Goal: Task Accomplishment & Management: Manage account settings

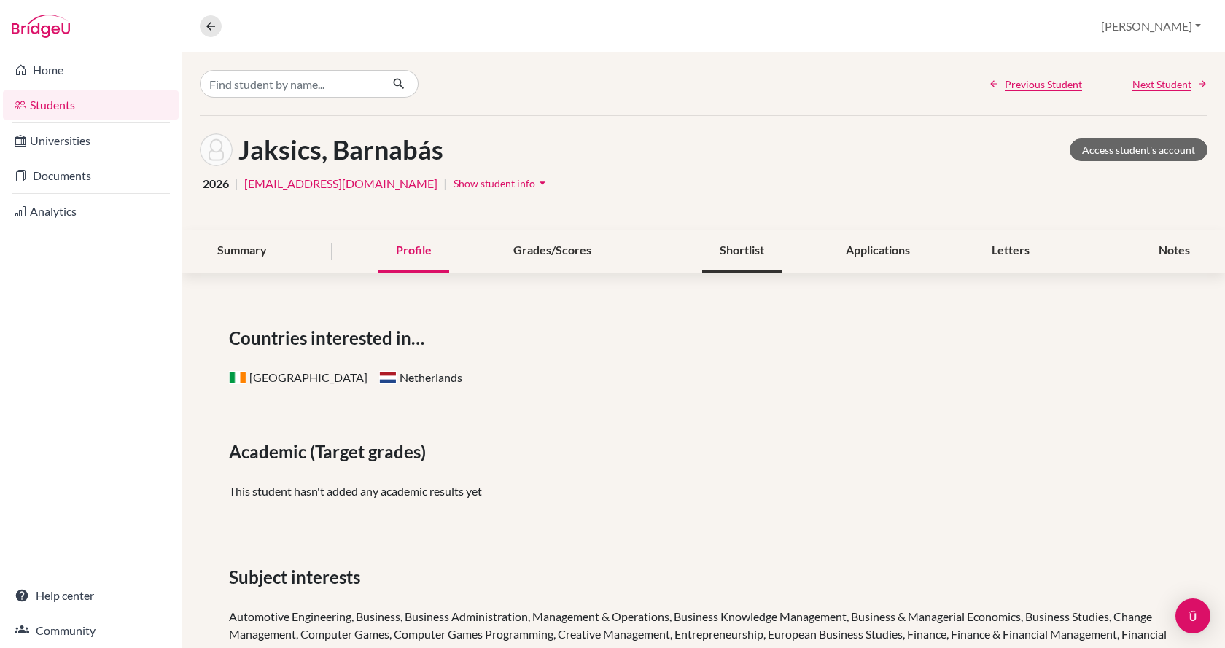
click at [741, 255] on div "Shortlist" at bounding box center [741, 251] width 79 height 43
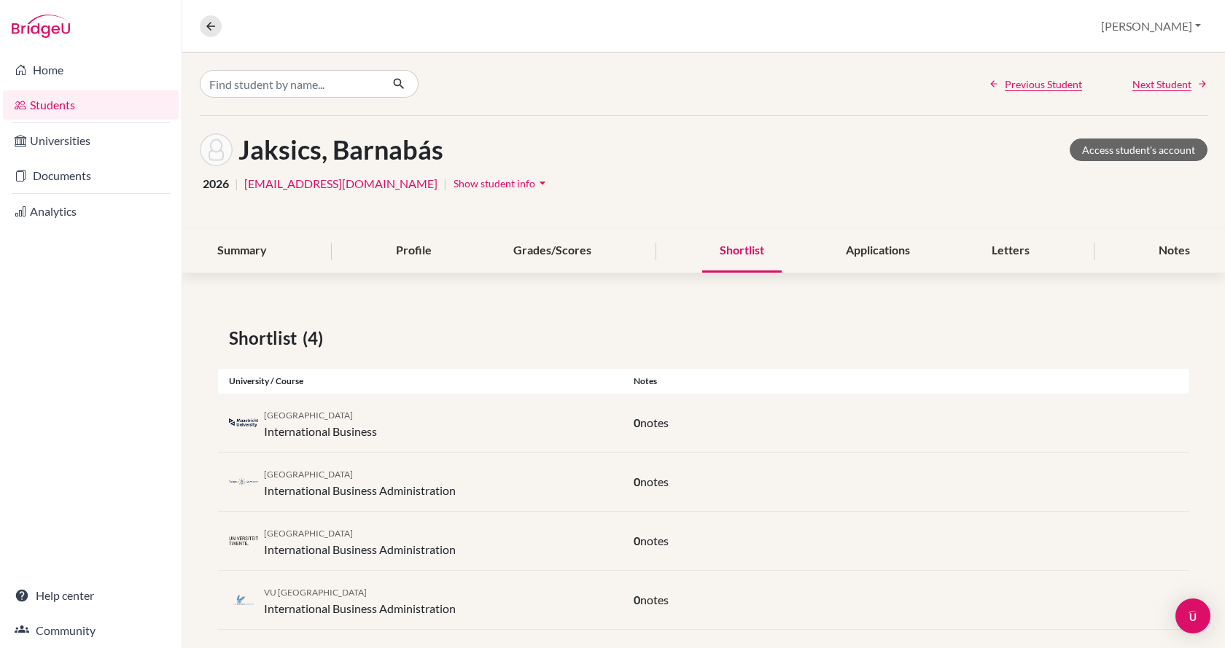
scroll to position [17, 0]
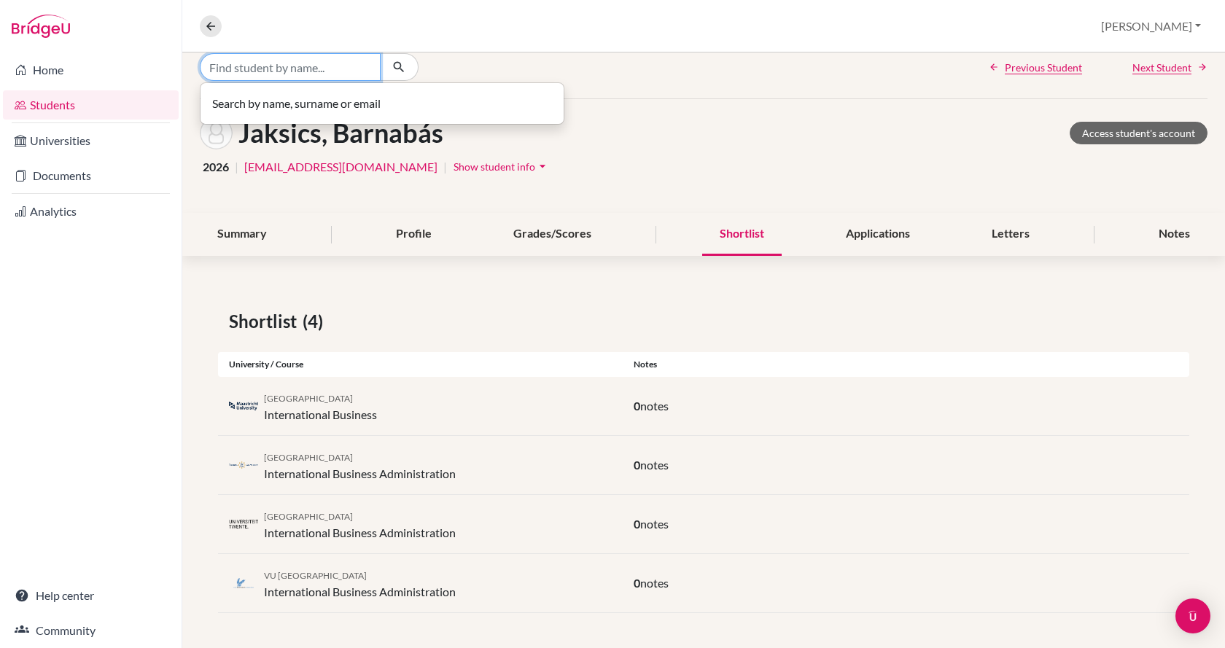
click at [265, 73] on input "Find student by name..." at bounding box center [290, 67] width 181 height 28
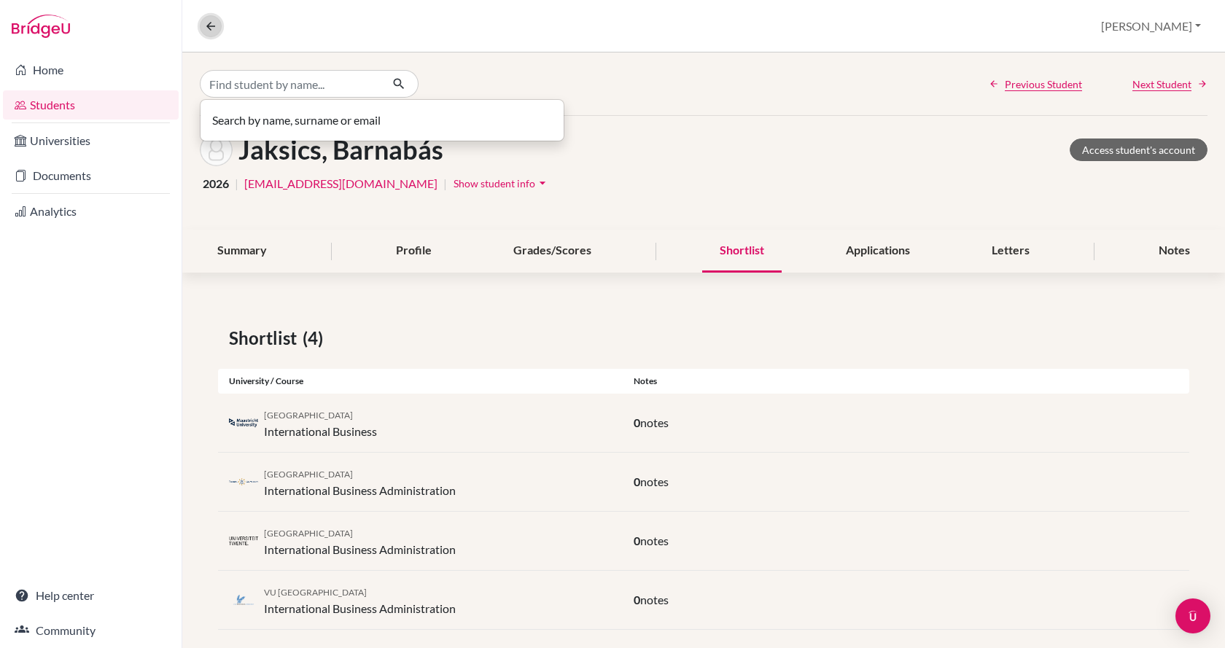
click at [206, 27] on icon at bounding box center [210, 26] width 13 height 13
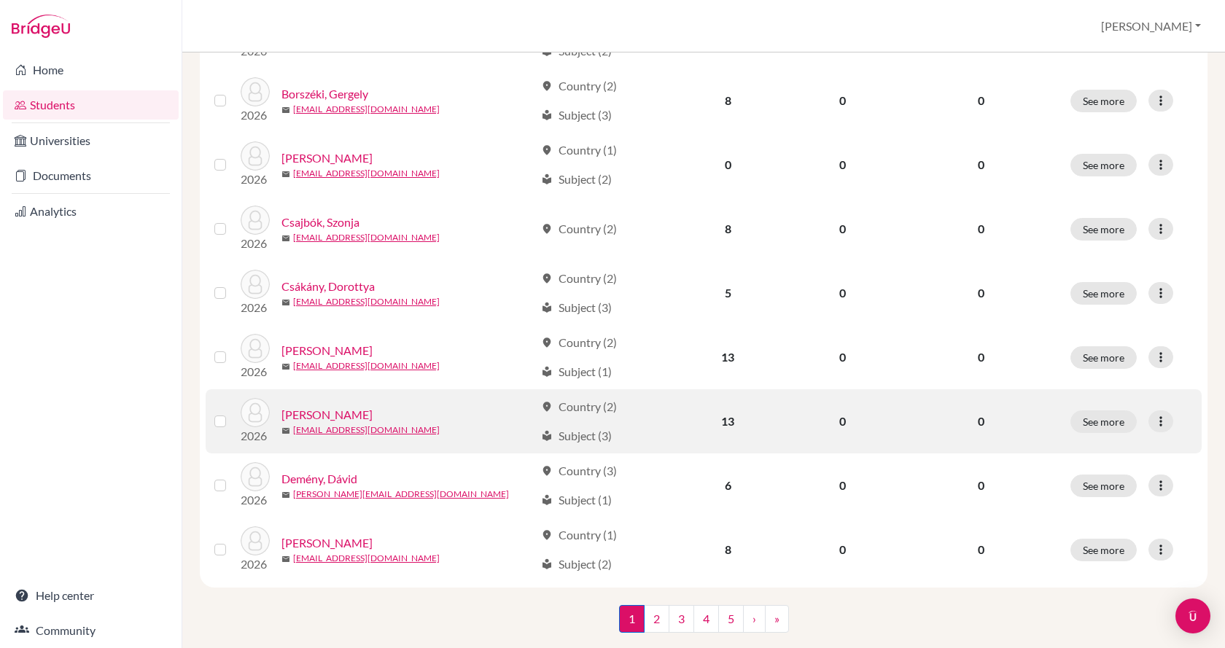
scroll to position [1020, 0]
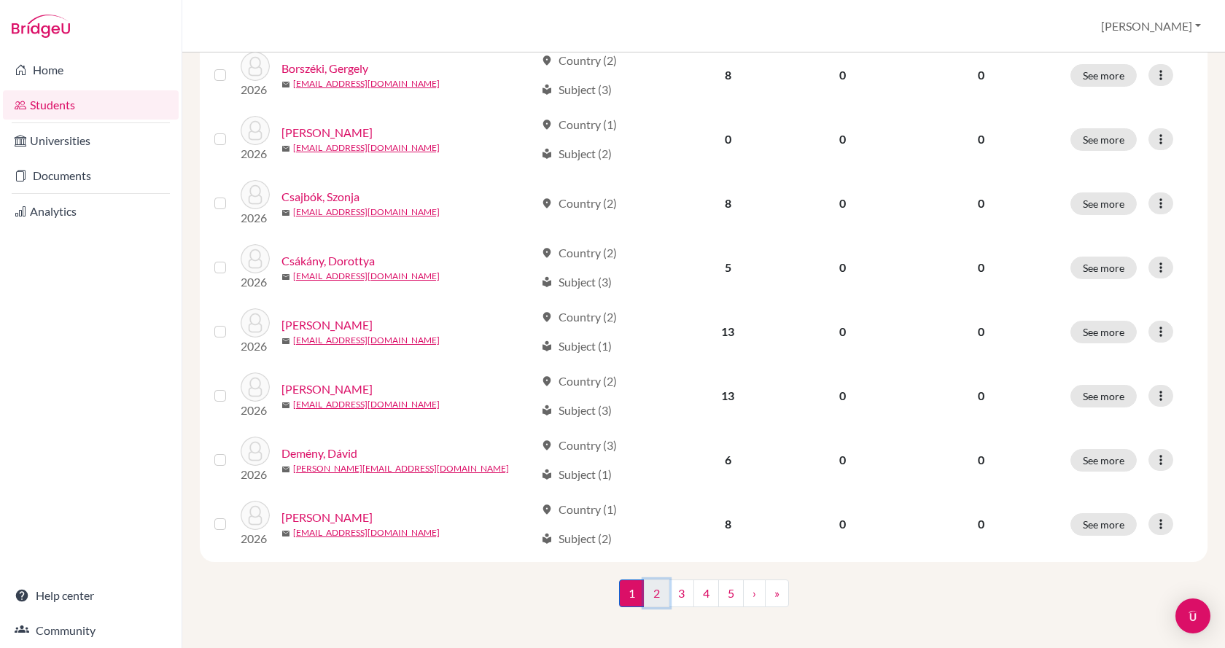
click at [645, 588] on link "2" at bounding box center [657, 594] width 26 height 28
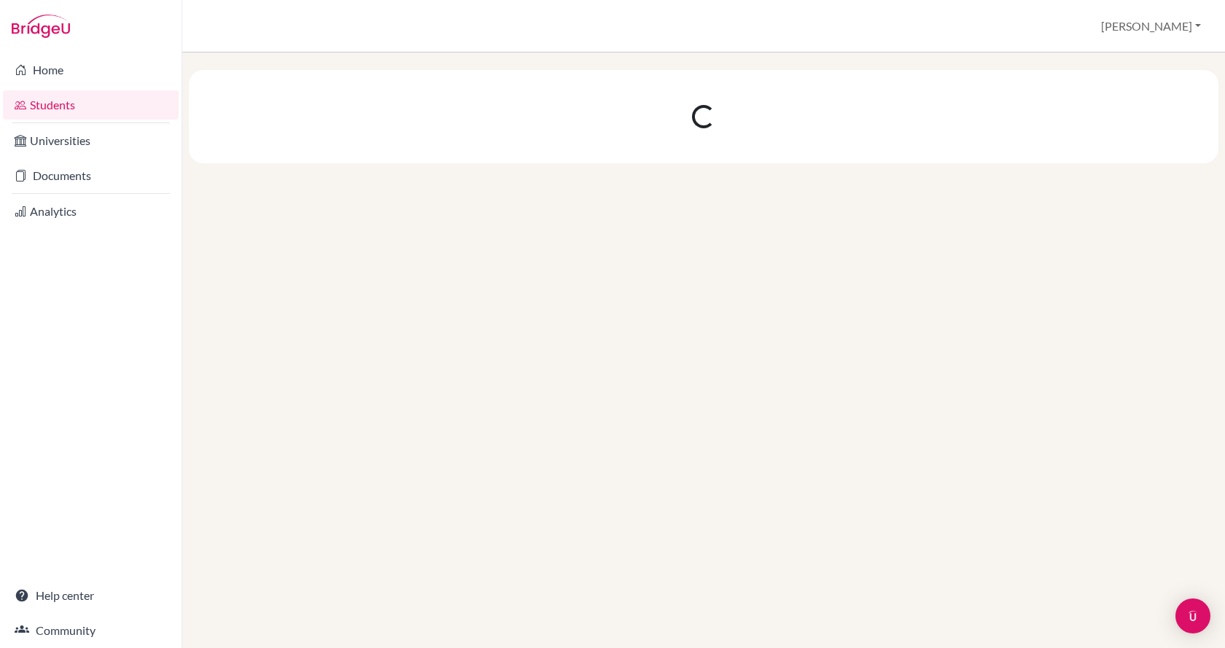
scroll to position [0, 0]
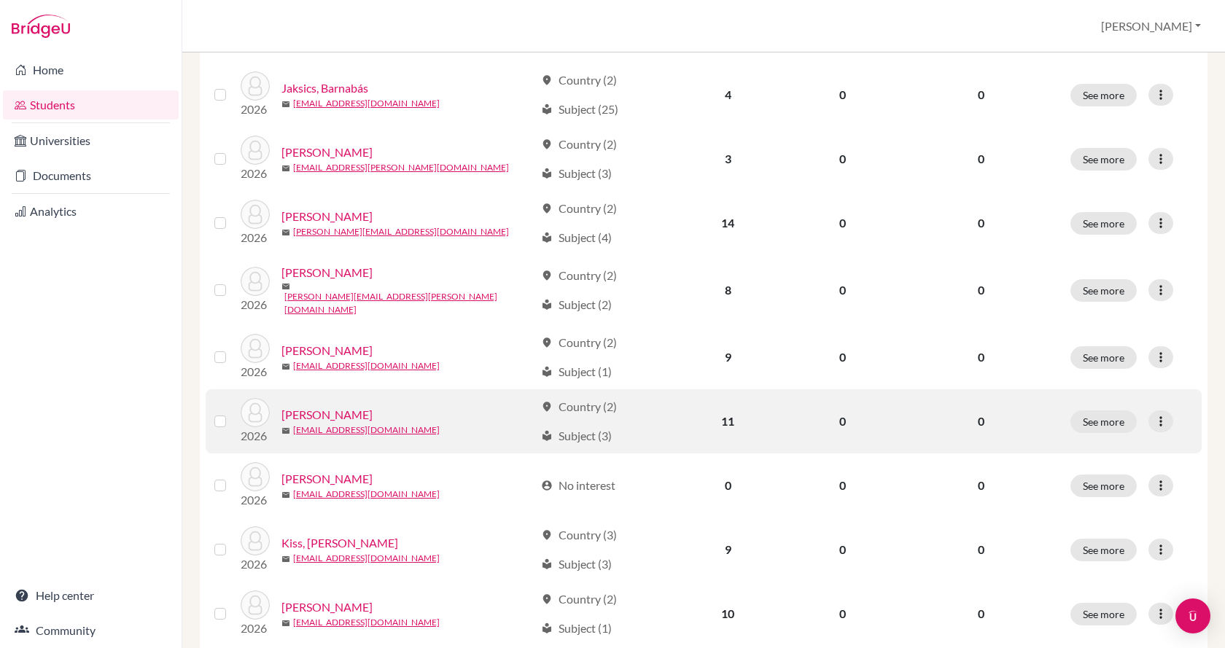
scroll to position [729, 0]
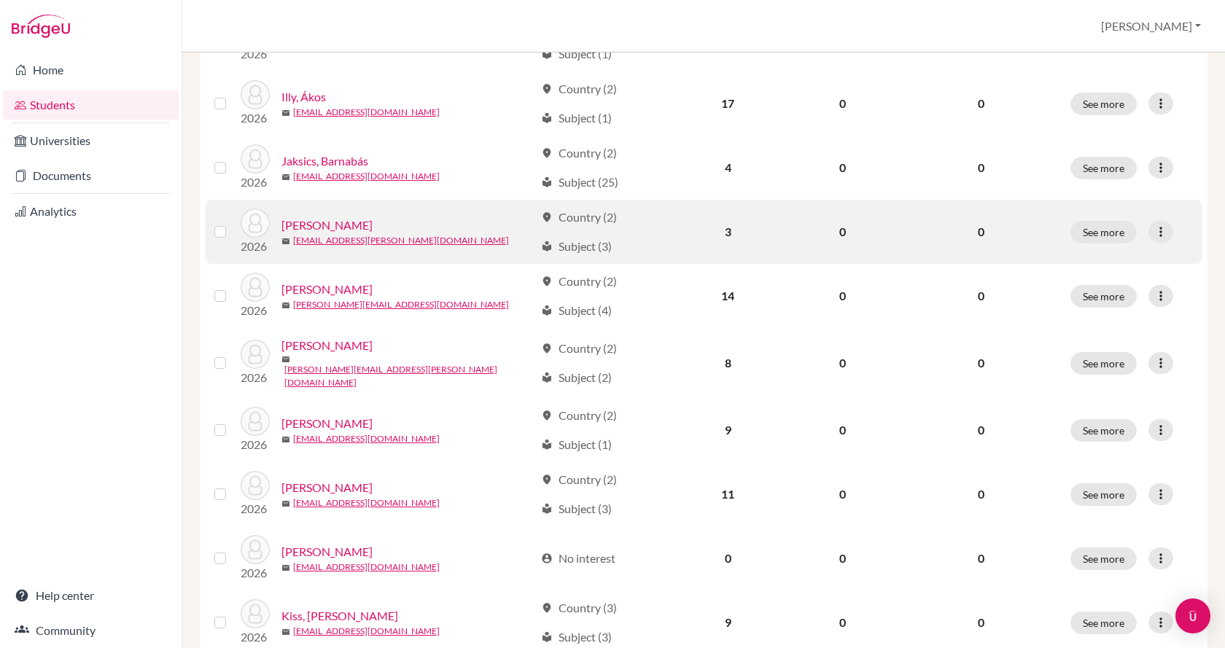
click at [333, 227] on link "Kádár, Miklós" at bounding box center [326, 225] width 91 height 17
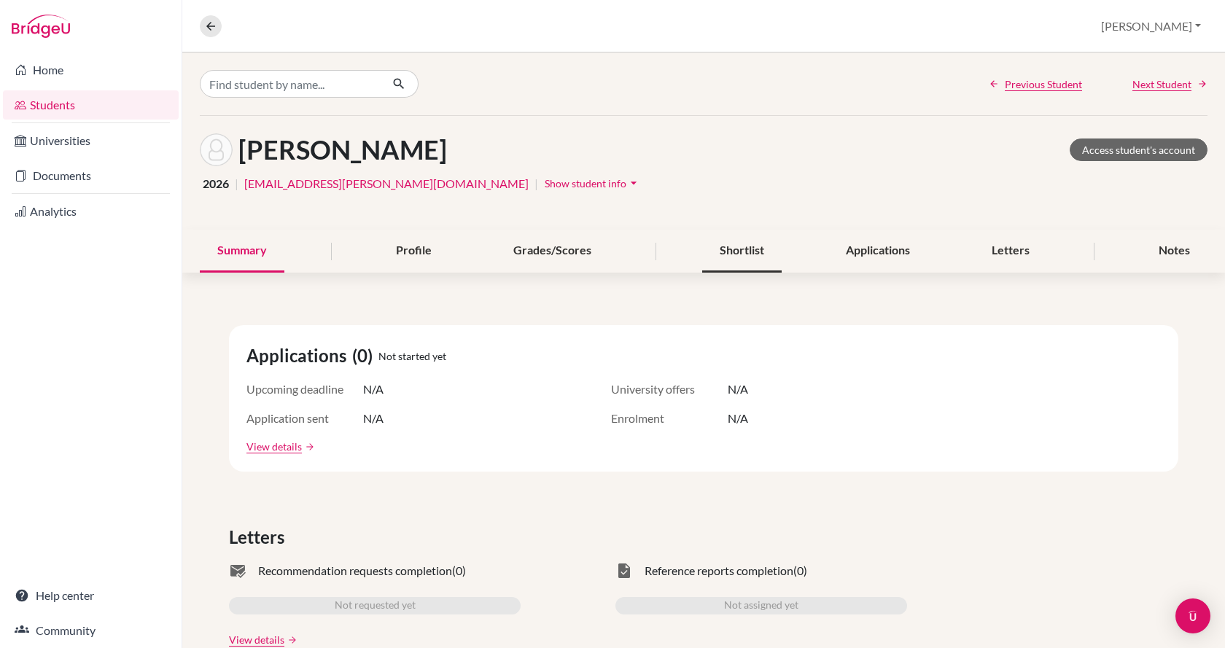
click at [723, 251] on div "Shortlist" at bounding box center [741, 251] width 79 height 43
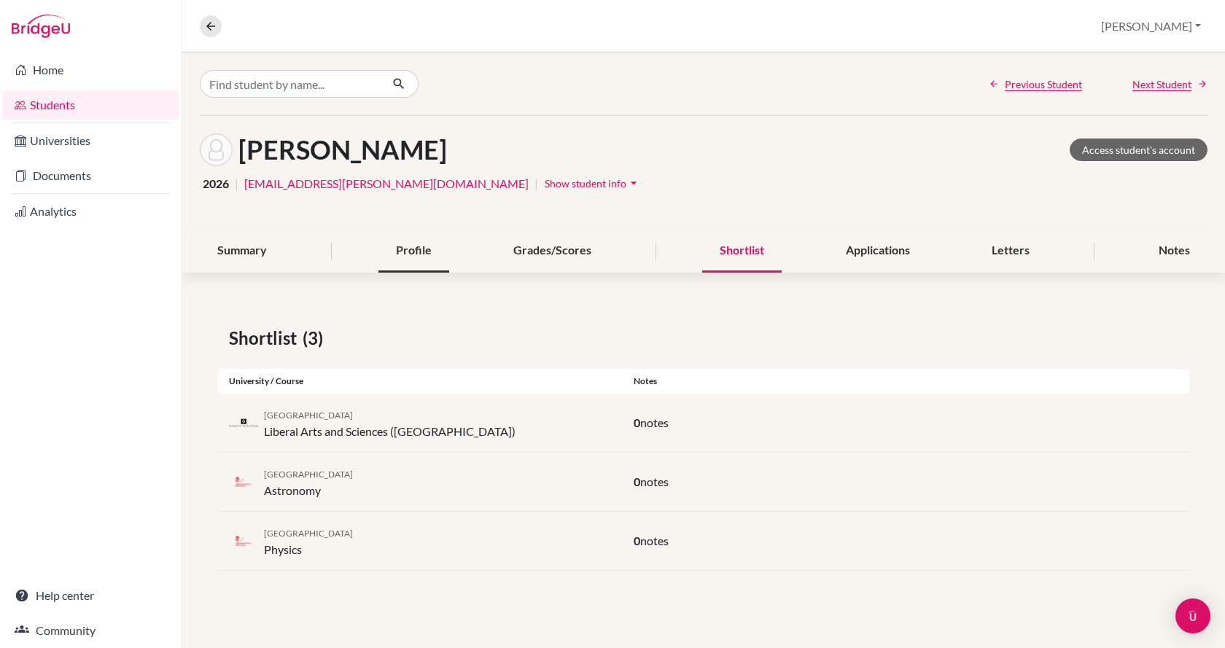
click at [401, 249] on div "Profile" at bounding box center [413, 251] width 71 height 43
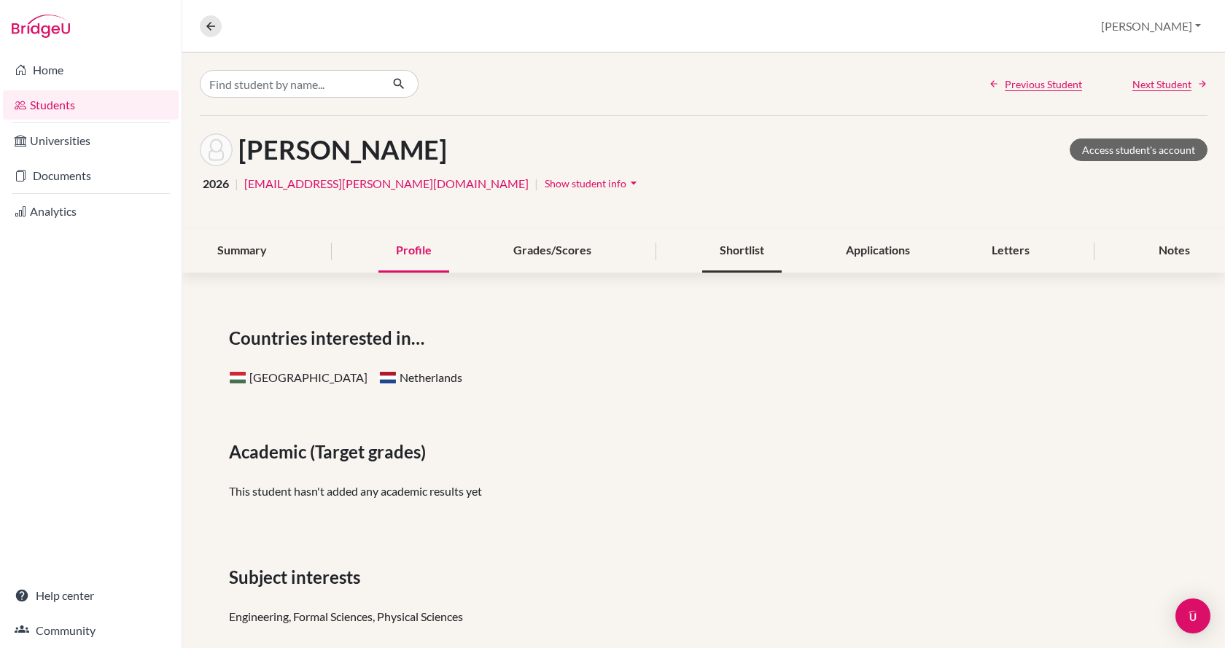
click at [709, 248] on div "Shortlist" at bounding box center [741, 251] width 79 height 43
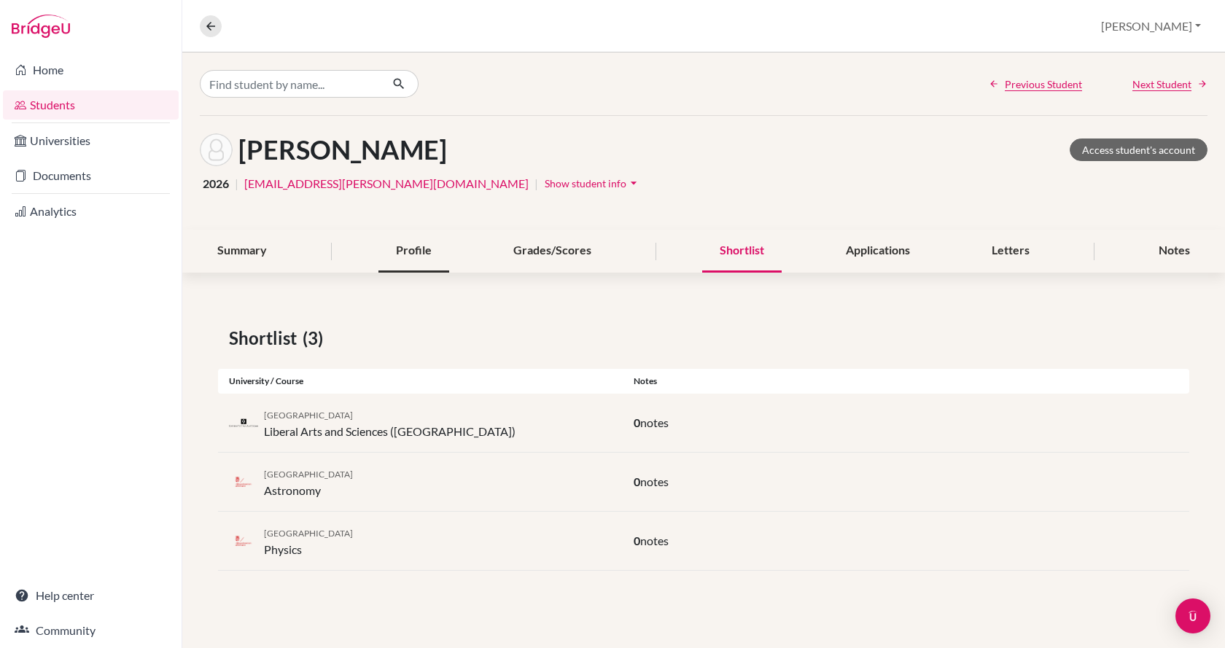
click at [427, 243] on div "Profile" at bounding box center [413, 251] width 71 height 43
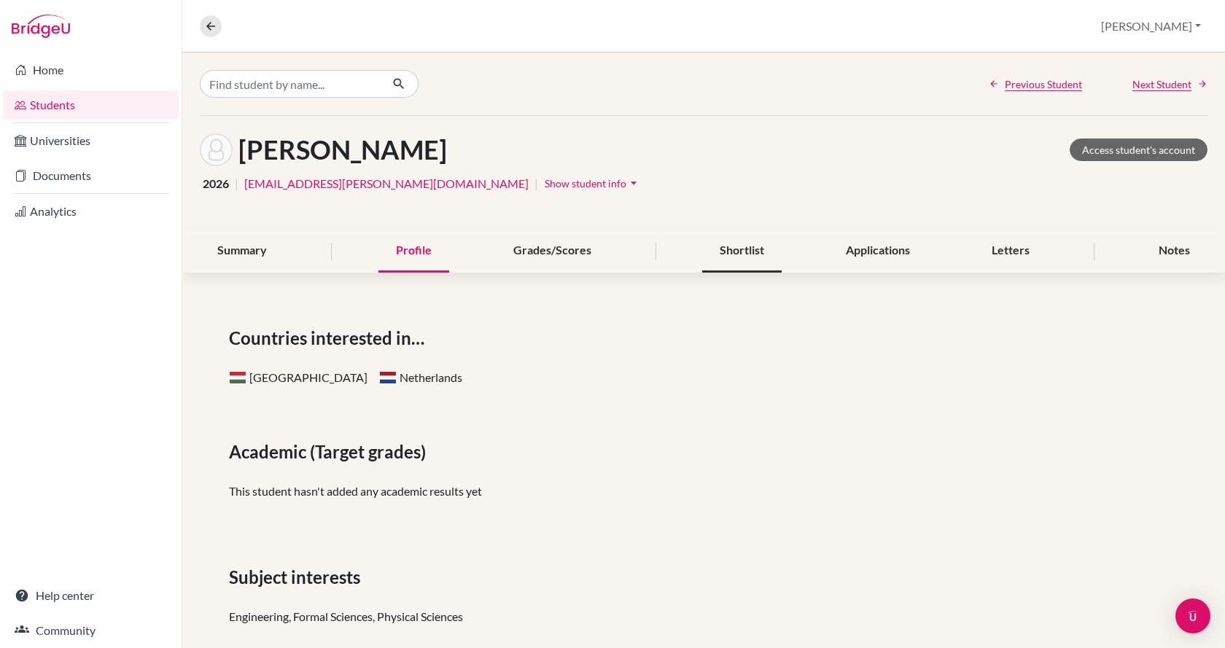
click at [733, 246] on div "Shortlist" at bounding box center [741, 251] width 79 height 43
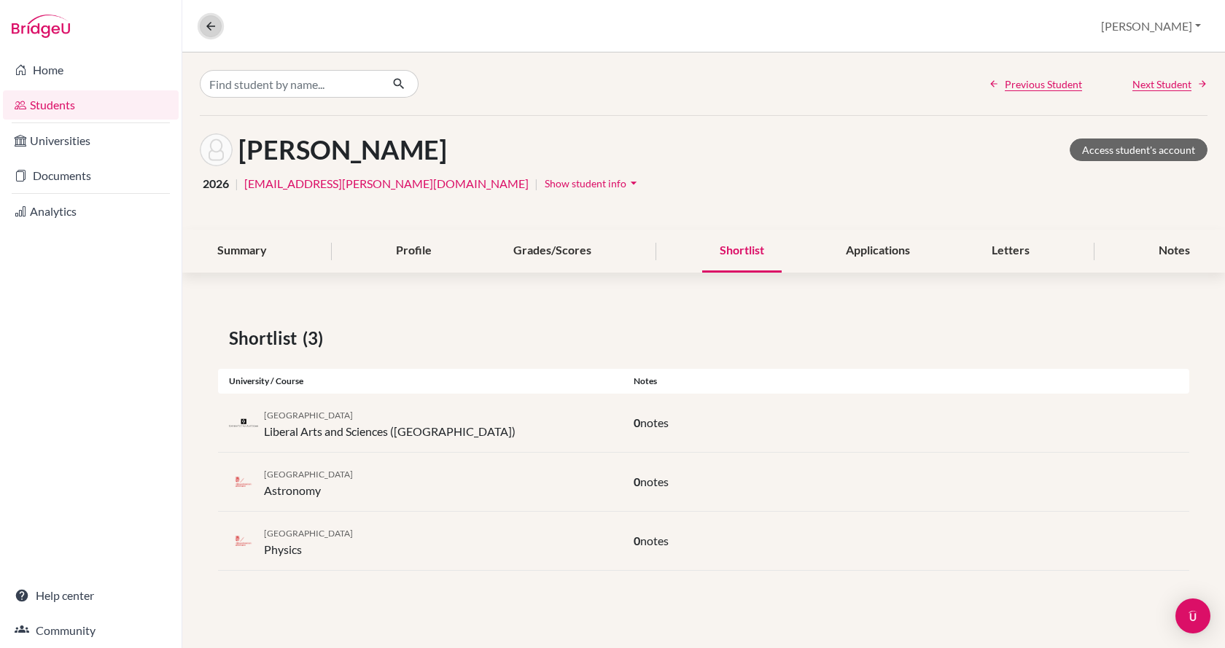
click at [208, 26] on icon at bounding box center [210, 26] width 13 height 13
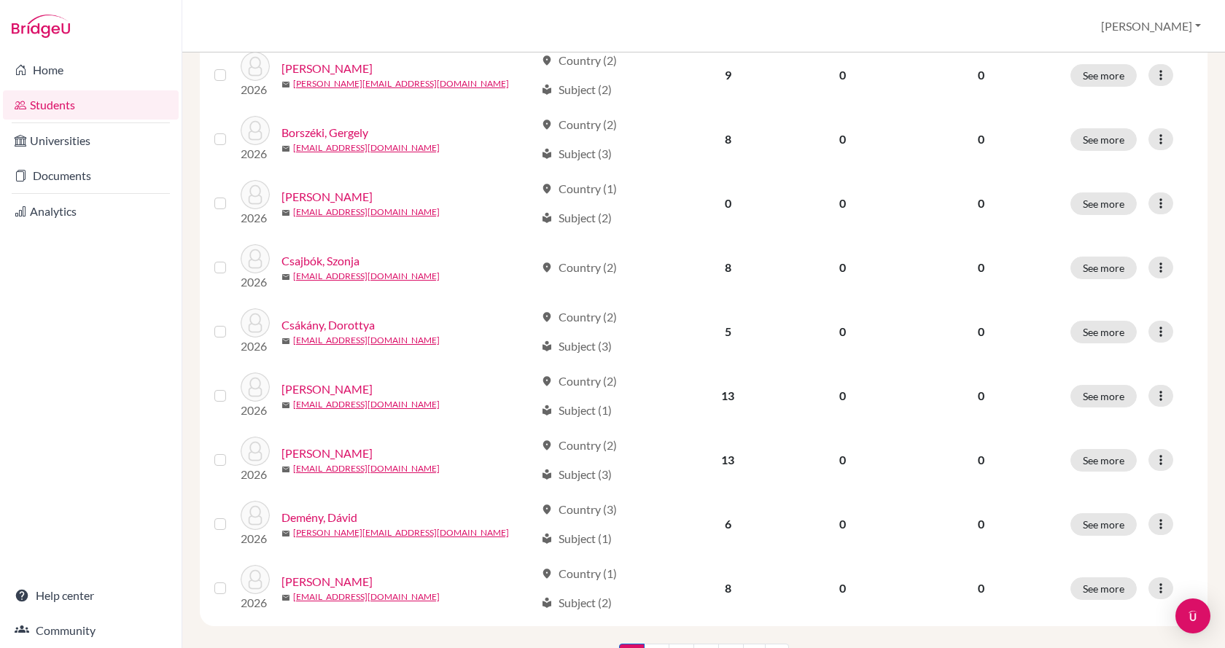
scroll to position [1020, 0]
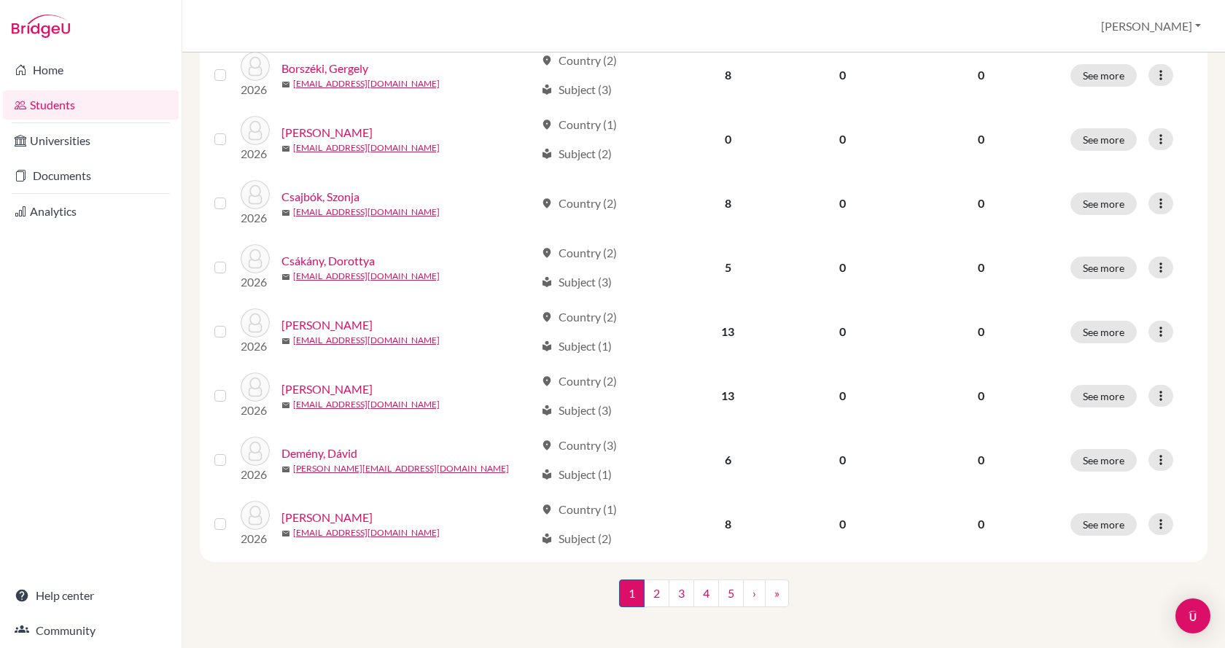
click at [657, 604] on nav "1 (current) 2 3 4 5 › »" at bounding box center [704, 599] width 170 height 39
click at [650, 589] on link "2" at bounding box center [657, 594] width 26 height 28
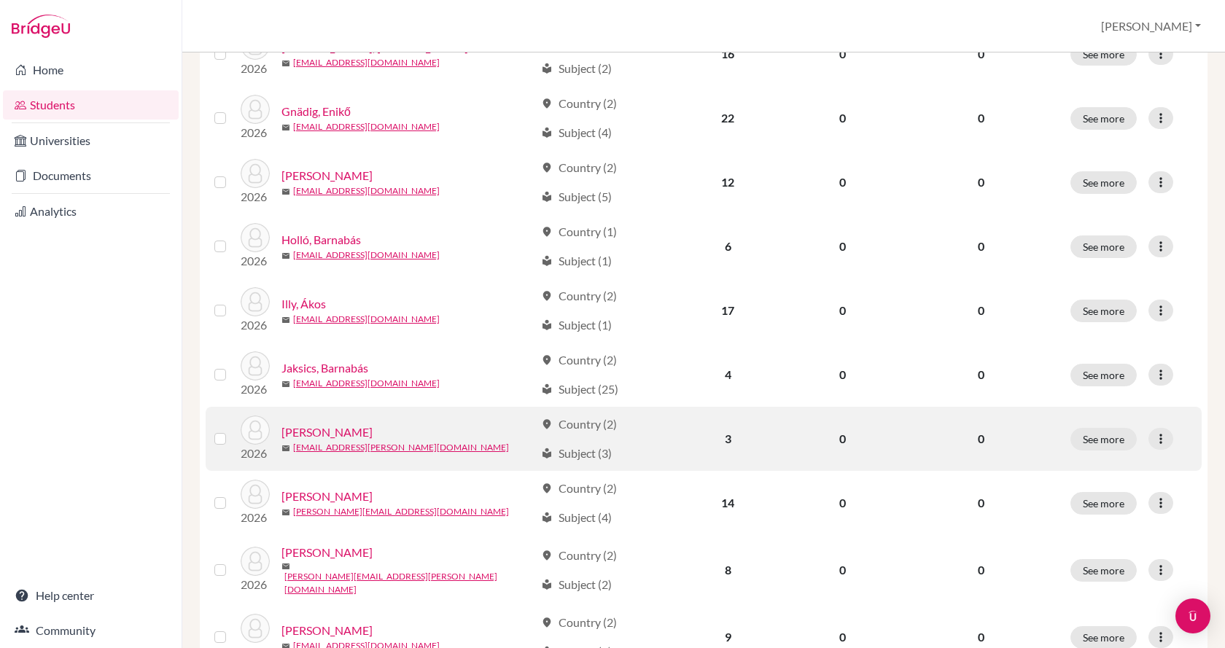
scroll to position [656, 0]
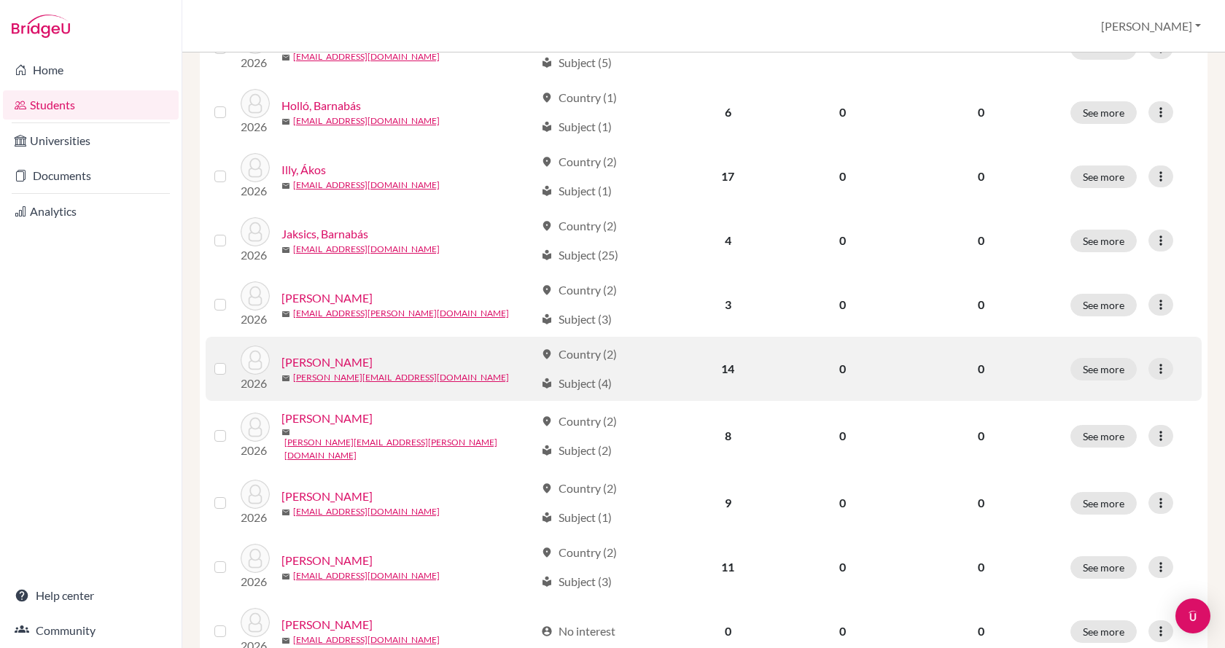
click at [303, 360] on link "Katzer, Alexandra" at bounding box center [326, 362] width 91 height 17
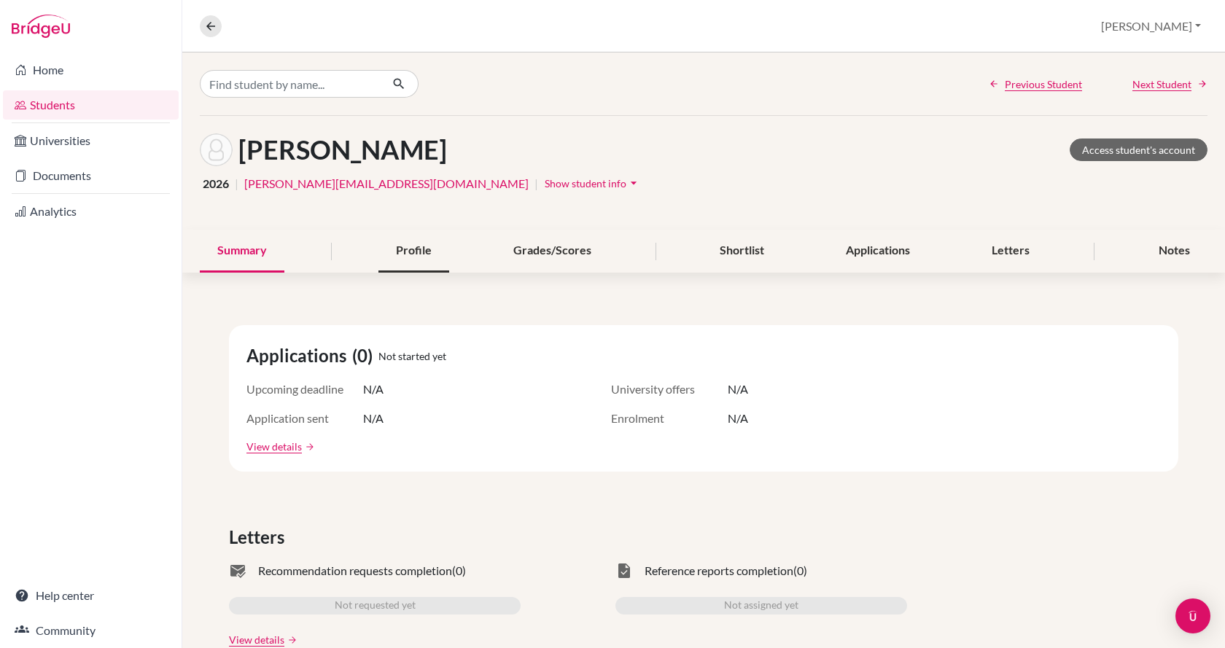
click at [392, 249] on div "Profile" at bounding box center [413, 251] width 71 height 43
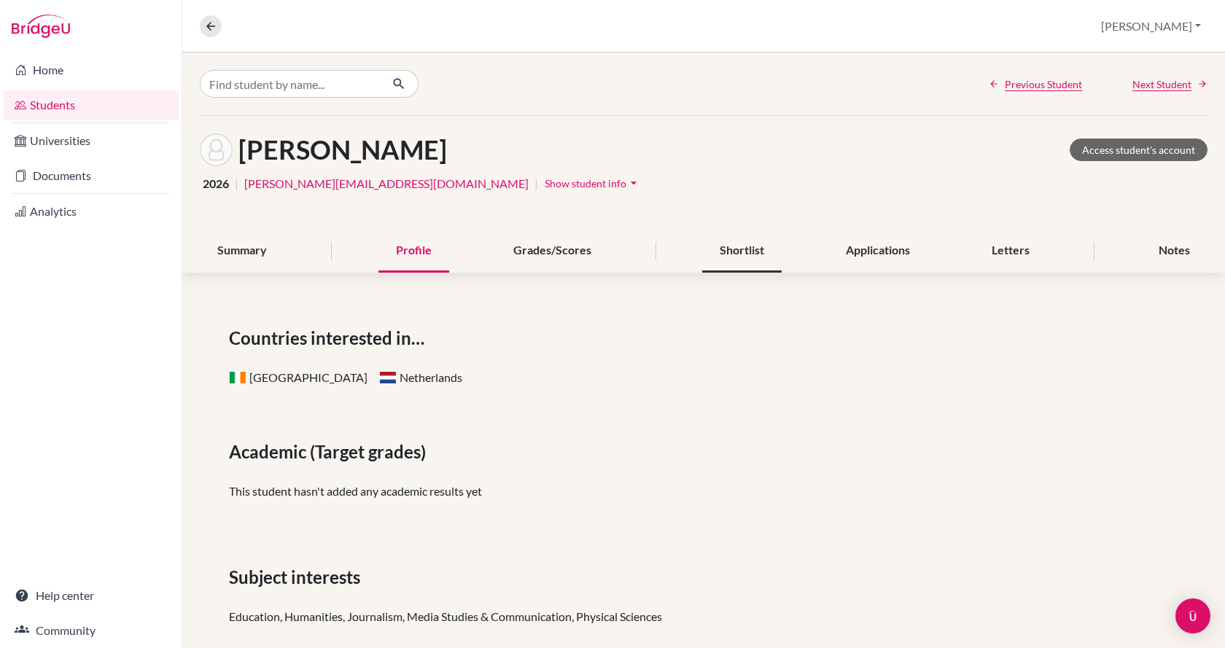
click at [747, 252] on div "Shortlist" at bounding box center [741, 251] width 79 height 43
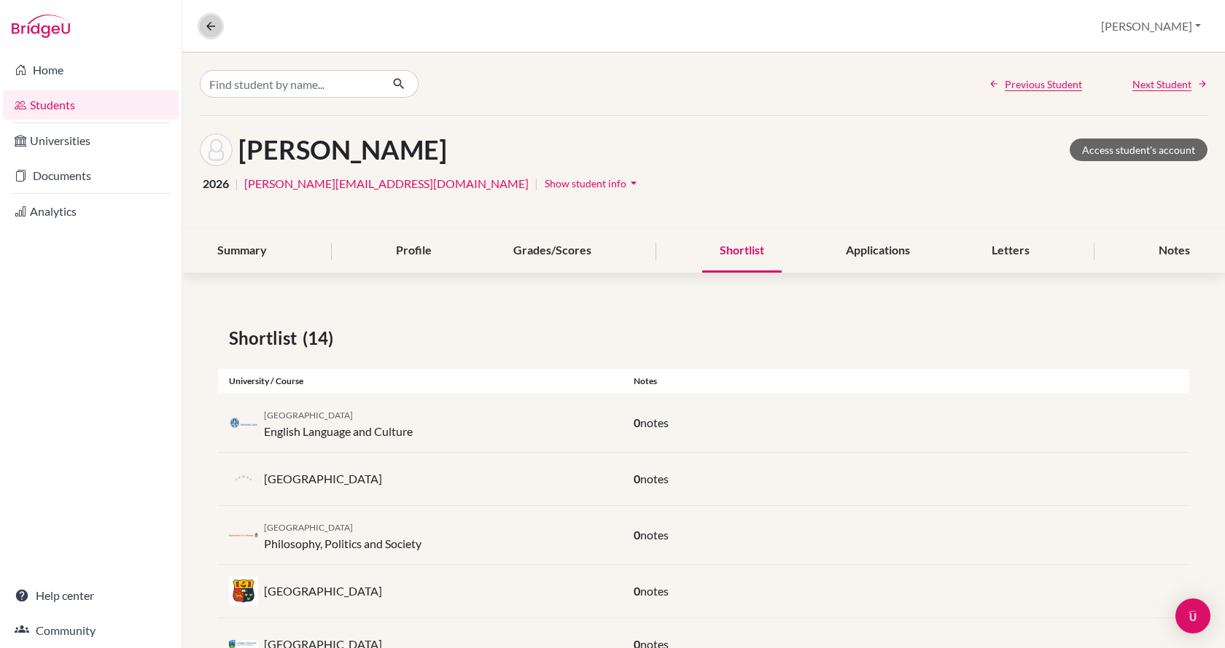
click at [214, 24] on icon at bounding box center [210, 26] width 13 height 13
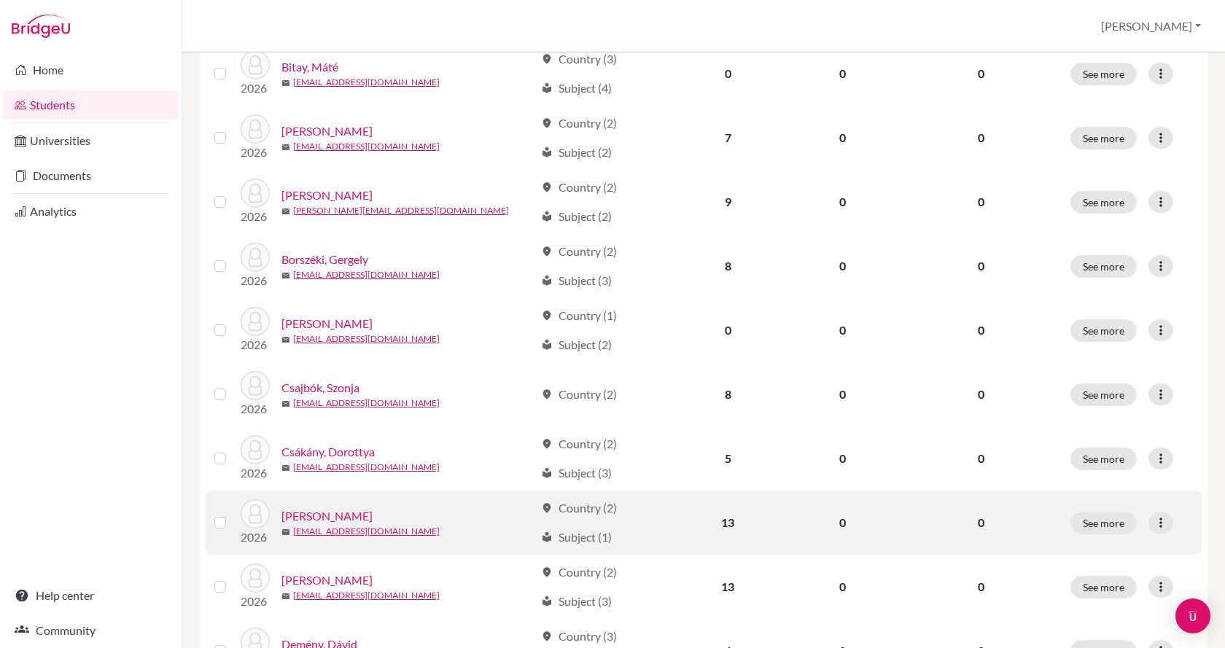
scroll to position [1020, 0]
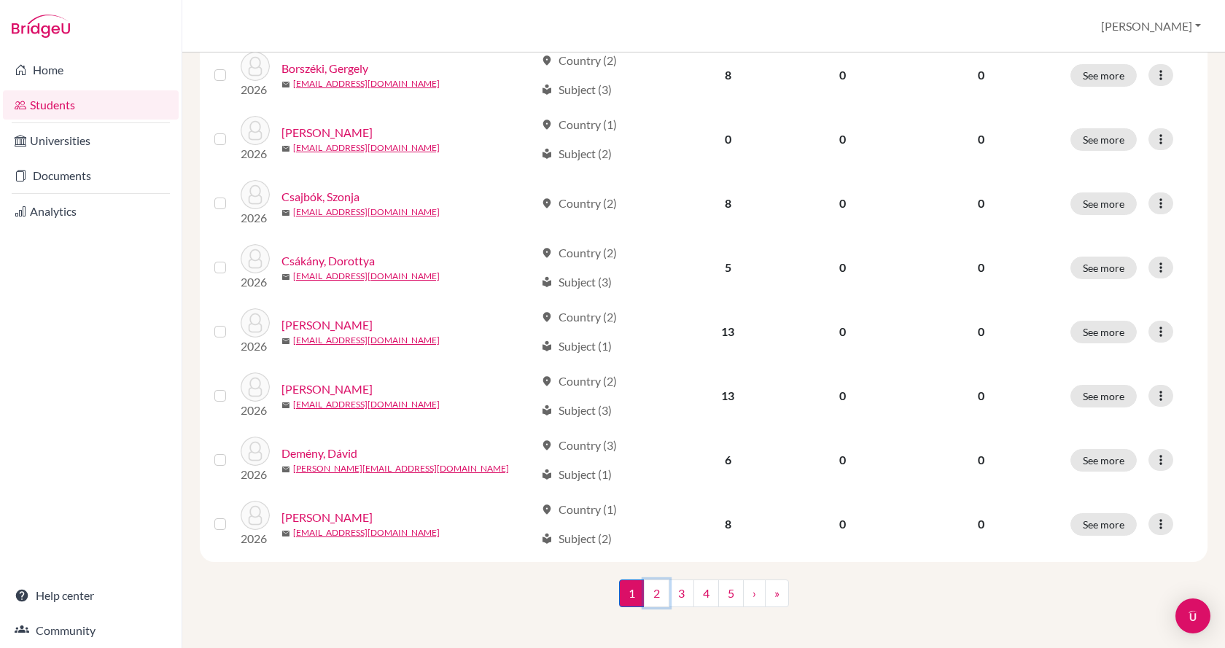
click at [652, 591] on link "2" at bounding box center [657, 594] width 26 height 28
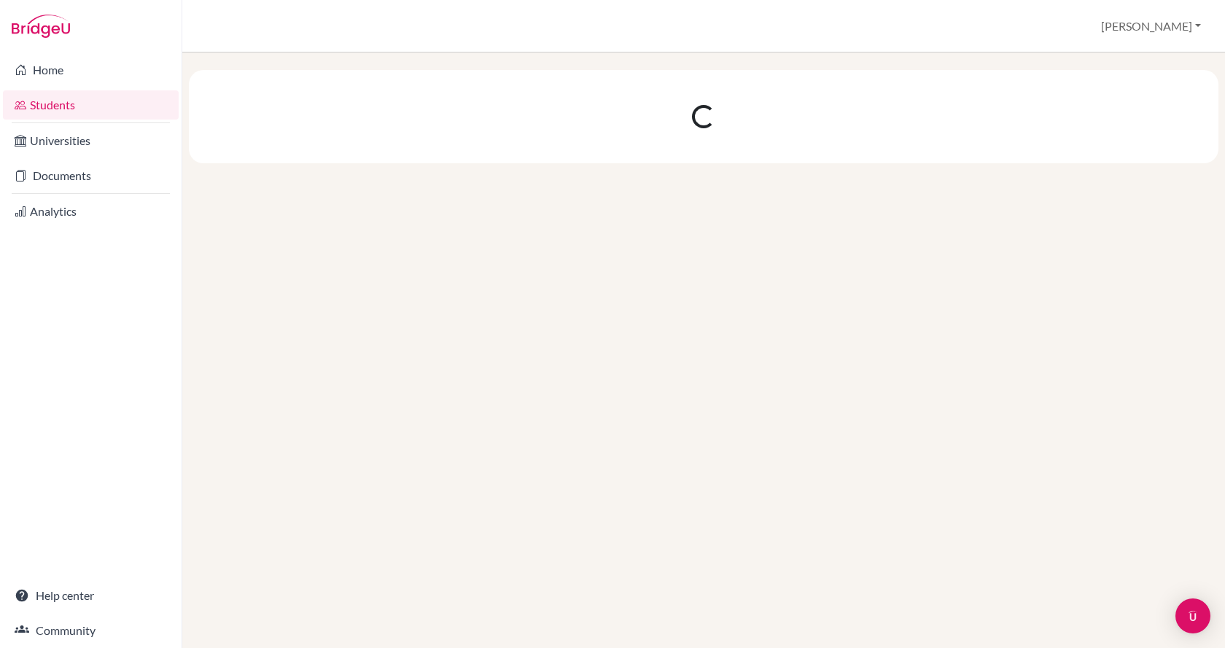
scroll to position [0, 0]
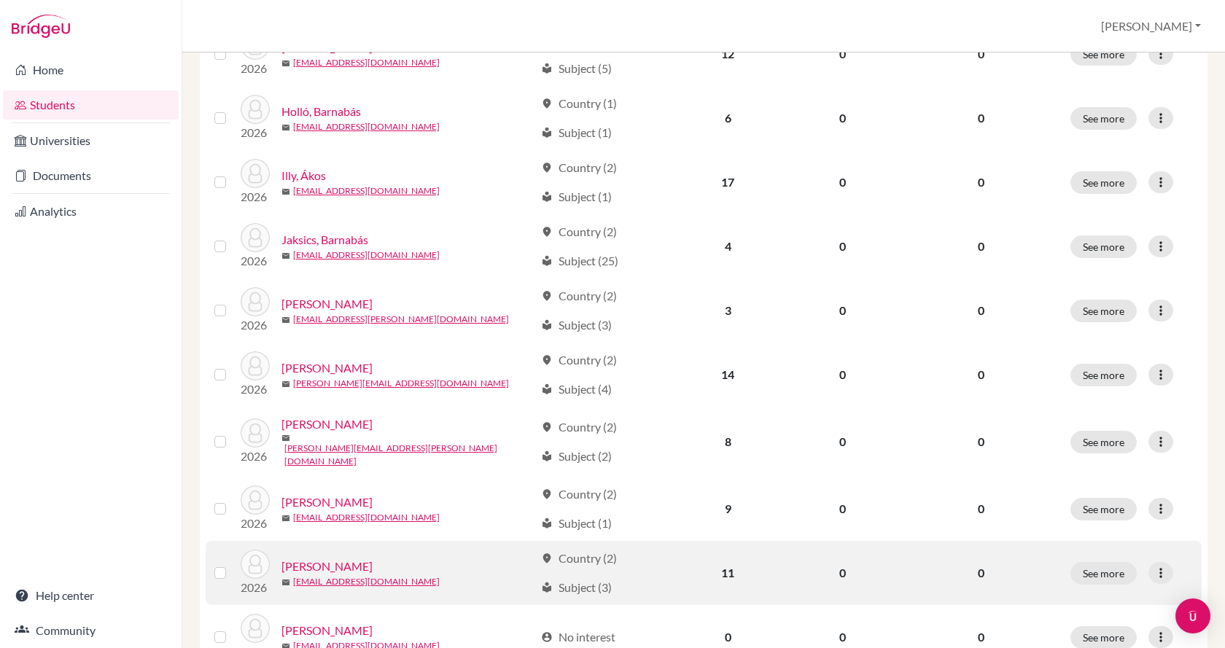
scroll to position [656, 0]
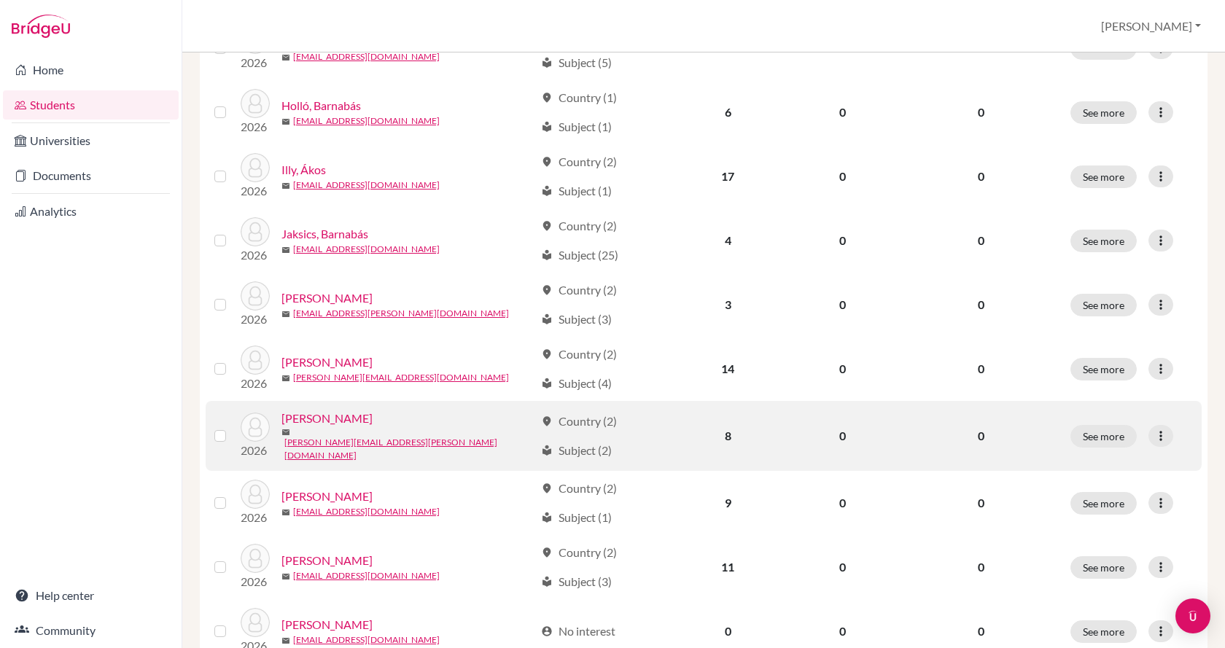
click at [349, 427] on link "Katzer, Viktória" at bounding box center [326, 418] width 91 height 17
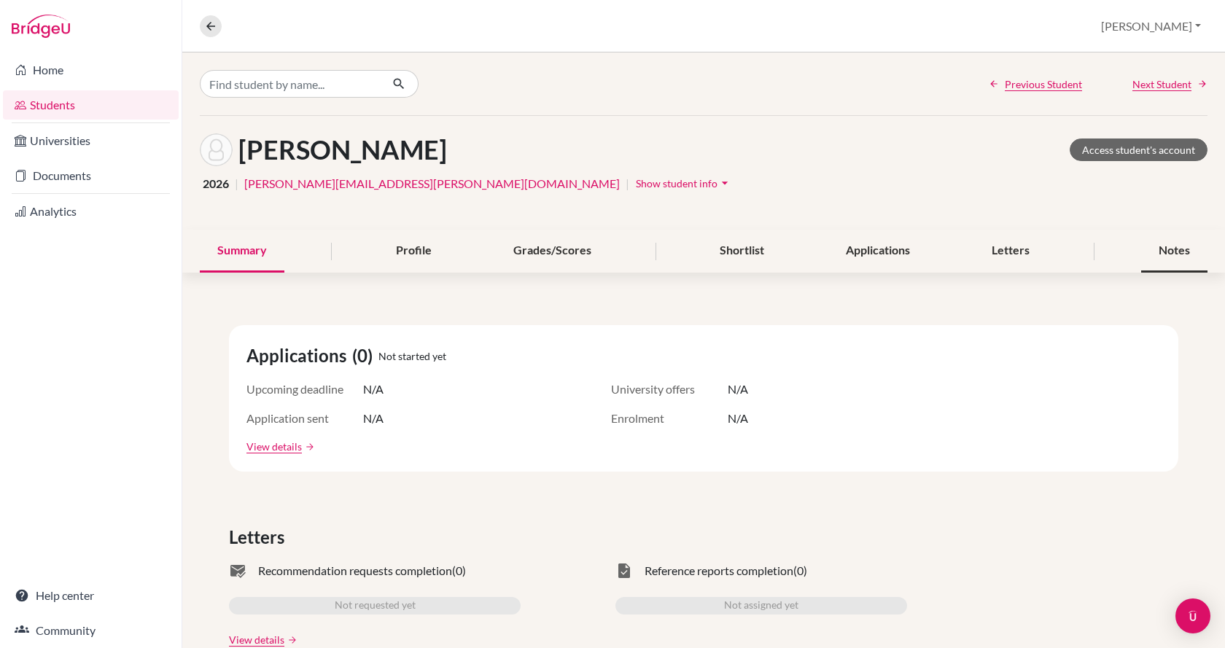
click at [1159, 253] on div "Notes" at bounding box center [1174, 251] width 66 height 43
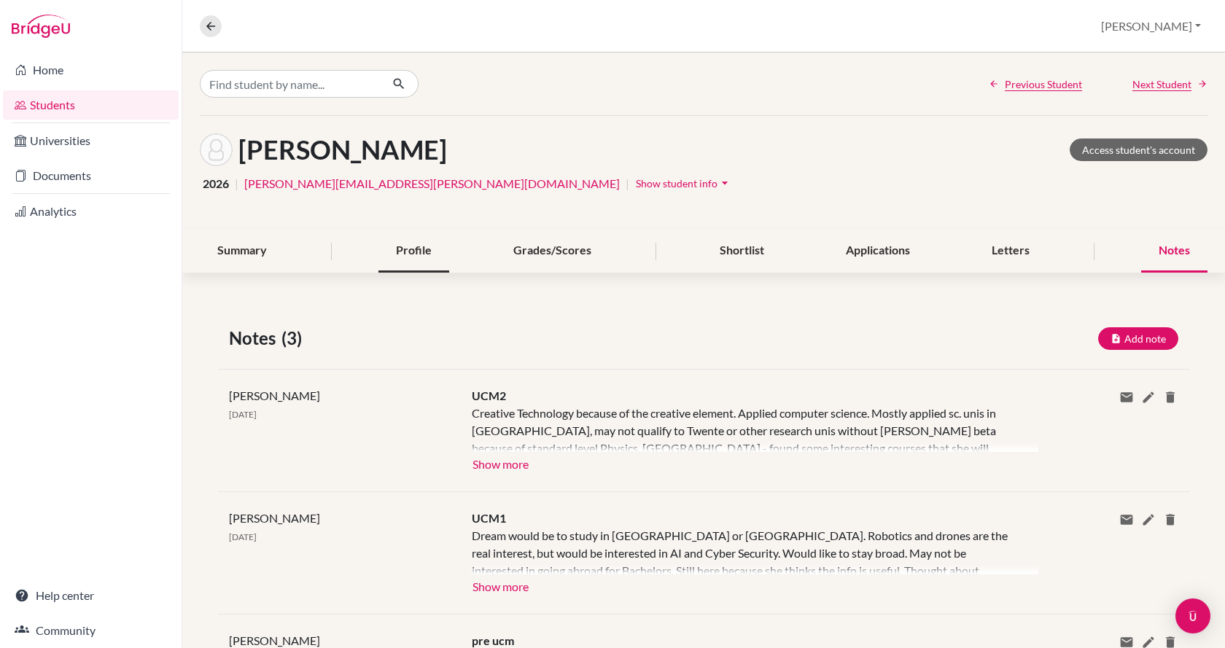
click at [415, 249] on div "Profile" at bounding box center [413, 251] width 71 height 43
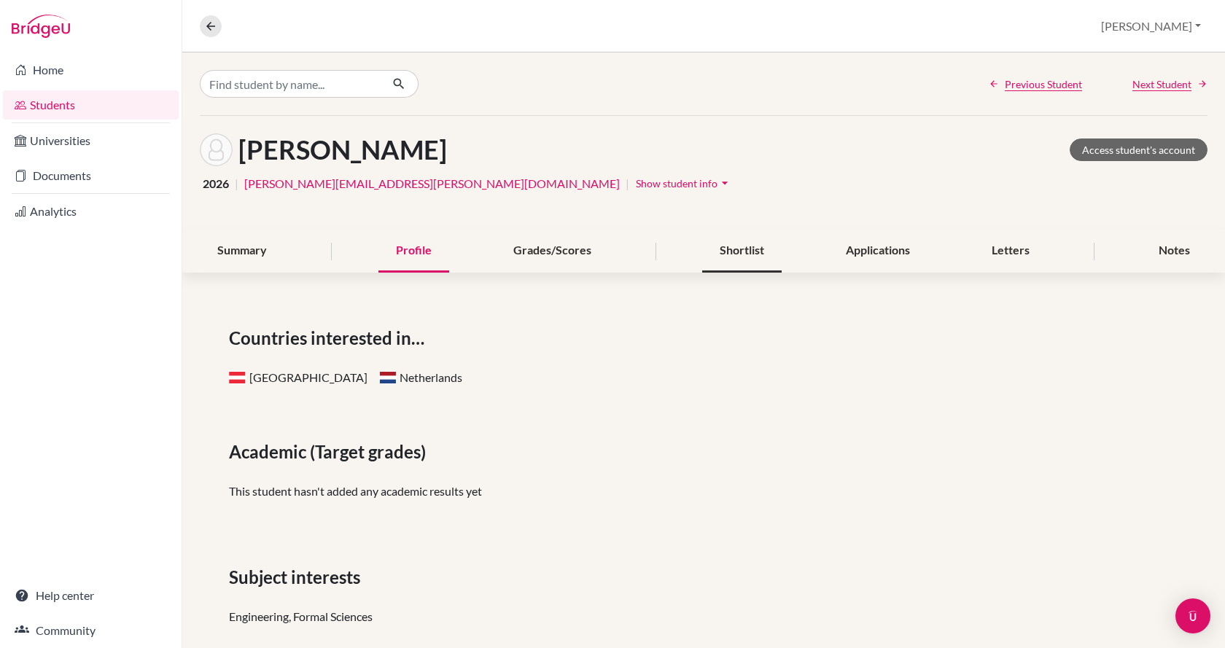
click at [732, 256] on div "Shortlist" at bounding box center [741, 251] width 79 height 43
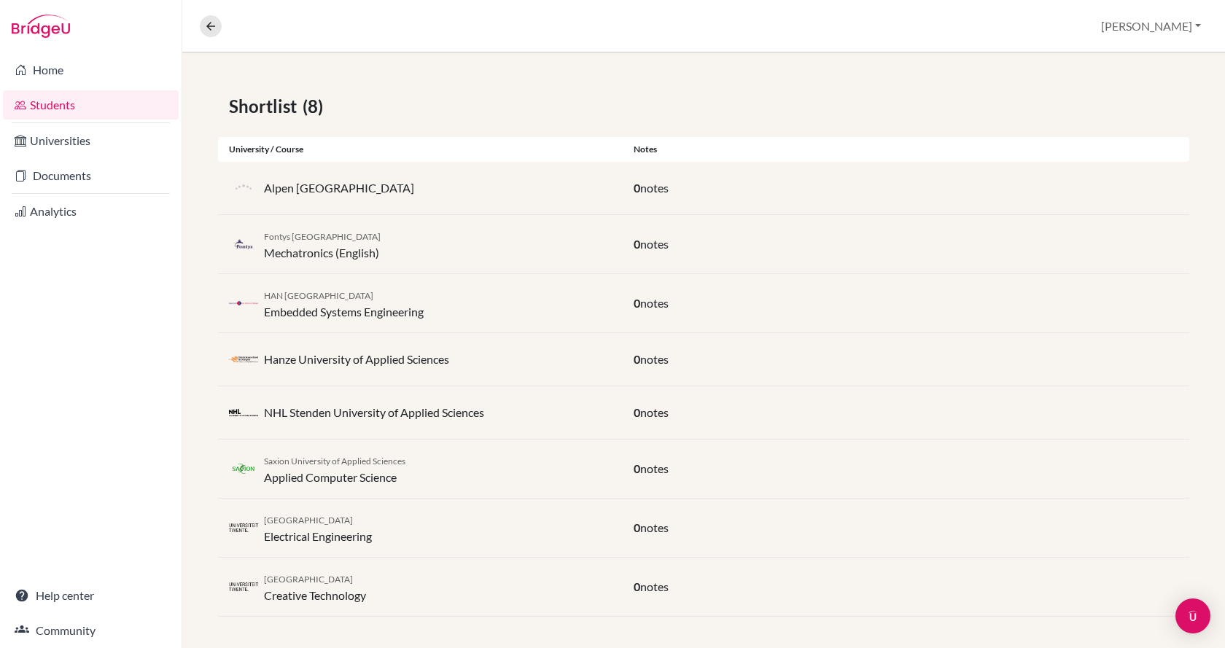
scroll to position [236, 0]
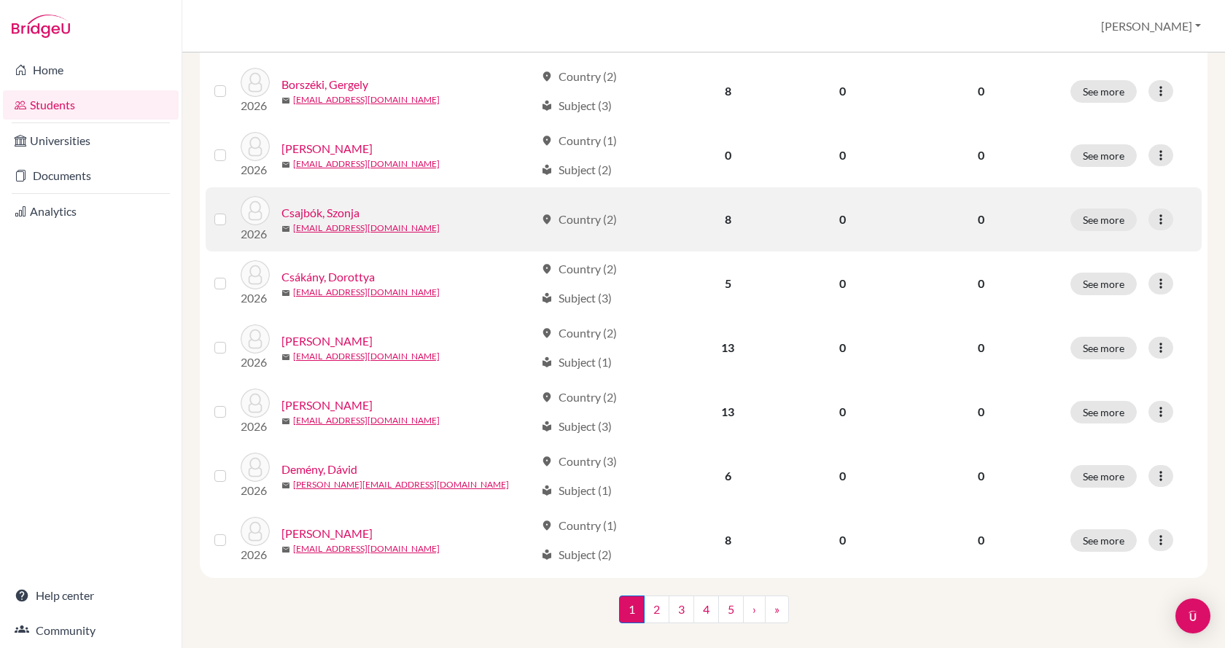
scroll to position [1020, 0]
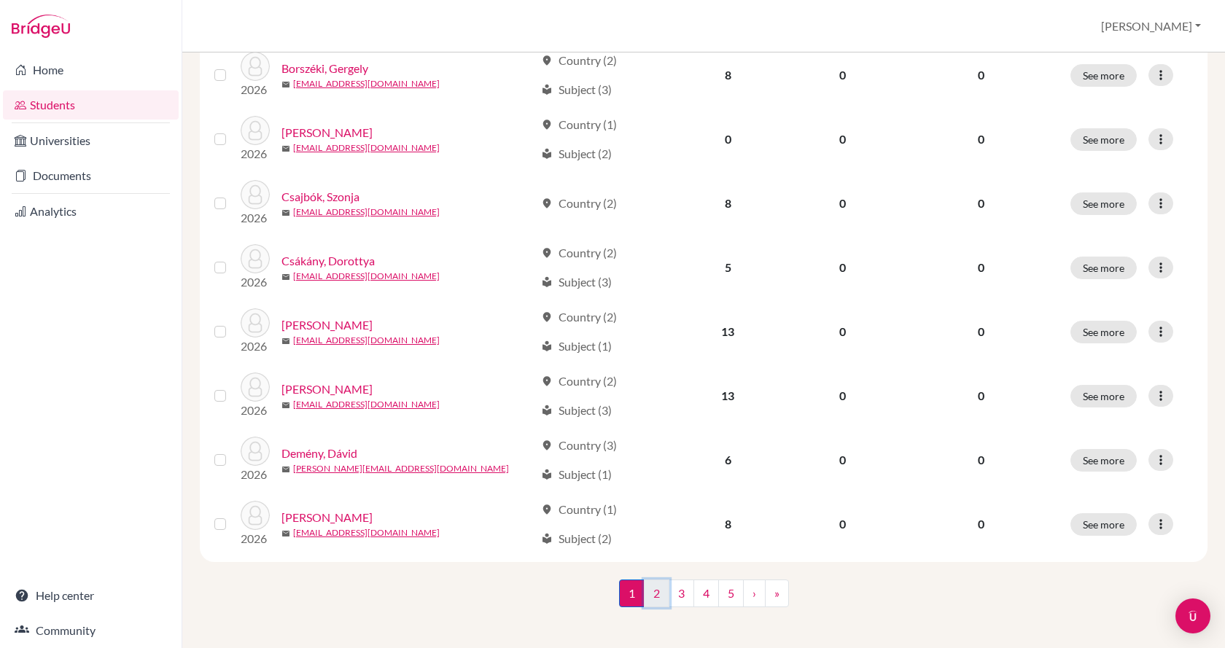
click at [659, 590] on link "2" at bounding box center [657, 594] width 26 height 28
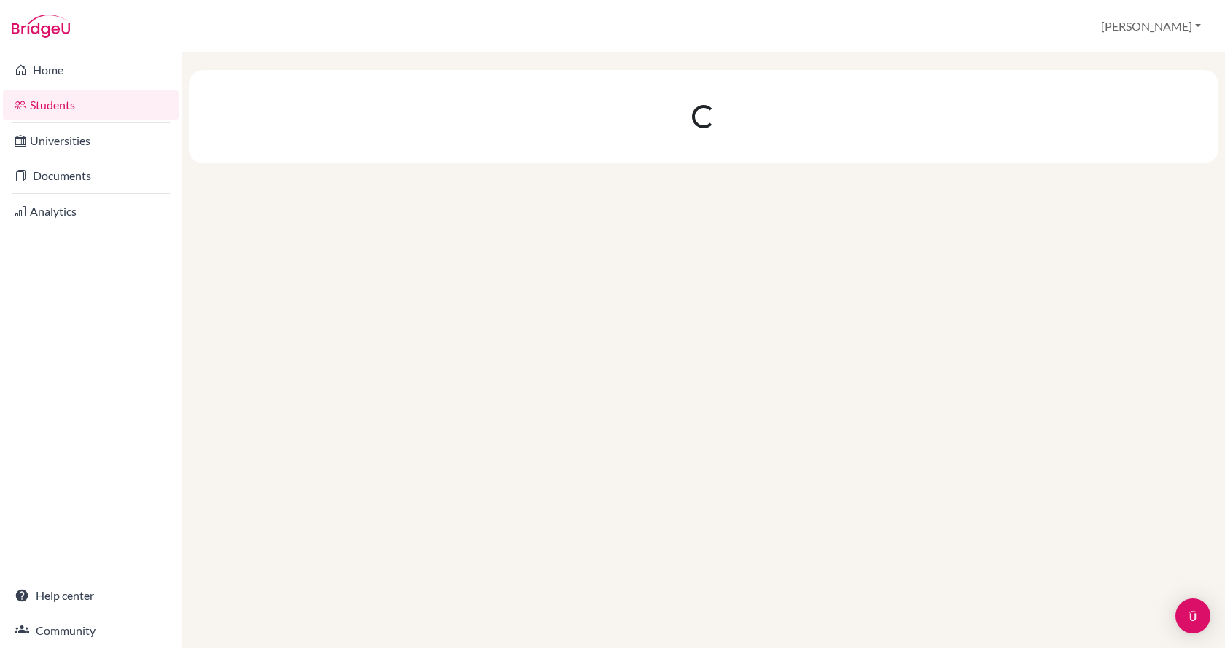
scroll to position [0, 0]
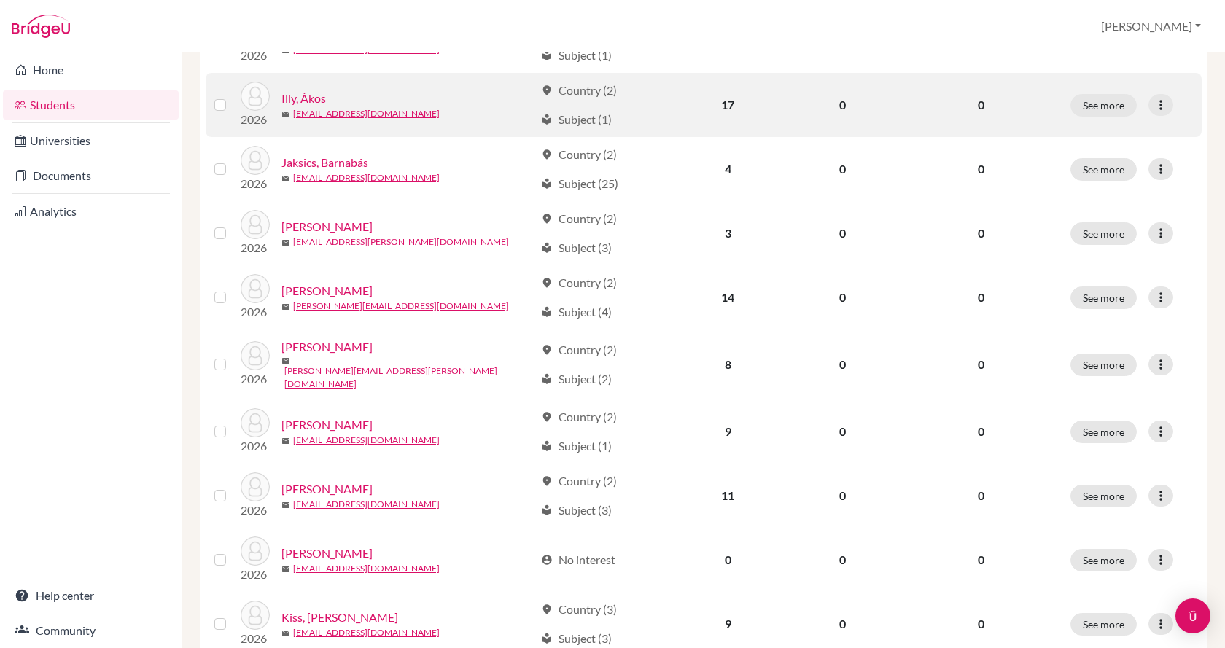
scroll to position [729, 0]
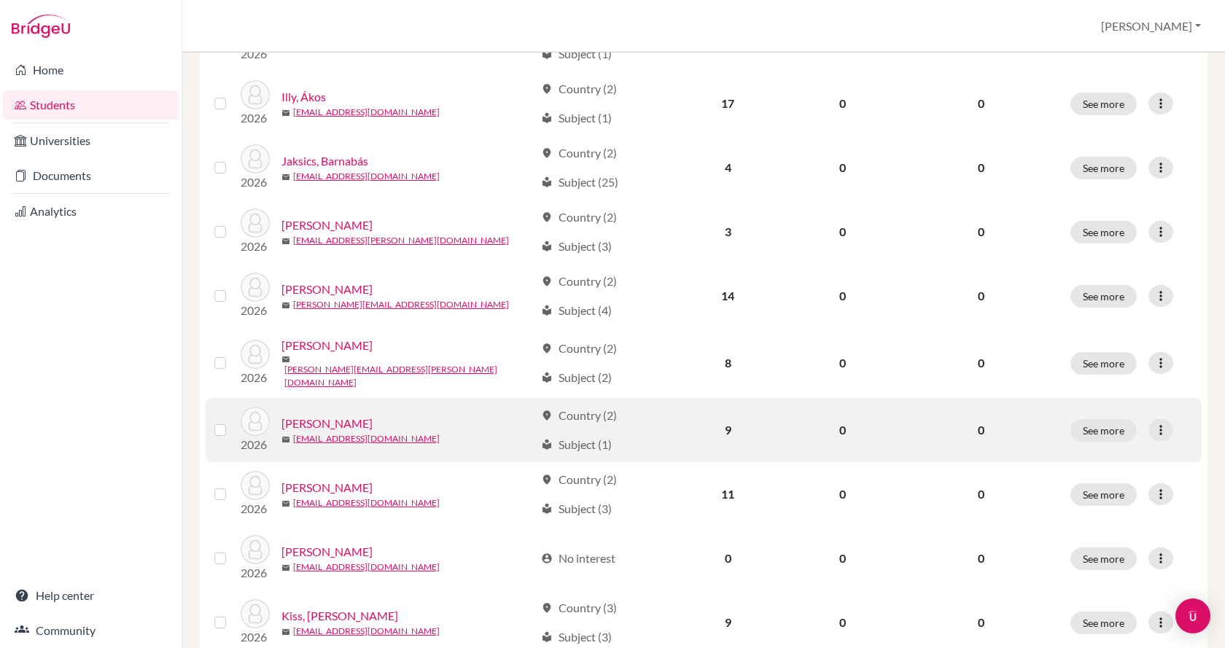
click at [349, 418] on link "Kecskés, Kinga" at bounding box center [326, 423] width 91 height 17
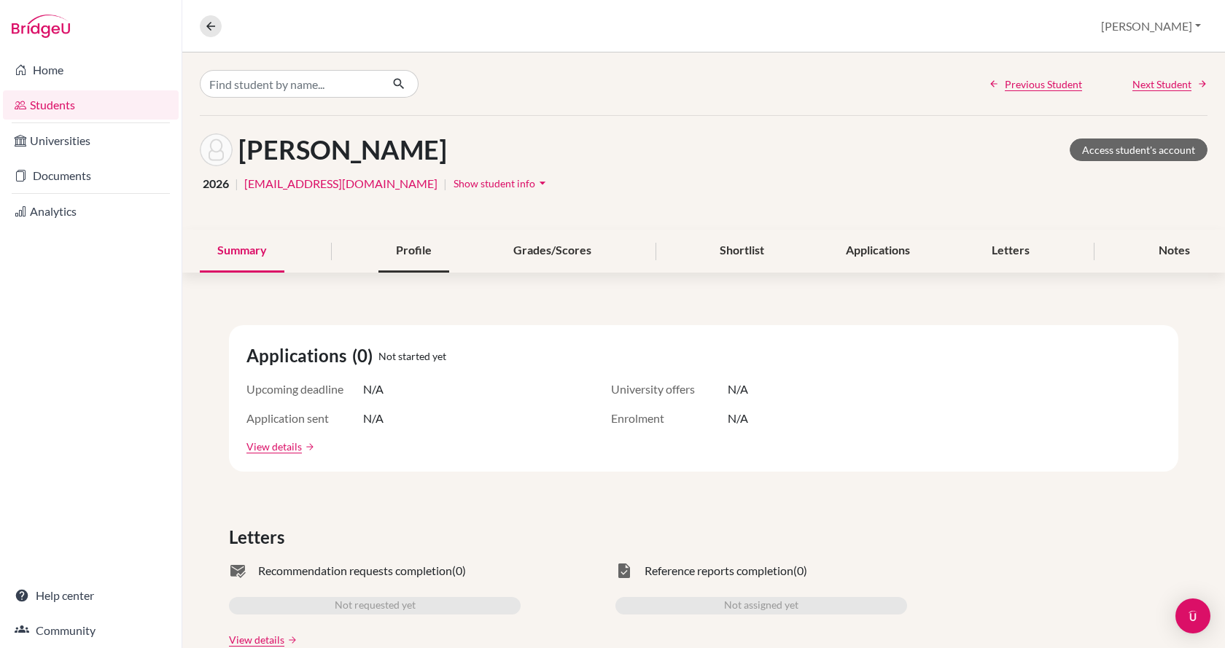
click at [406, 259] on div "Profile" at bounding box center [413, 251] width 71 height 43
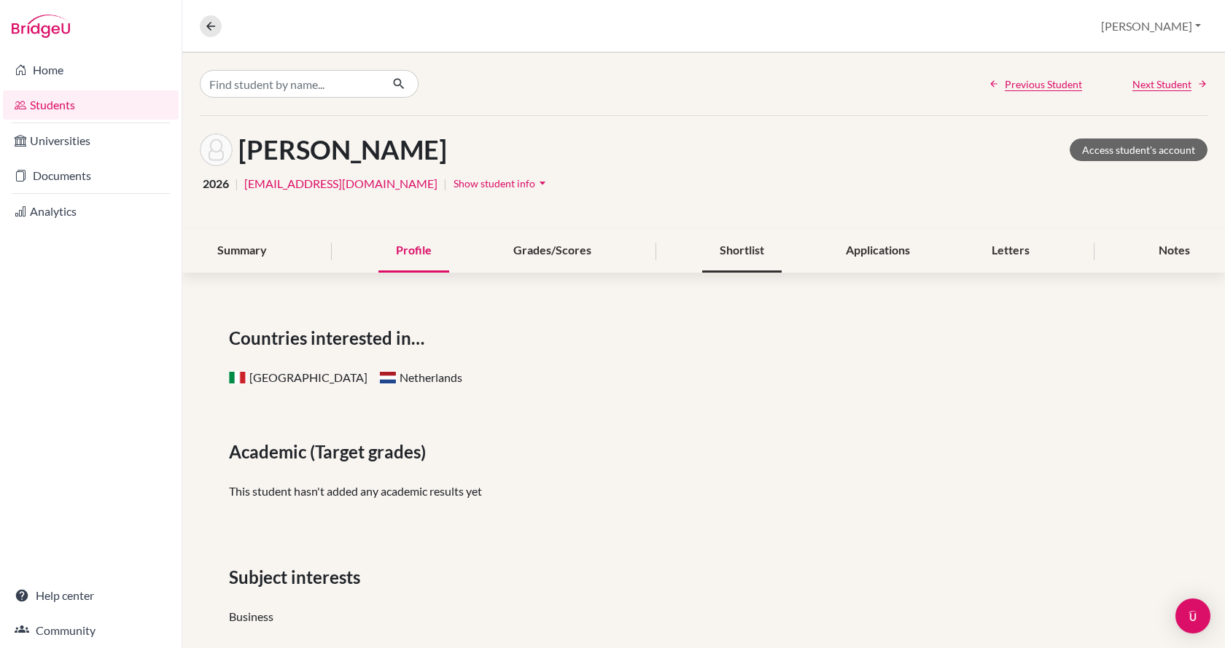
click at [736, 244] on div "Shortlist" at bounding box center [741, 251] width 79 height 43
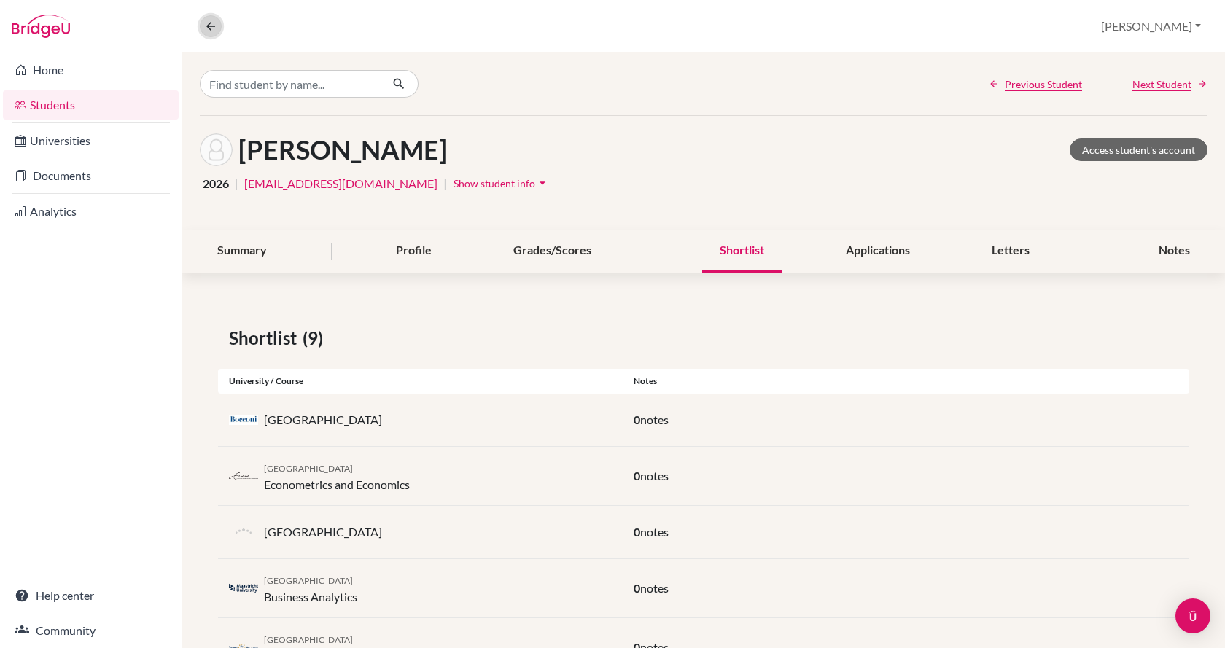
click at [212, 28] on icon at bounding box center [210, 26] width 13 height 13
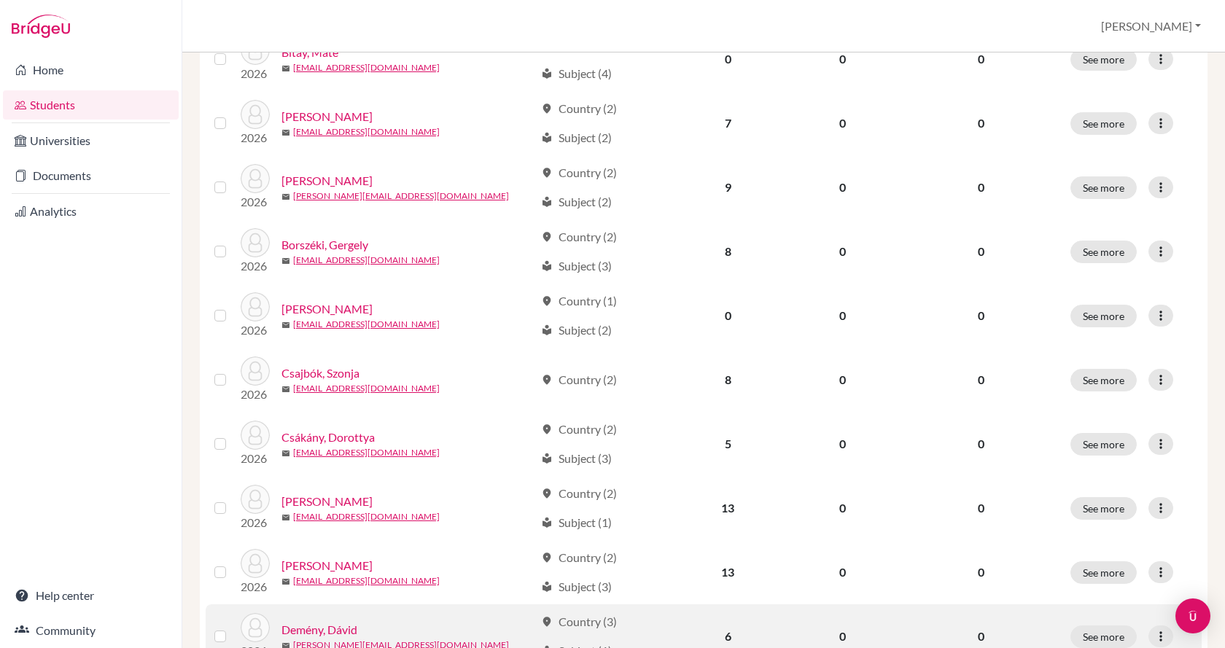
scroll to position [1020, 0]
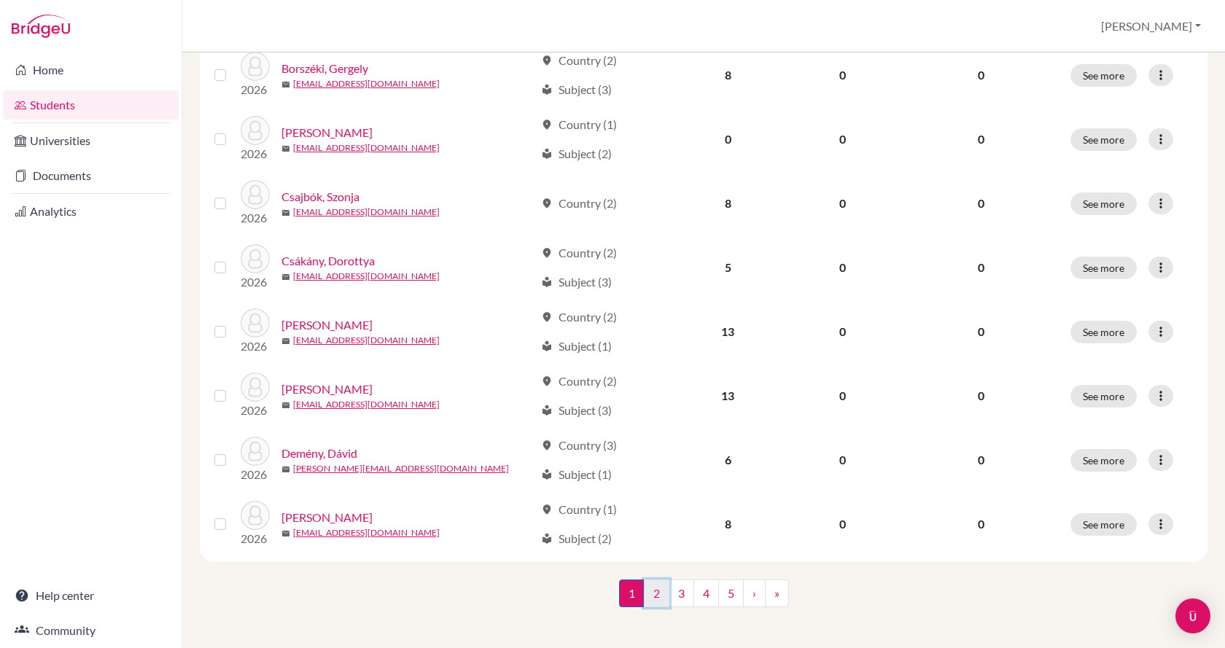
click at [647, 592] on link "2" at bounding box center [657, 594] width 26 height 28
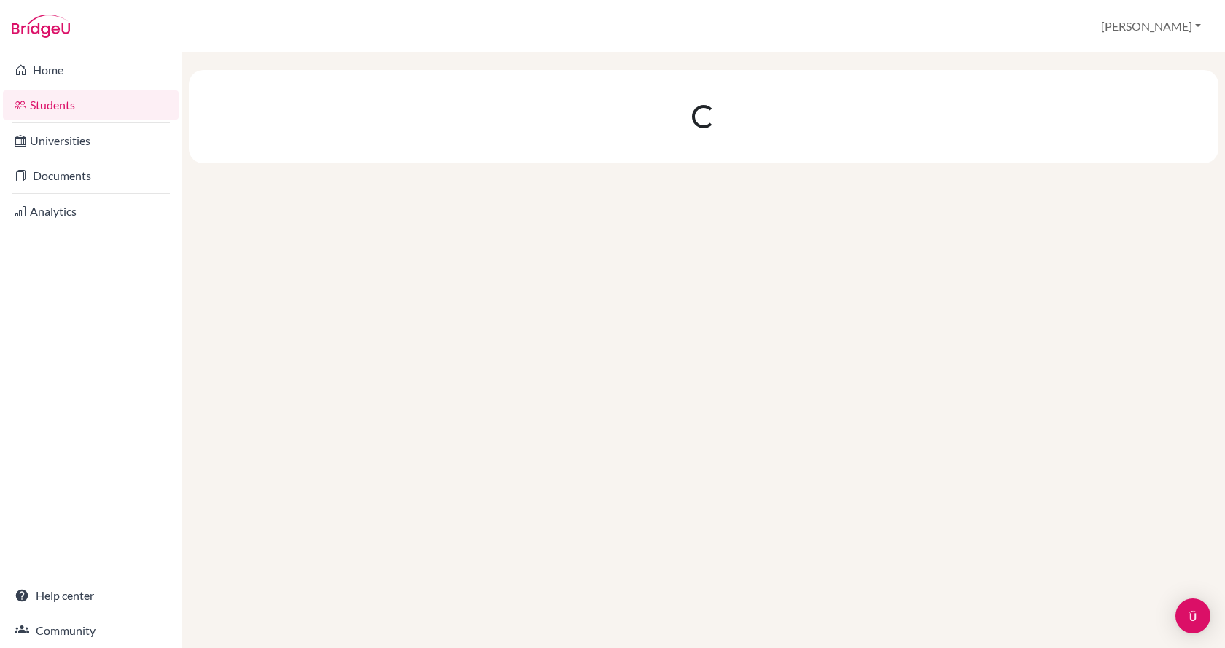
scroll to position [0, 0]
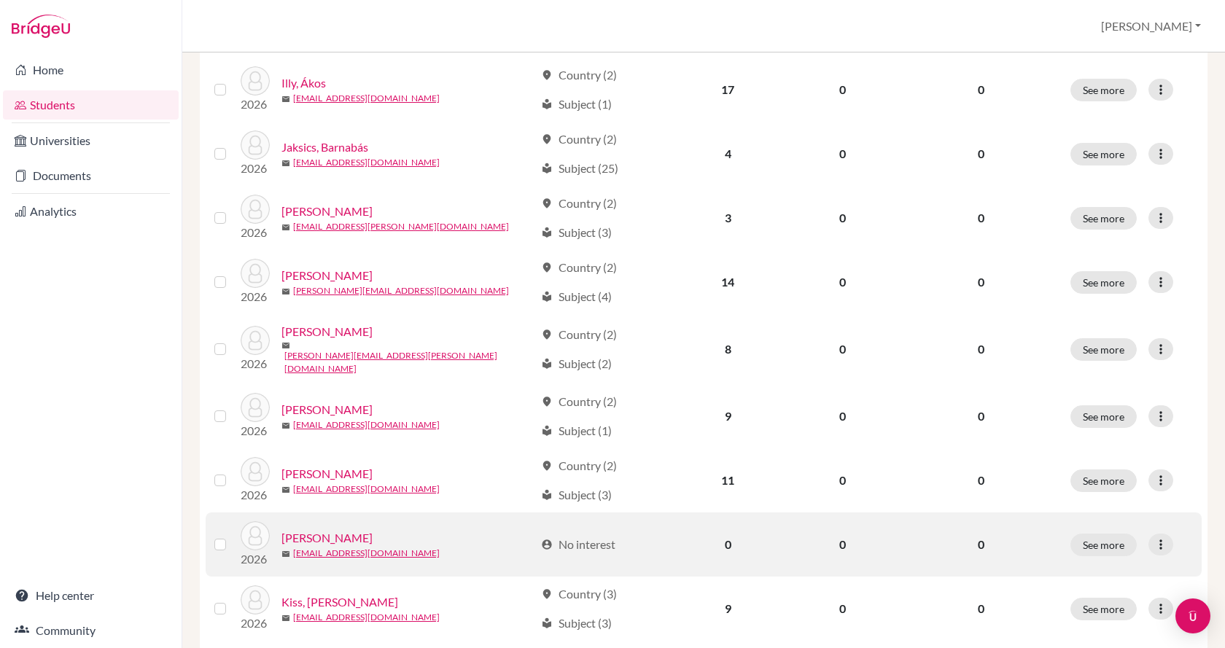
scroll to position [802, 0]
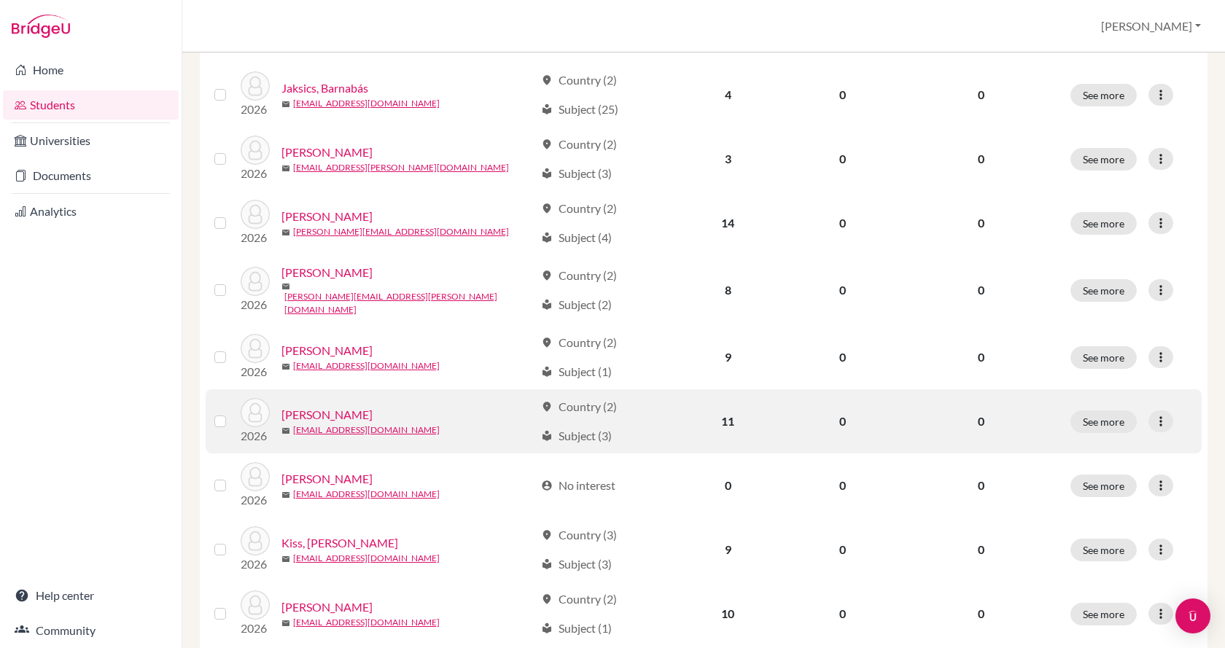
click at [345, 407] on link "Kemecsei, Aron" at bounding box center [326, 414] width 91 height 17
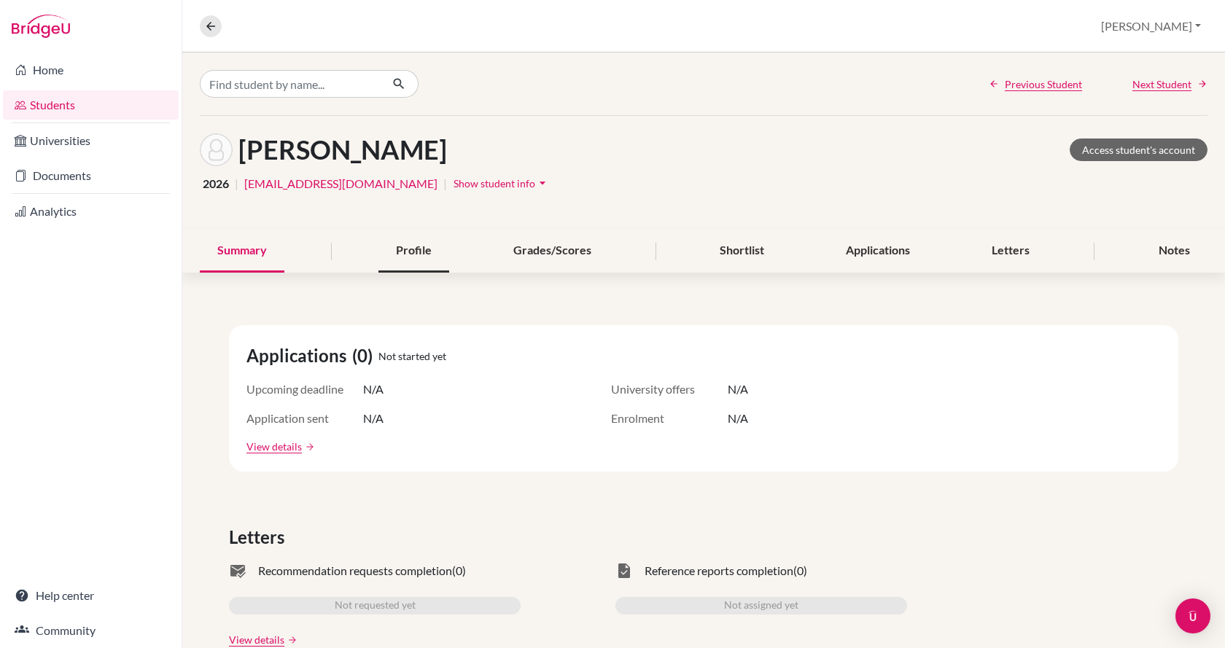
click at [407, 253] on div "Profile" at bounding box center [413, 251] width 71 height 43
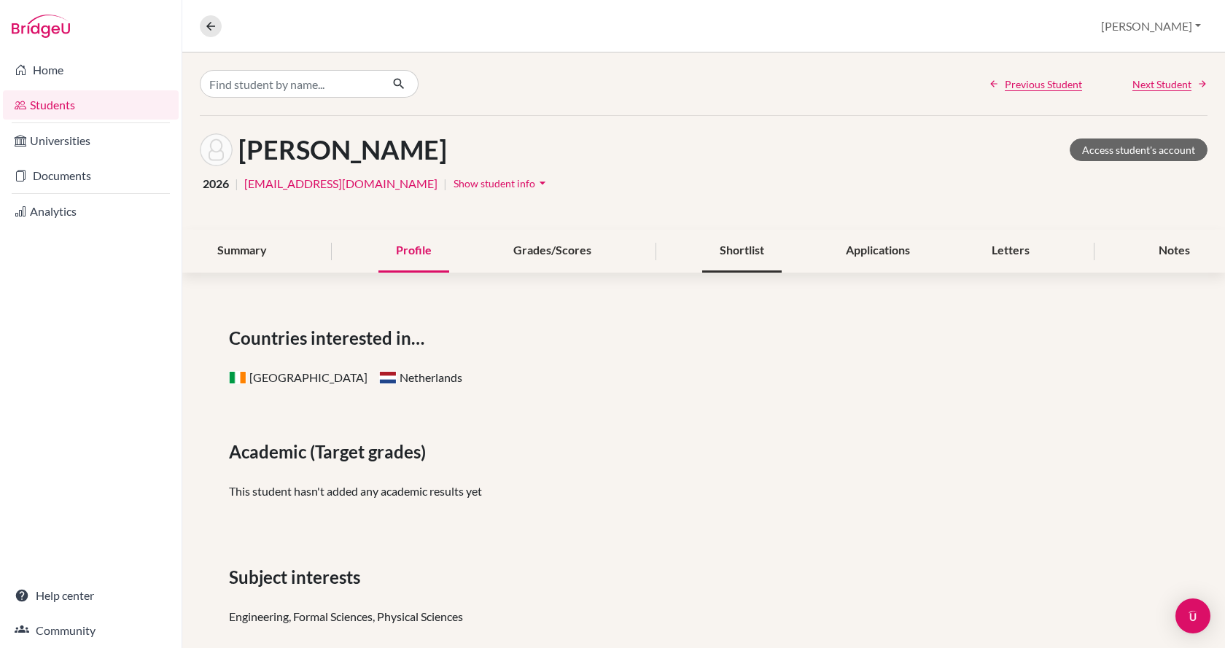
click at [743, 245] on div "Shortlist" at bounding box center [741, 251] width 79 height 43
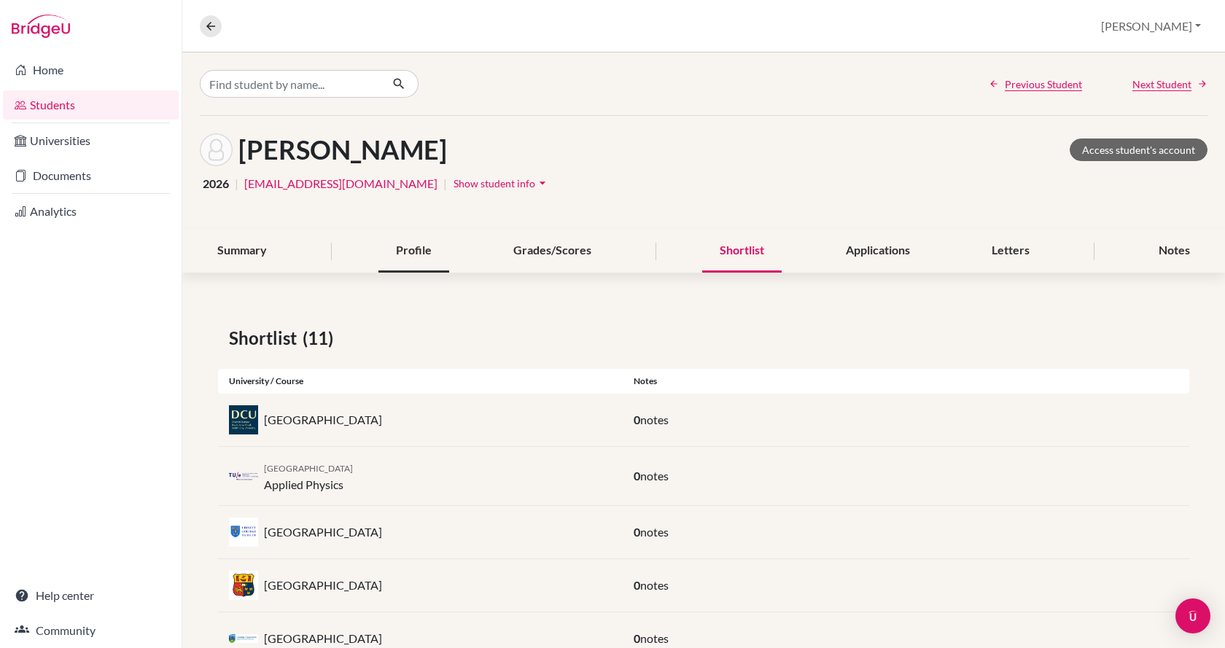
click at [405, 248] on div "Profile" at bounding box center [413, 251] width 71 height 43
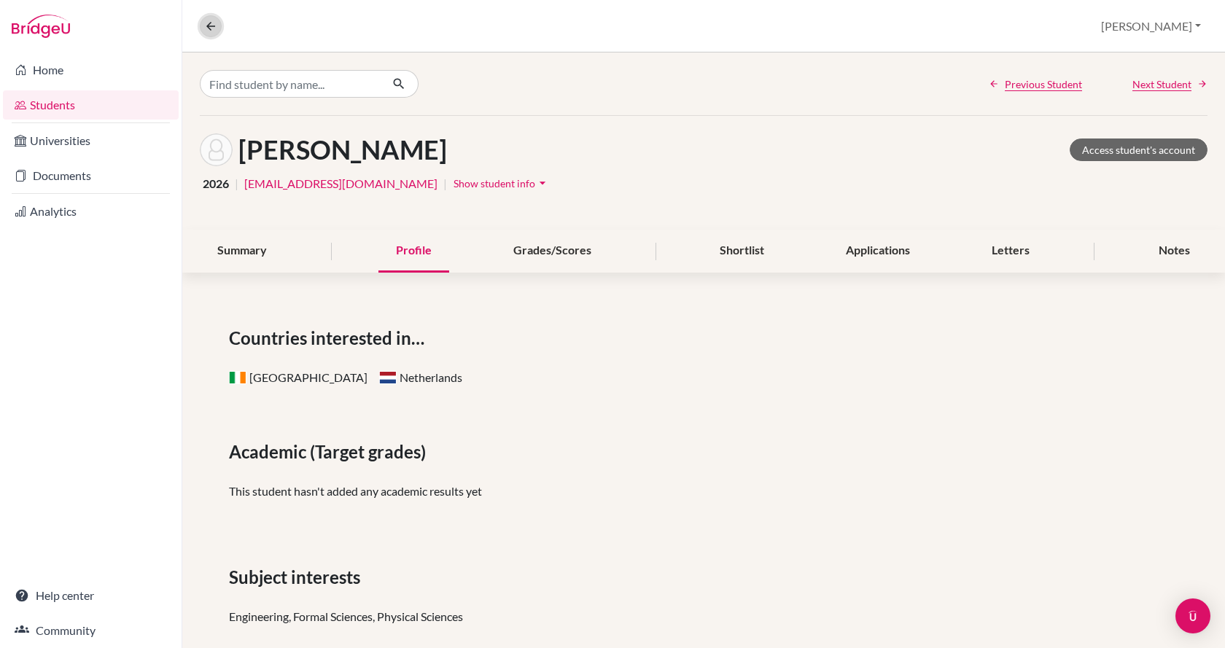
click at [209, 30] on icon at bounding box center [210, 26] width 13 height 13
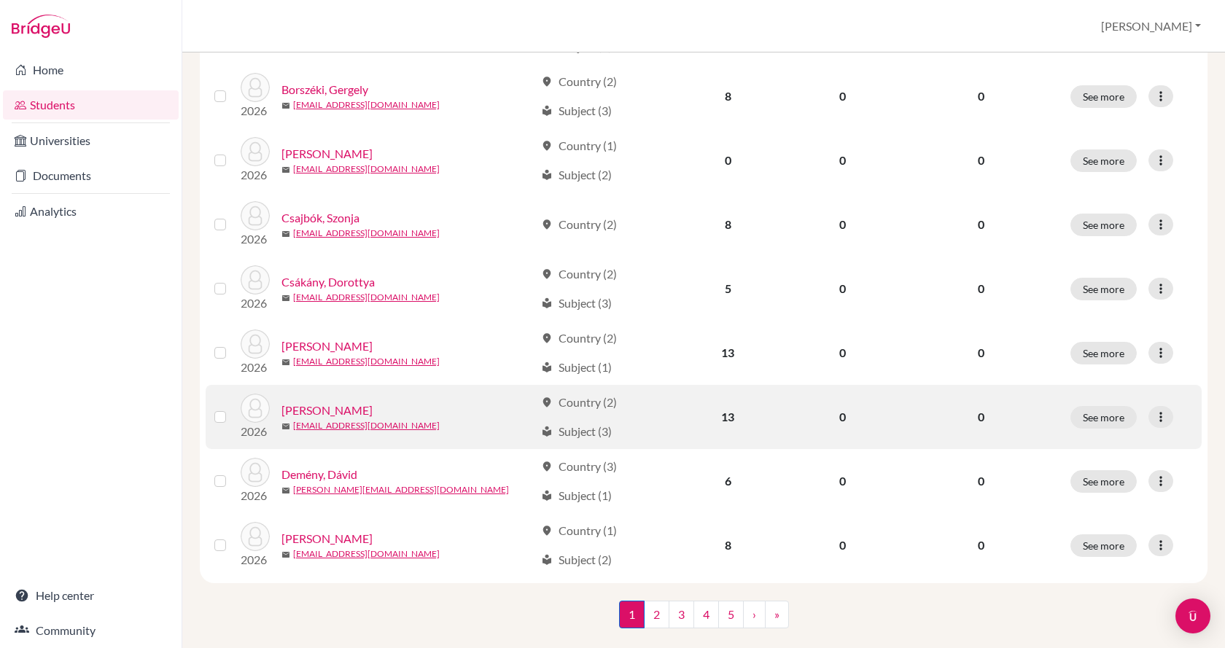
scroll to position [1020, 0]
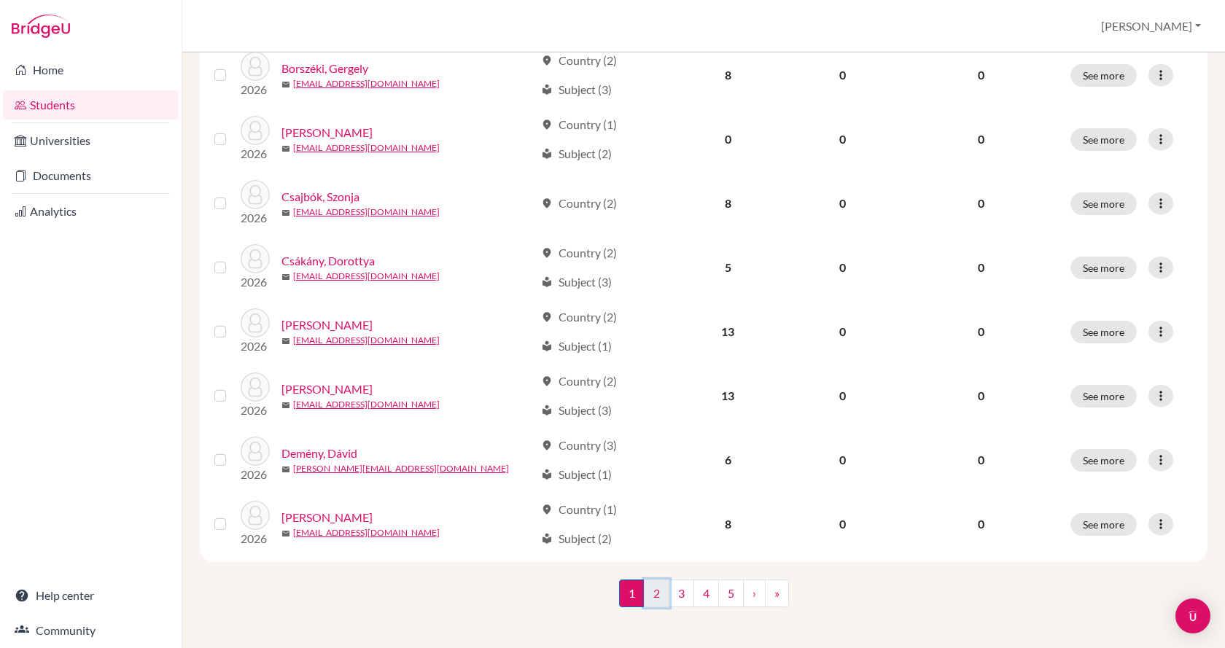
click at [647, 587] on link "2" at bounding box center [657, 594] width 26 height 28
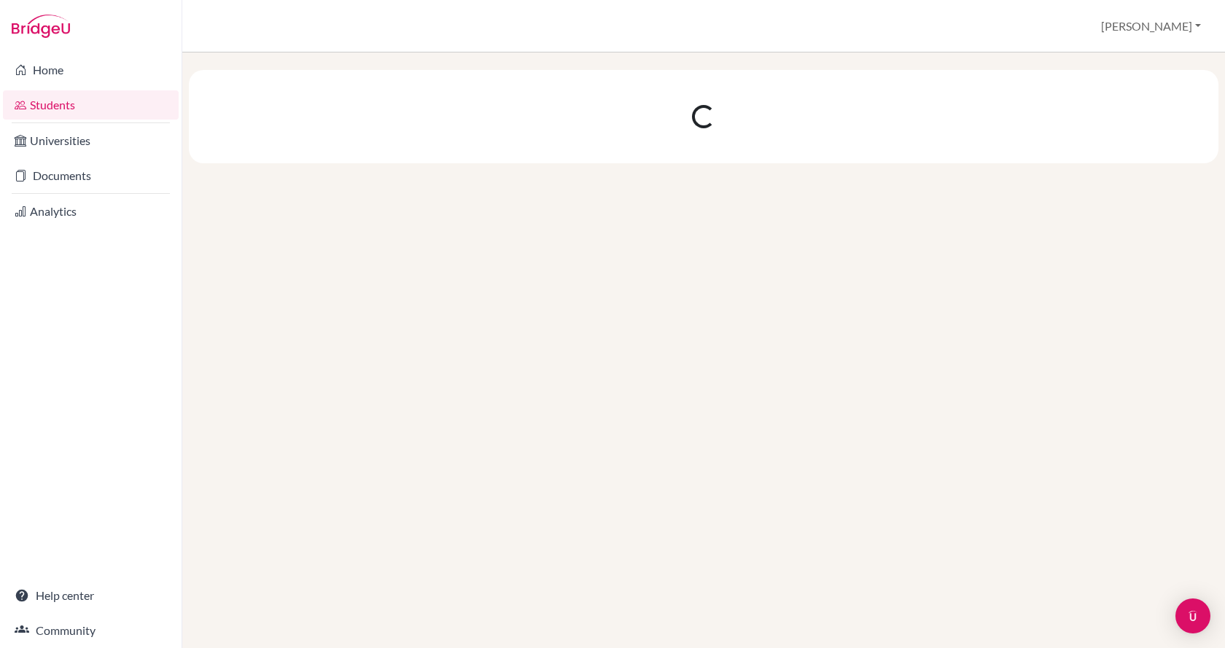
scroll to position [0, 0]
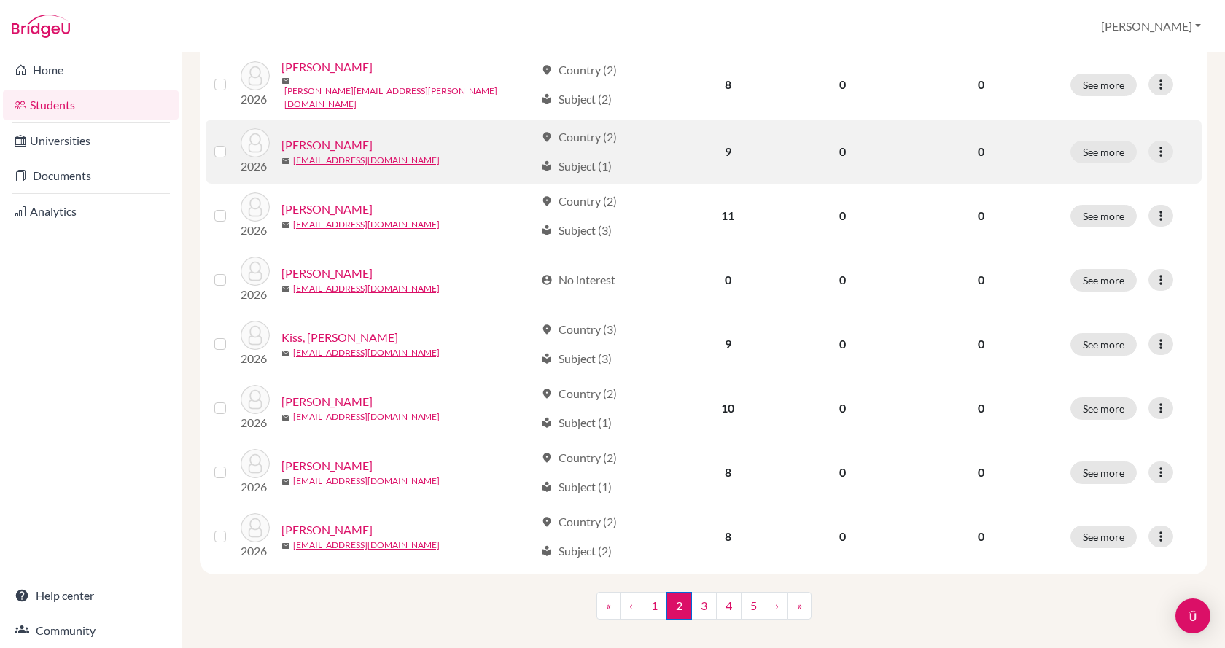
scroll to position [1020, 0]
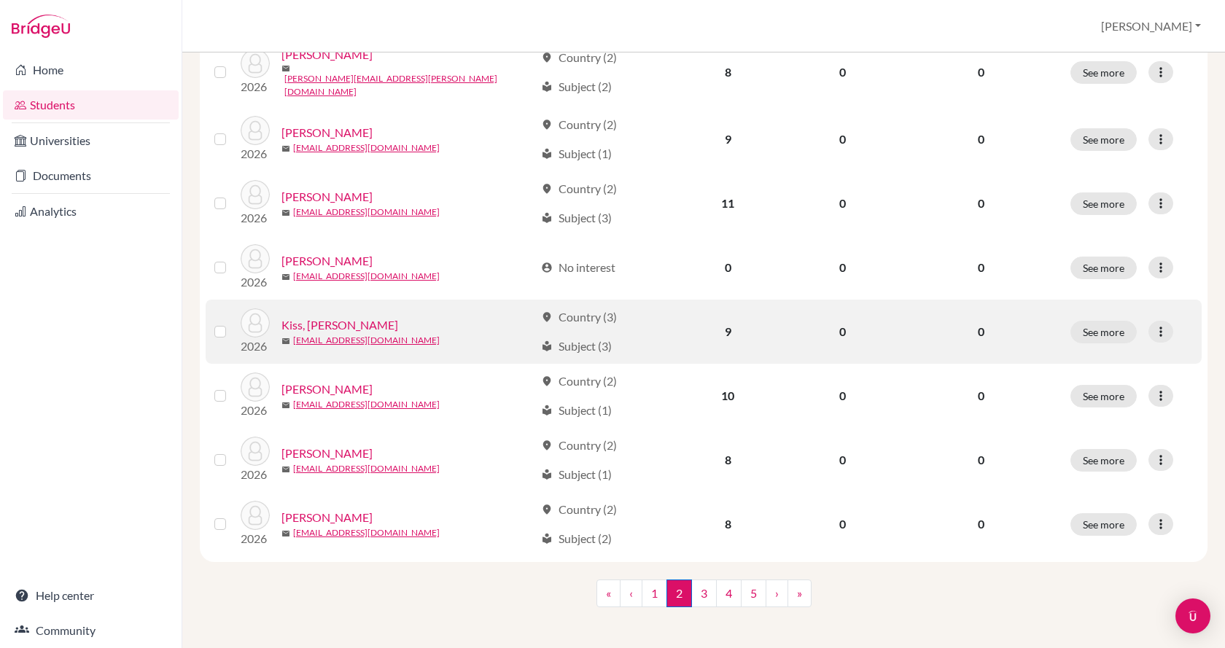
click at [297, 317] on link "Kiss, Abel" at bounding box center [339, 324] width 117 height 17
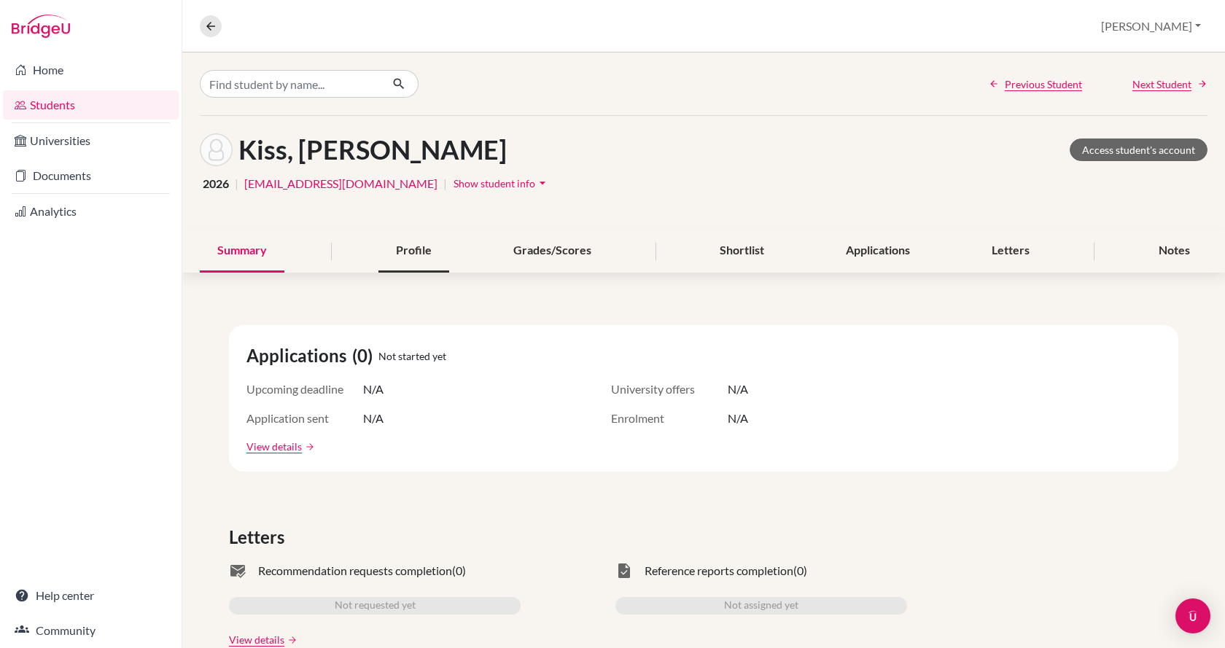
click at [394, 252] on div "Profile" at bounding box center [413, 251] width 71 height 43
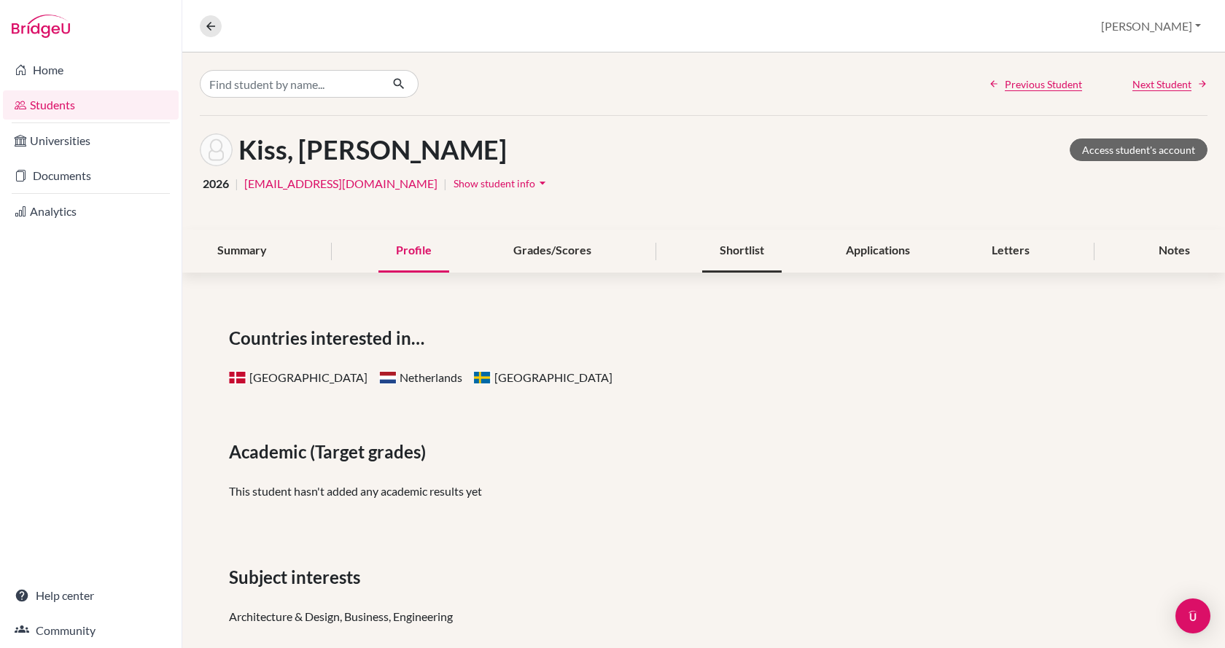
click at [740, 252] on div "Shortlist" at bounding box center [741, 251] width 79 height 43
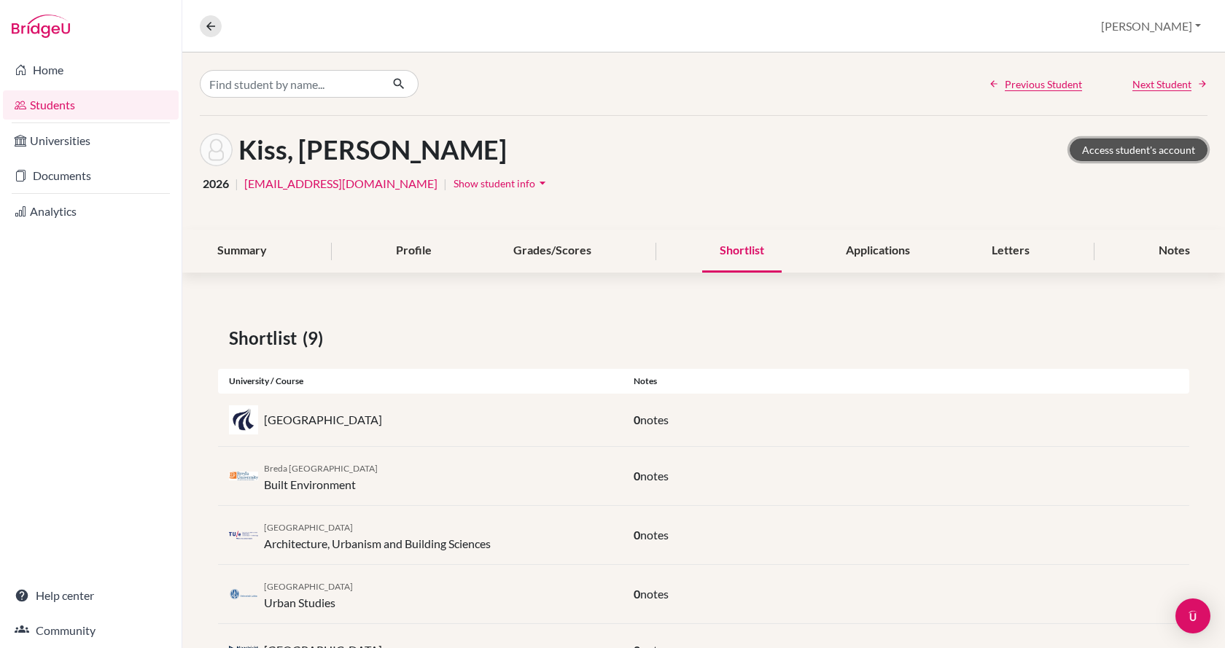
click at [1163, 154] on link "Access student's account" at bounding box center [1139, 150] width 138 height 23
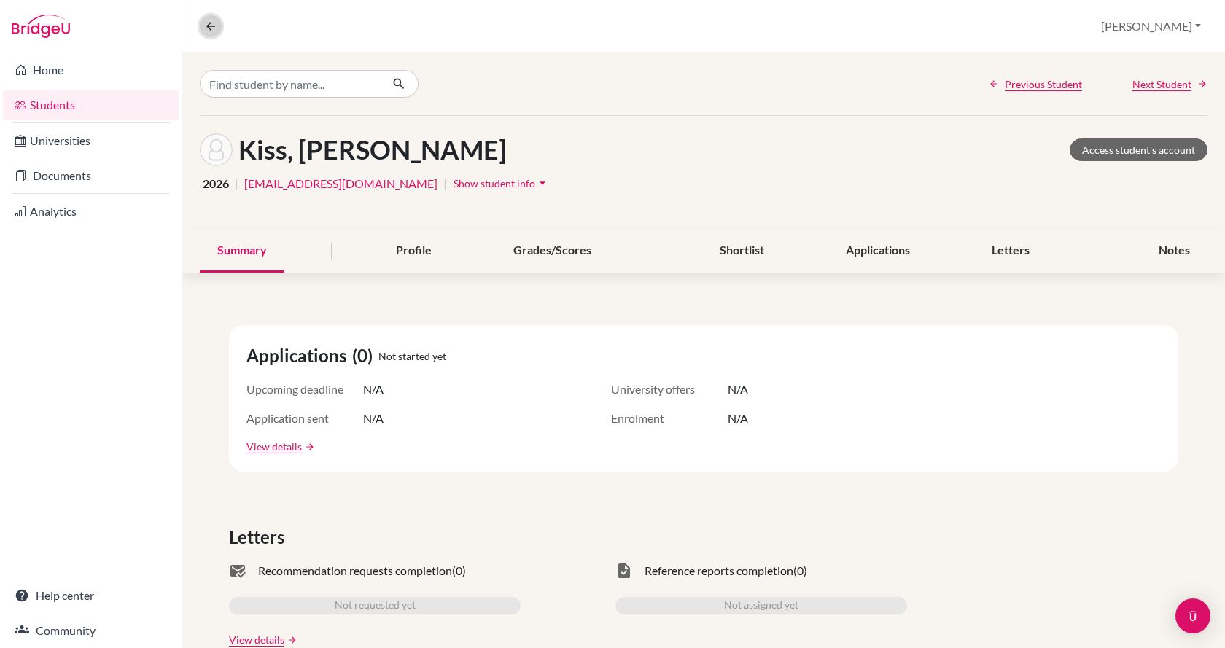
click at [206, 27] on icon at bounding box center [210, 26] width 13 height 13
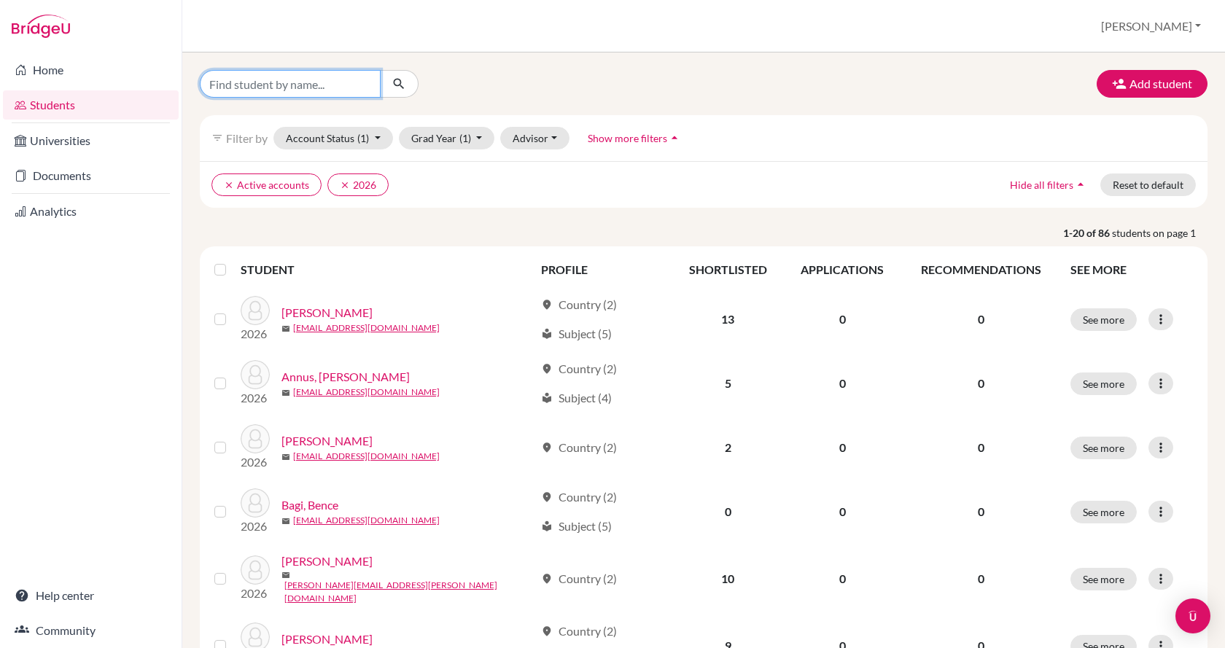
click at [300, 86] on input "Find student by name..." at bounding box center [290, 84] width 181 height 28
type input "k"
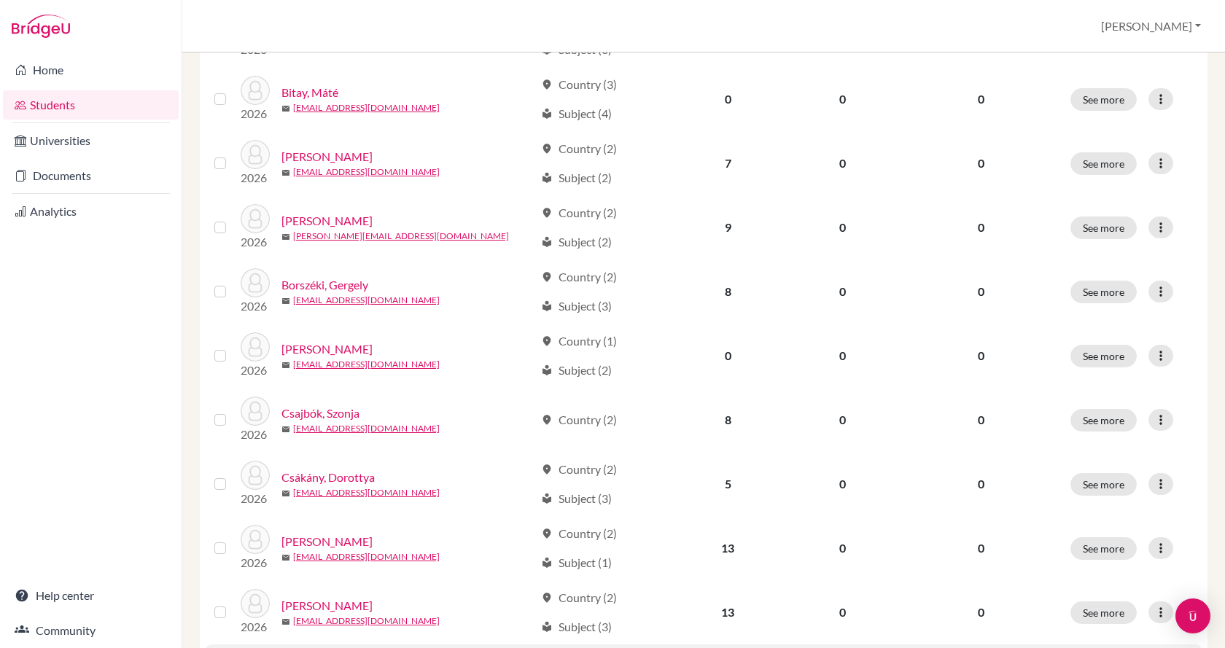
scroll to position [1020, 0]
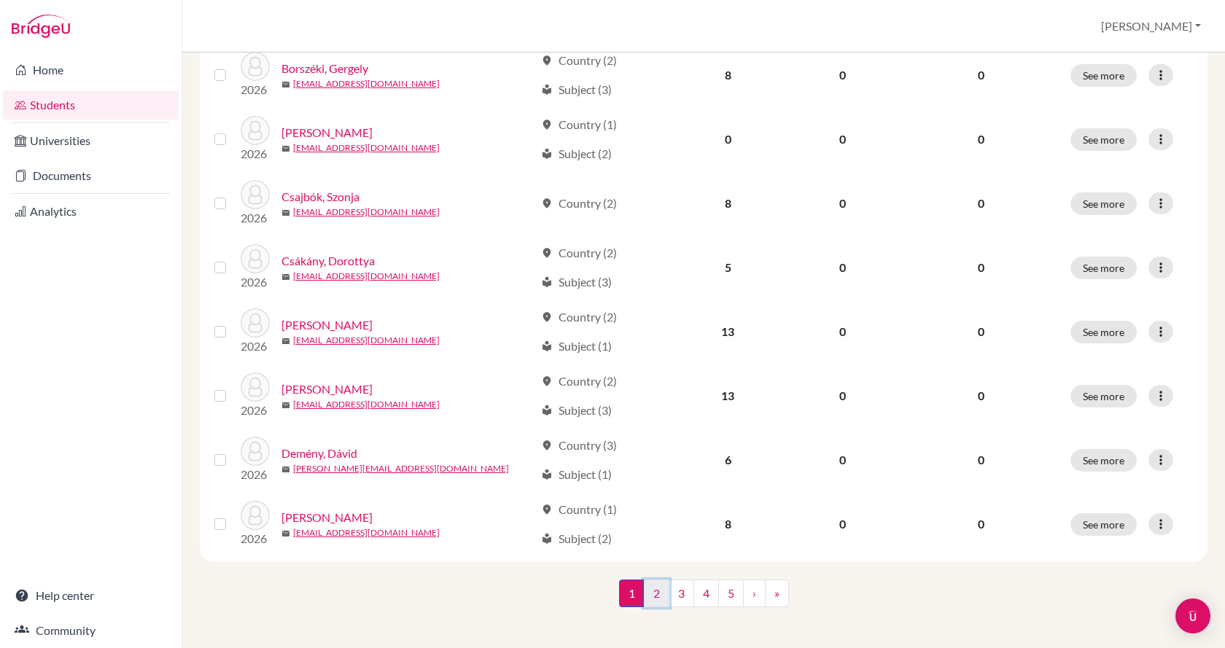
click at [653, 586] on link "2" at bounding box center [657, 594] width 26 height 28
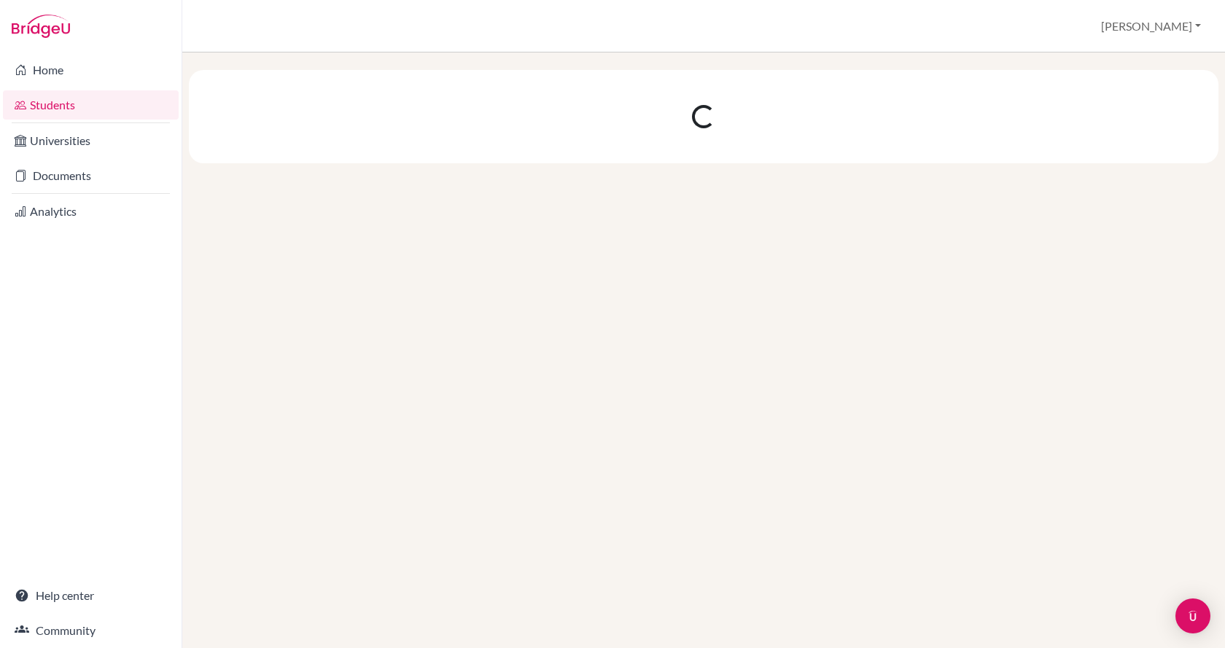
scroll to position [0, 0]
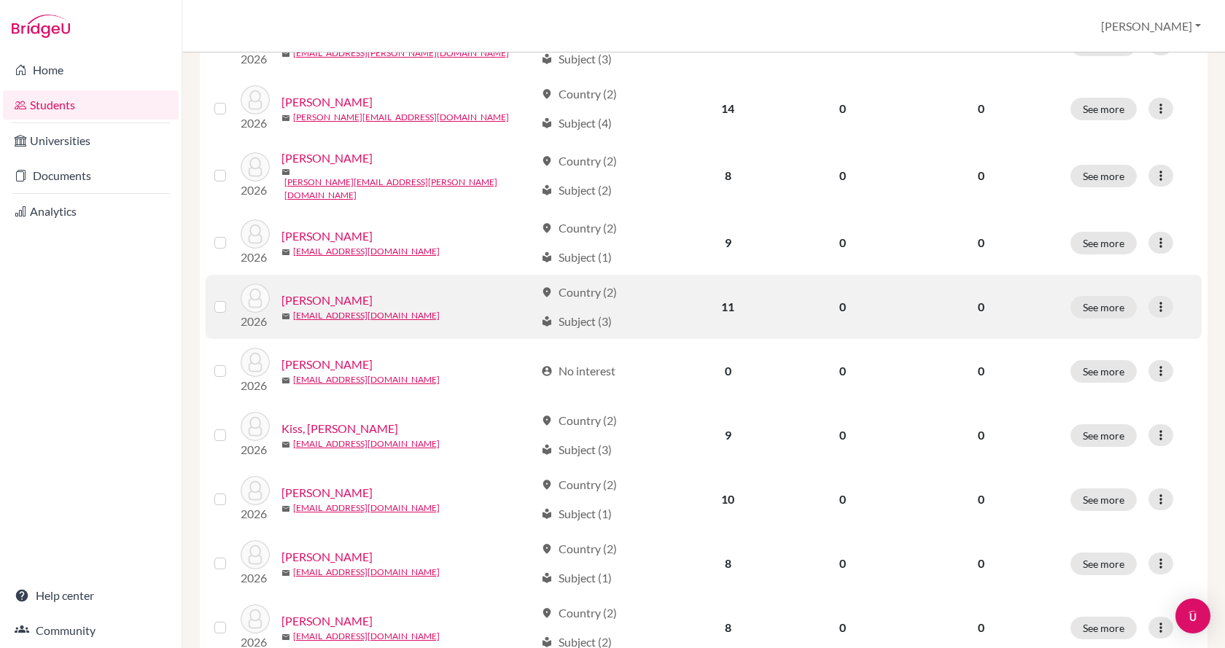
scroll to position [1020, 0]
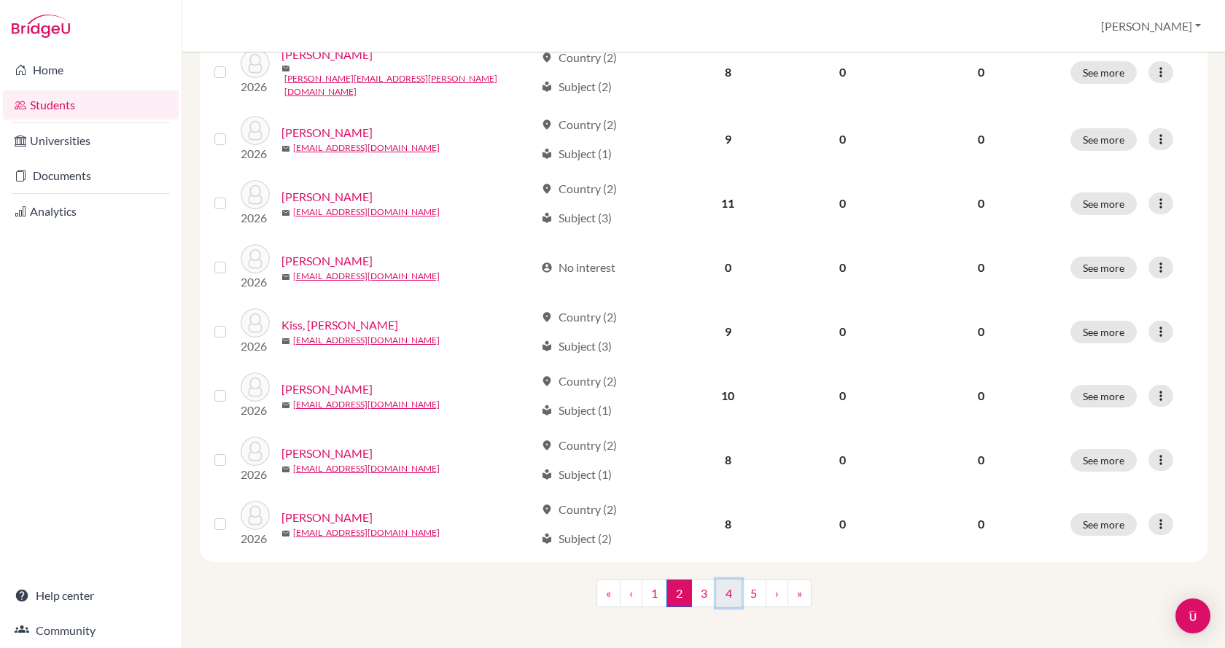
click at [723, 587] on link "4" at bounding box center [729, 594] width 26 height 28
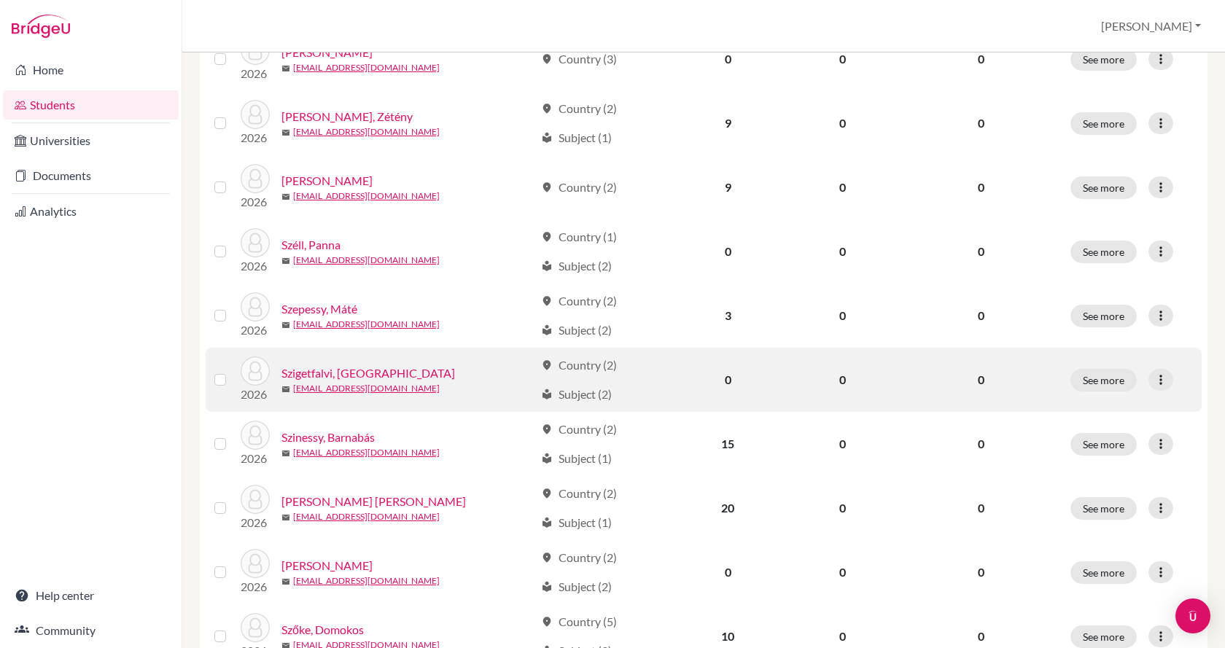
scroll to position [365, 0]
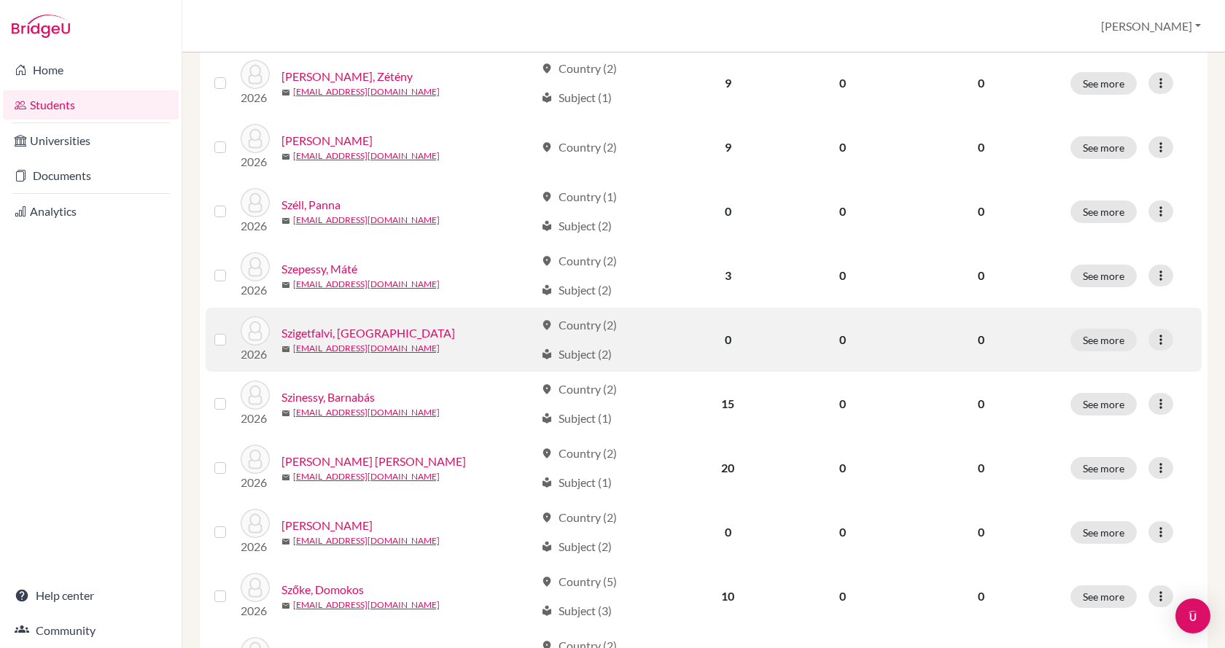
click at [358, 332] on link "Szigetfalvi, Szintia" at bounding box center [368, 332] width 174 height 17
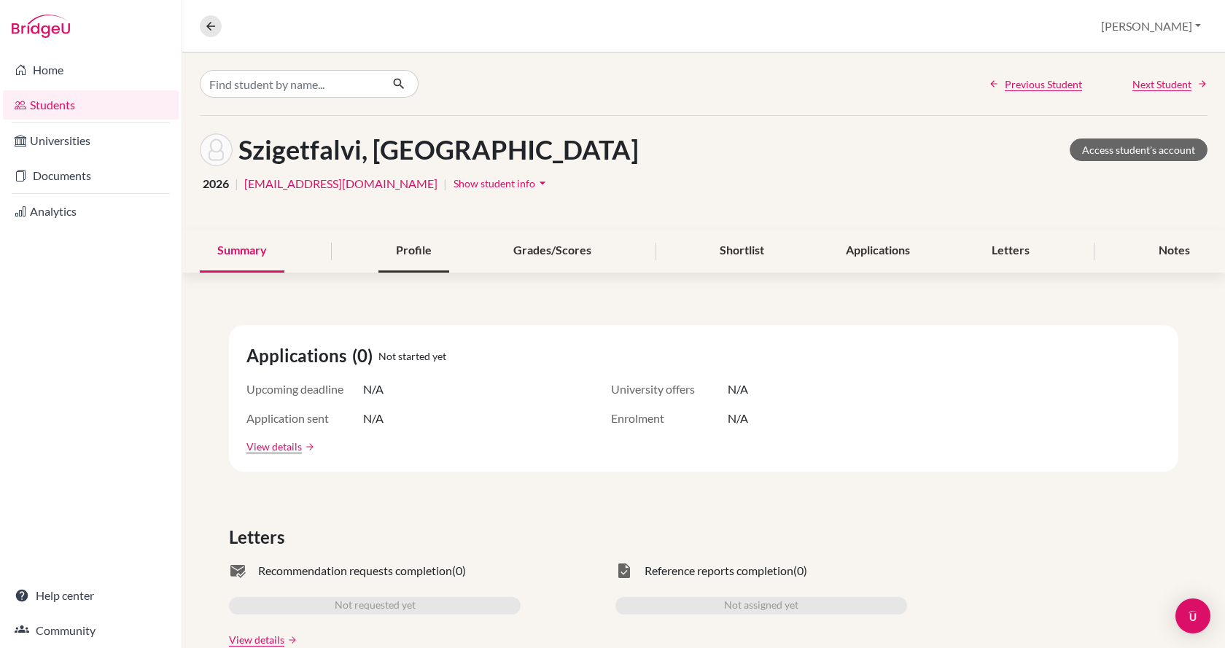
click at [397, 249] on div "Profile" at bounding box center [413, 251] width 71 height 43
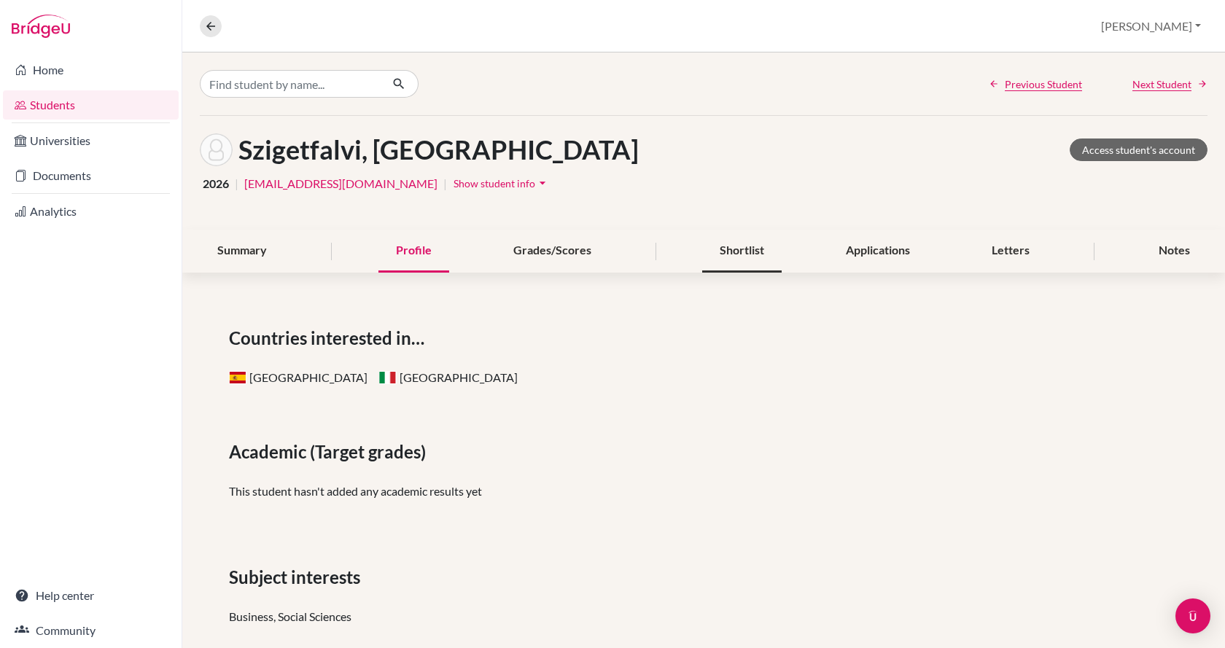
click at [750, 249] on div "Shortlist" at bounding box center [741, 251] width 79 height 43
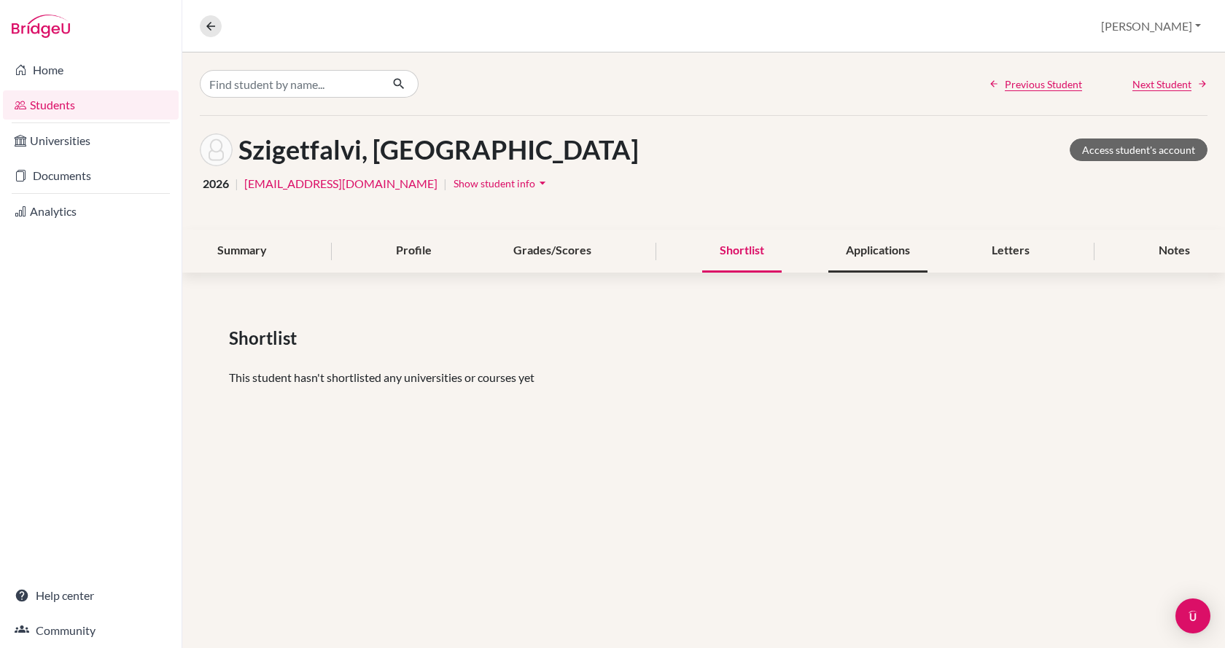
click at [890, 253] on div "Applications" at bounding box center [877, 251] width 99 height 43
click at [1011, 254] on div "Letters" at bounding box center [1010, 251] width 73 height 43
click at [218, 29] on button at bounding box center [211, 26] width 22 height 22
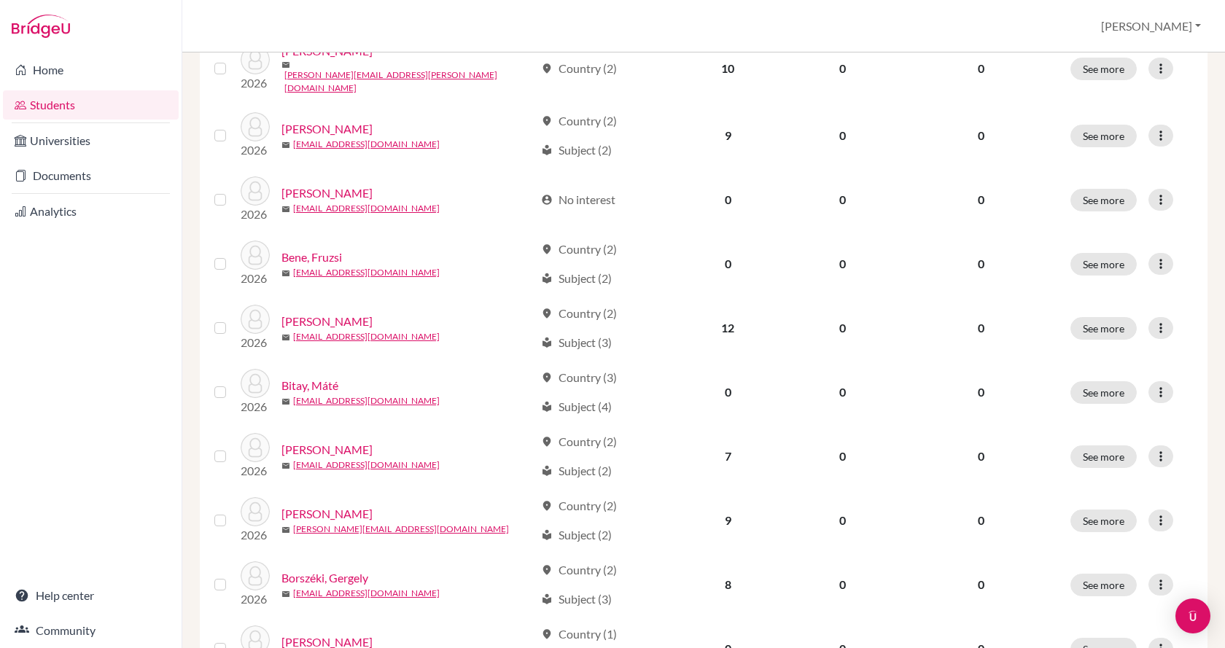
scroll to position [1020, 0]
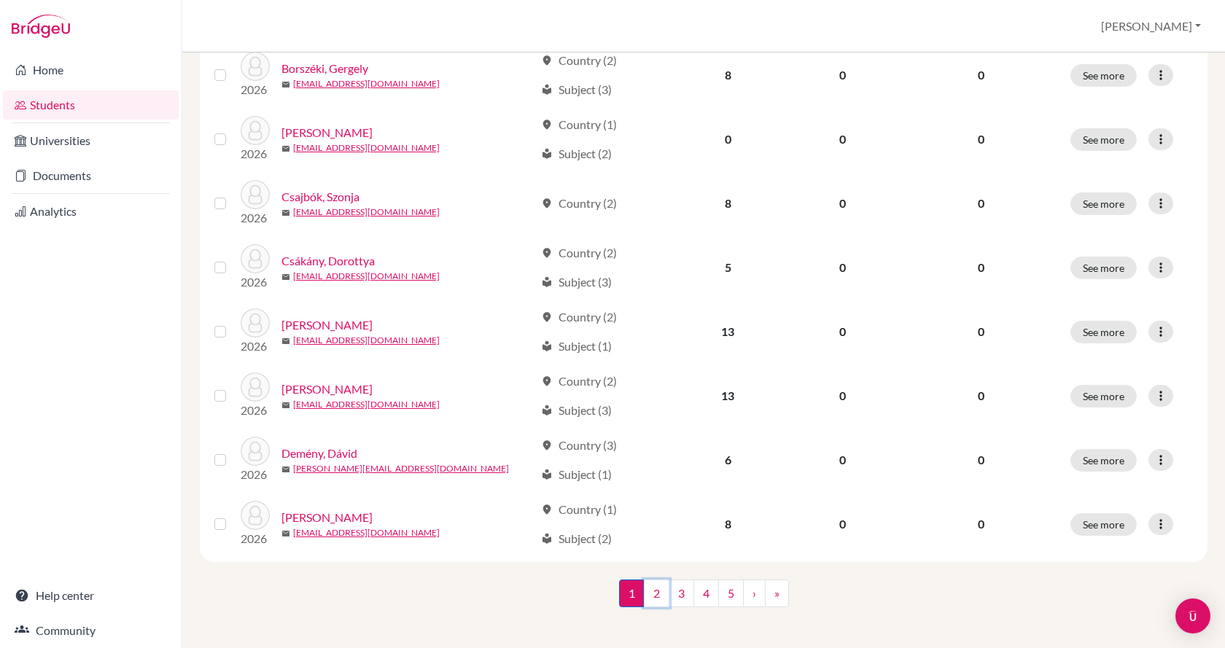
click at [653, 594] on link "2" at bounding box center [657, 594] width 26 height 28
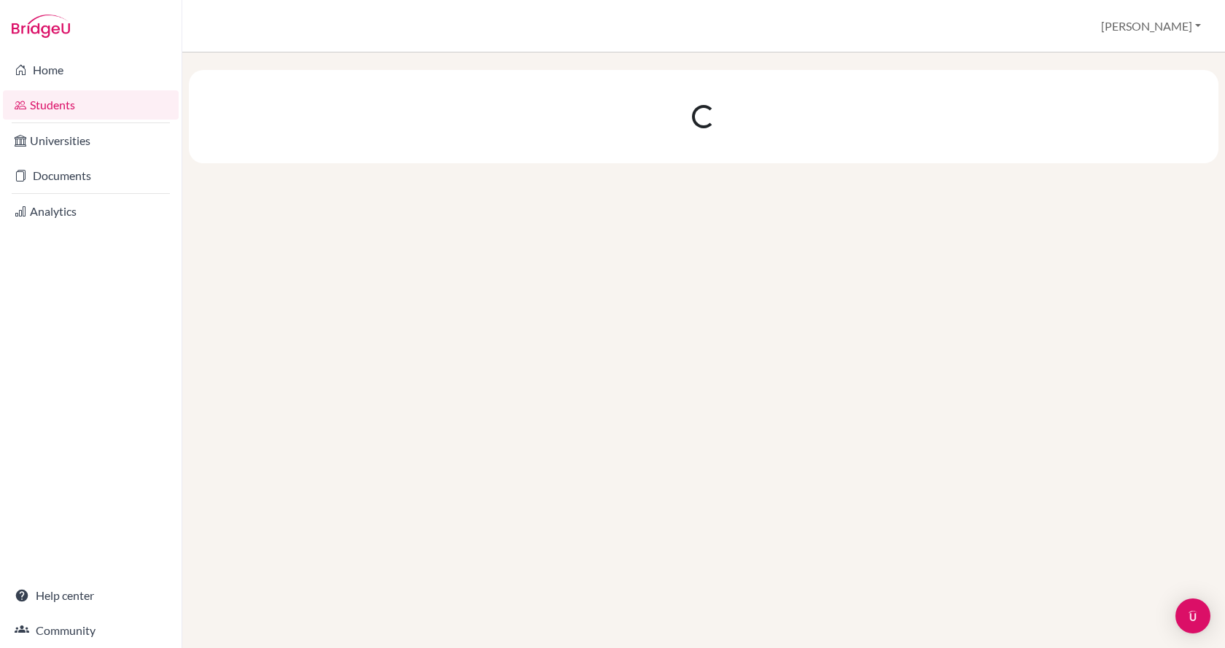
scroll to position [0, 0]
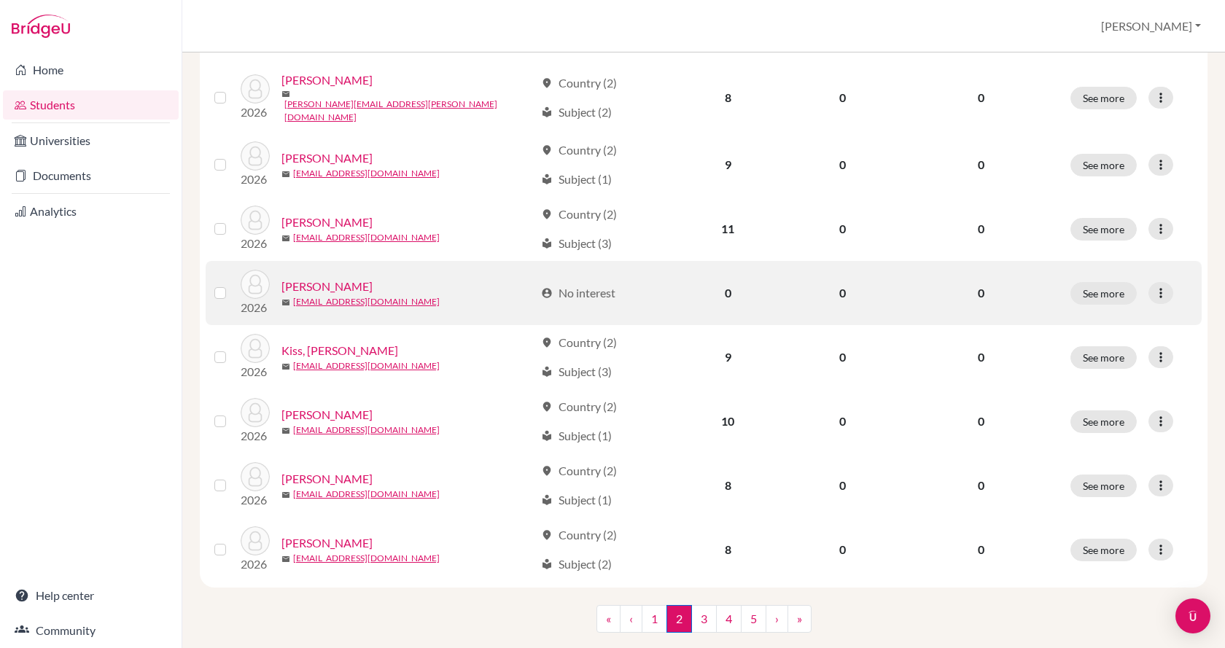
scroll to position [1020, 0]
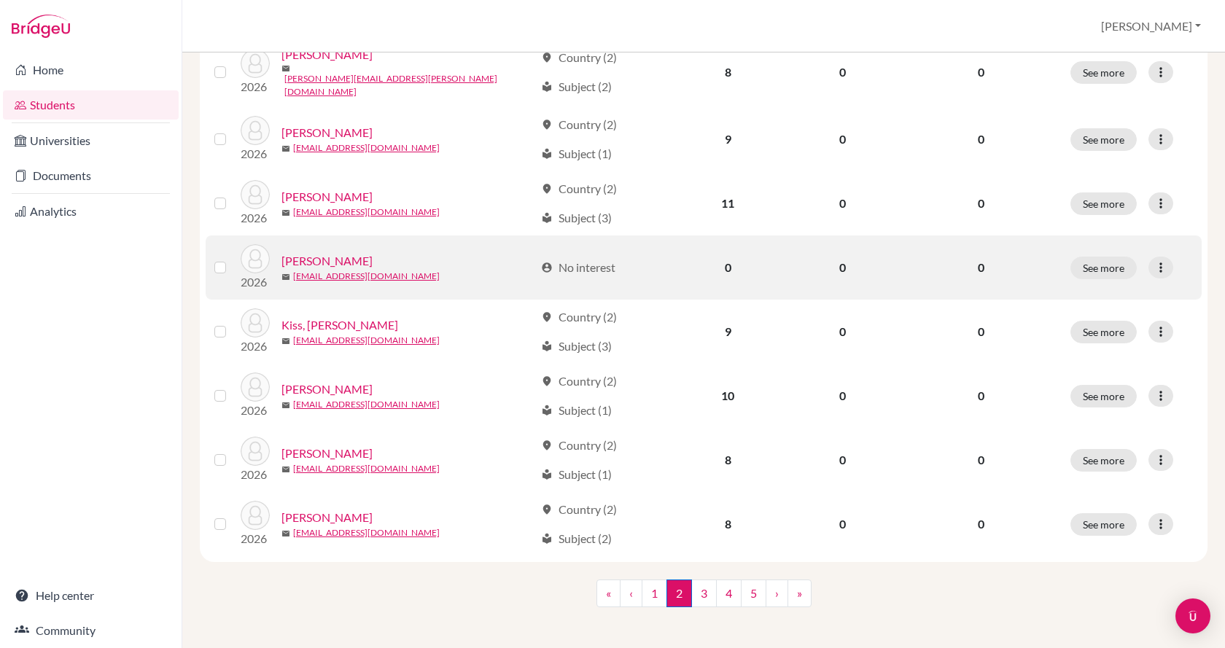
click at [356, 257] on link "Kenessey, Sara" at bounding box center [326, 260] width 91 height 17
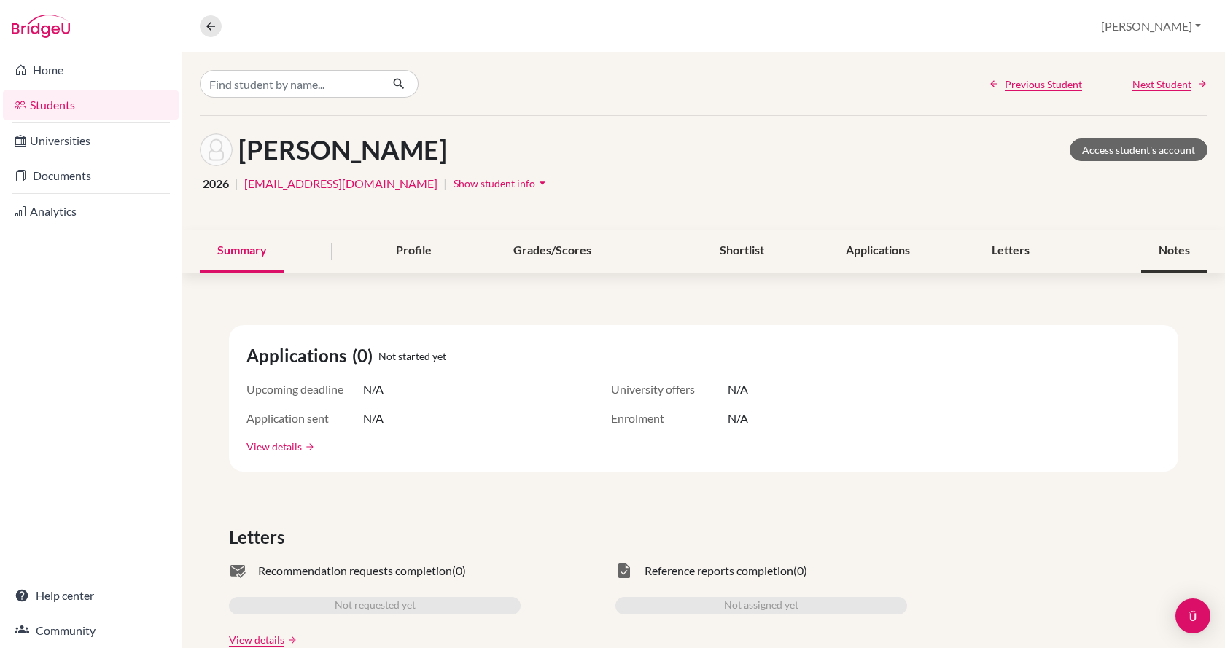
click at [1167, 240] on div "Notes" at bounding box center [1174, 251] width 66 height 43
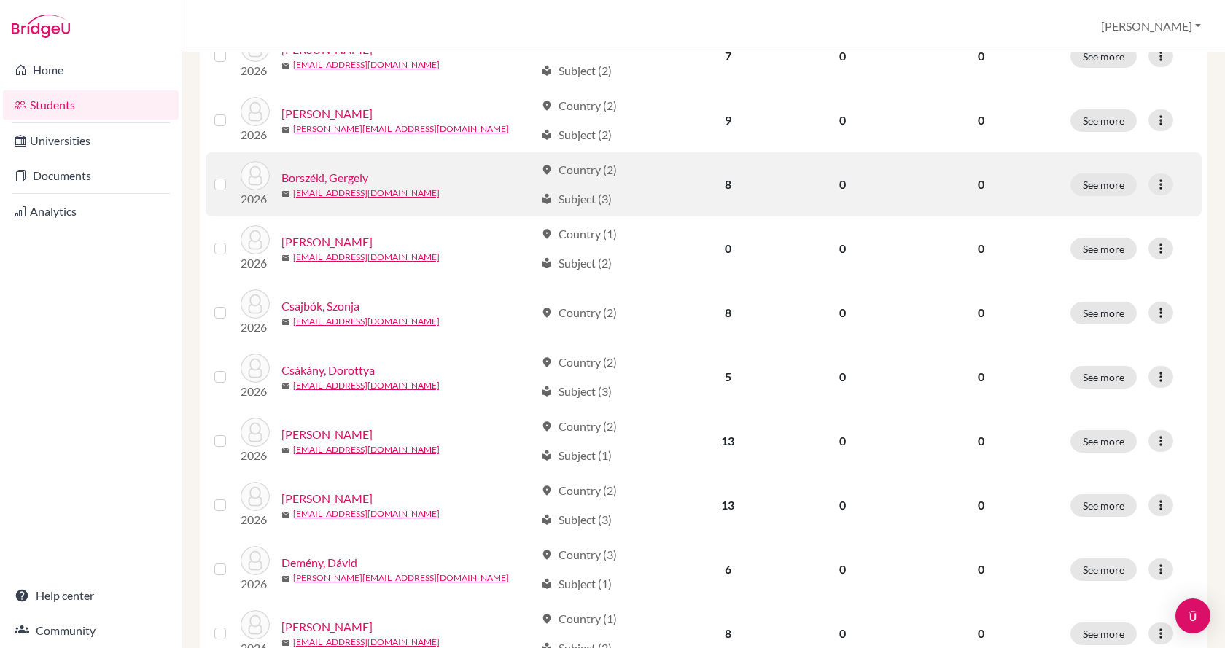
scroll to position [1020, 0]
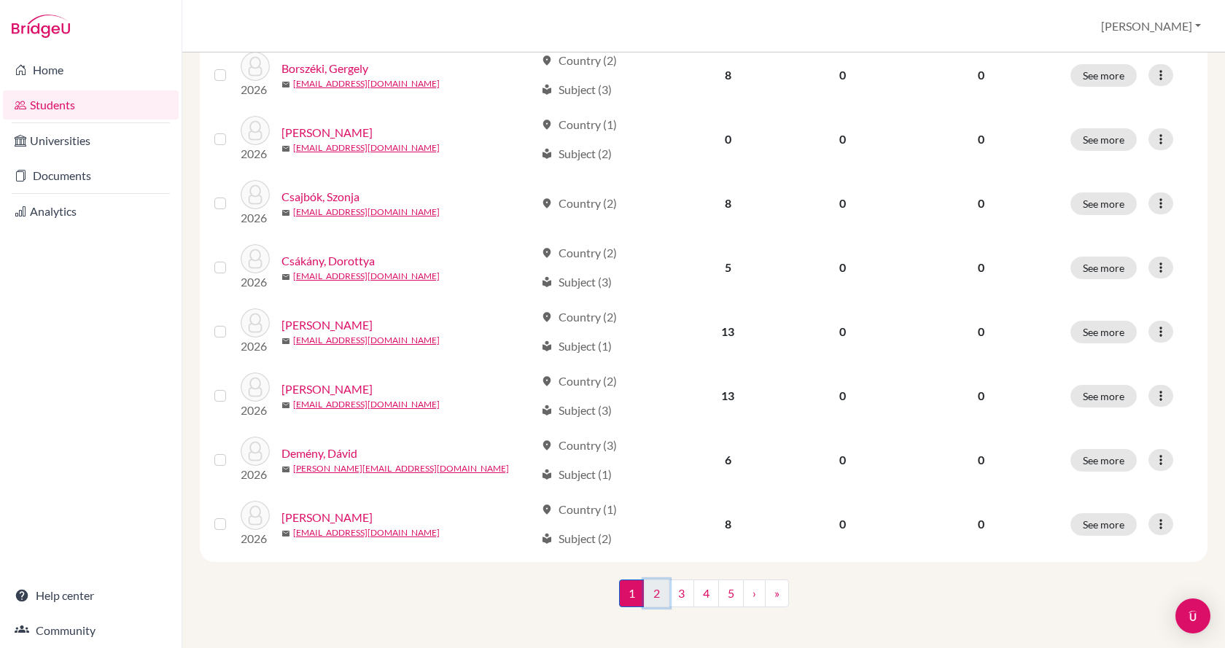
click at [648, 586] on link "2" at bounding box center [657, 594] width 26 height 28
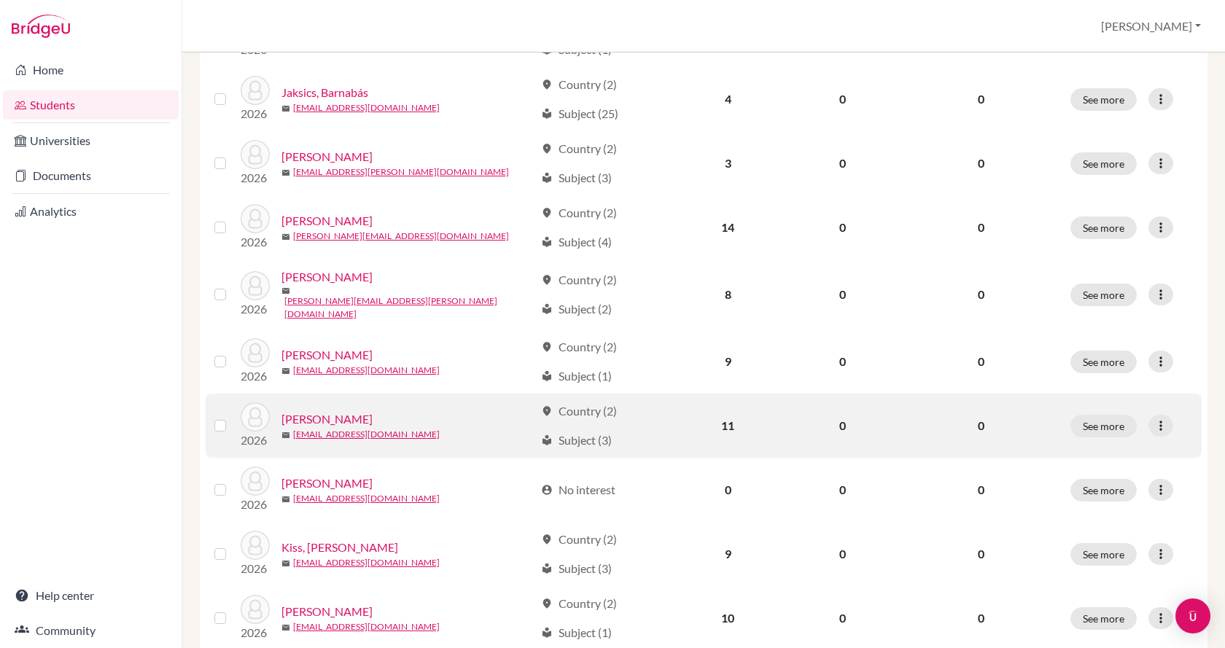
scroll to position [875, 0]
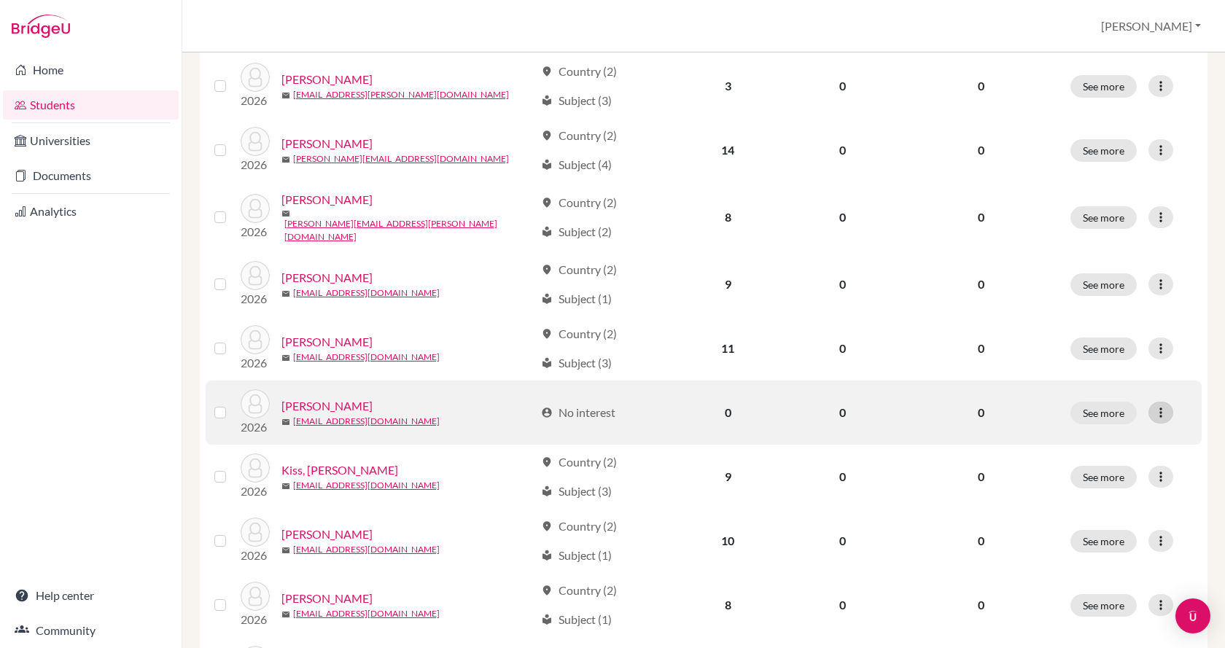
click at [1157, 411] on icon at bounding box center [1161, 412] width 15 height 15
click at [232, 404] on label at bounding box center [232, 404] width 0 height 0
click at [0, 0] on input "checkbox" at bounding box center [0, 0] width 0 height 0
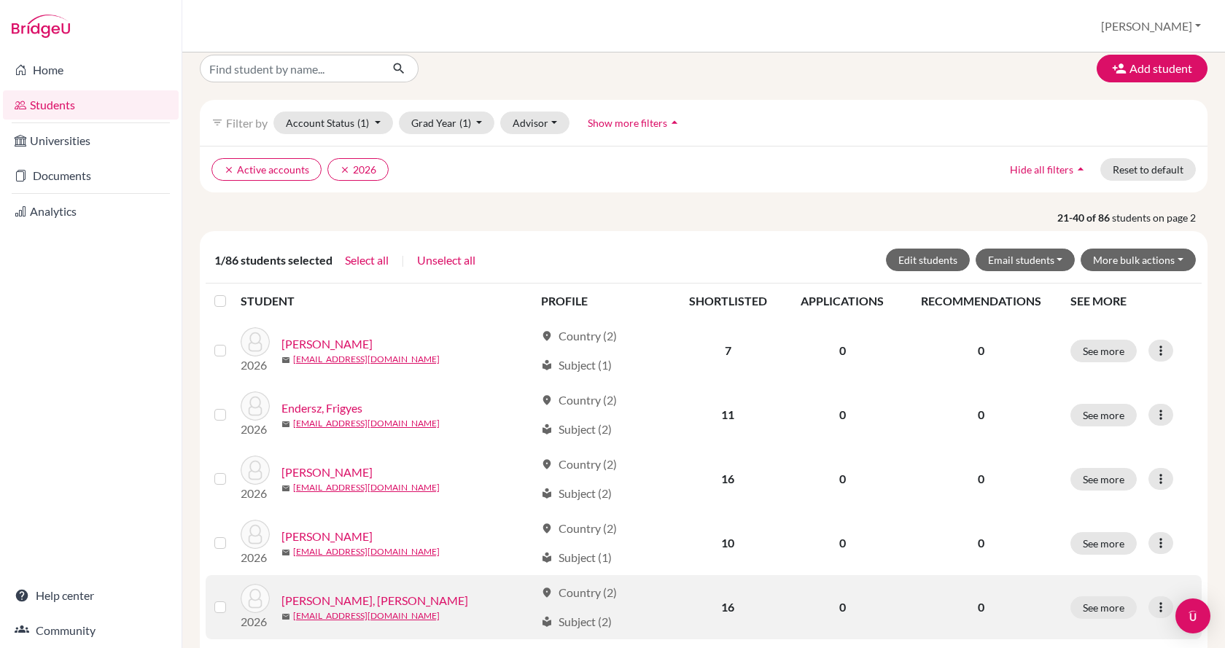
scroll to position [0, 0]
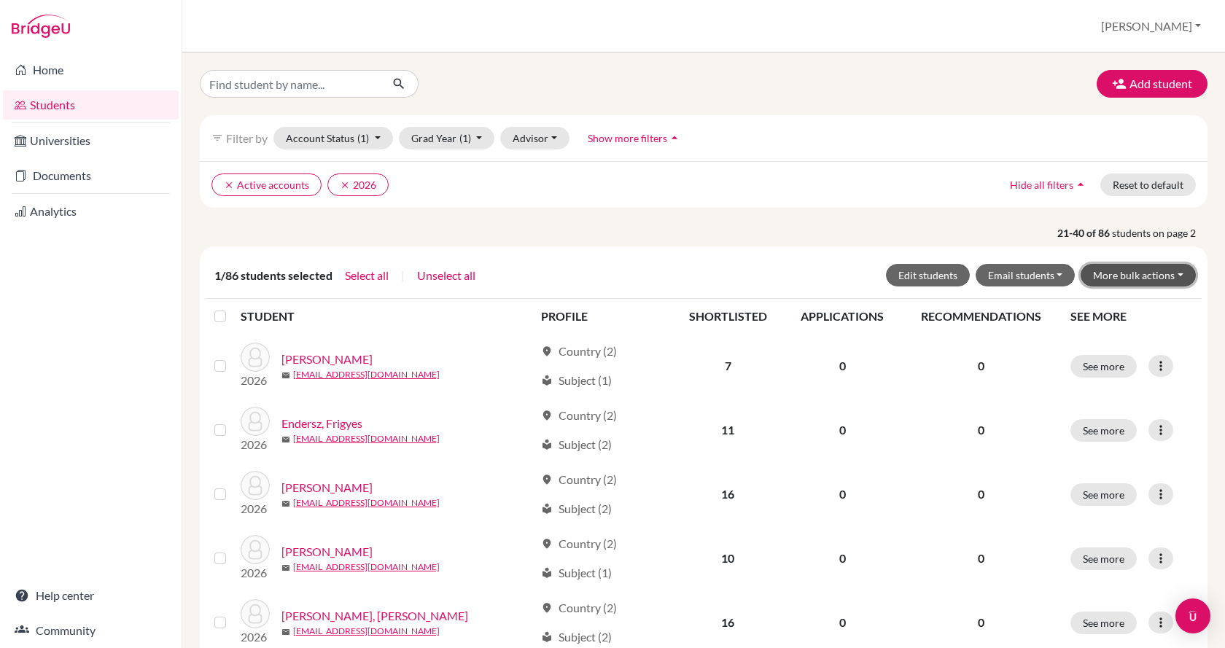
click at [1135, 281] on button "More bulk actions" at bounding box center [1138, 275] width 115 height 23
click at [1135, 316] on button "Archive" at bounding box center [1129, 306] width 132 height 23
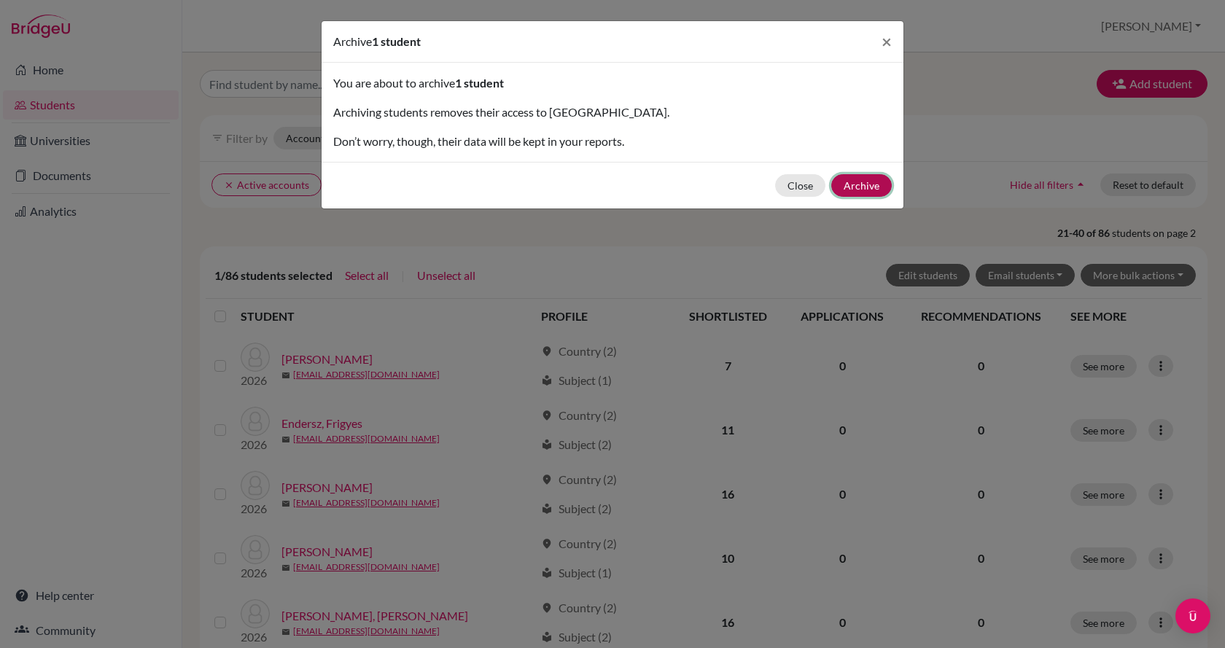
click at [880, 176] on button "Archive" at bounding box center [861, 185] width 61 height 23
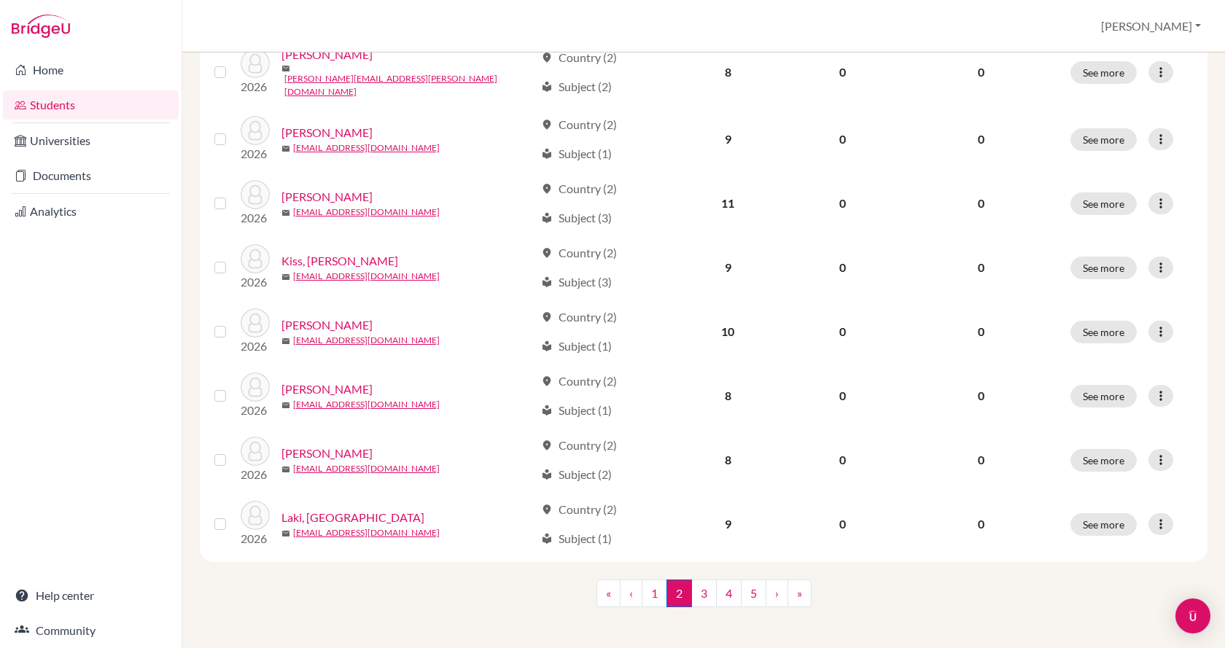
scroll to position [999, 0]
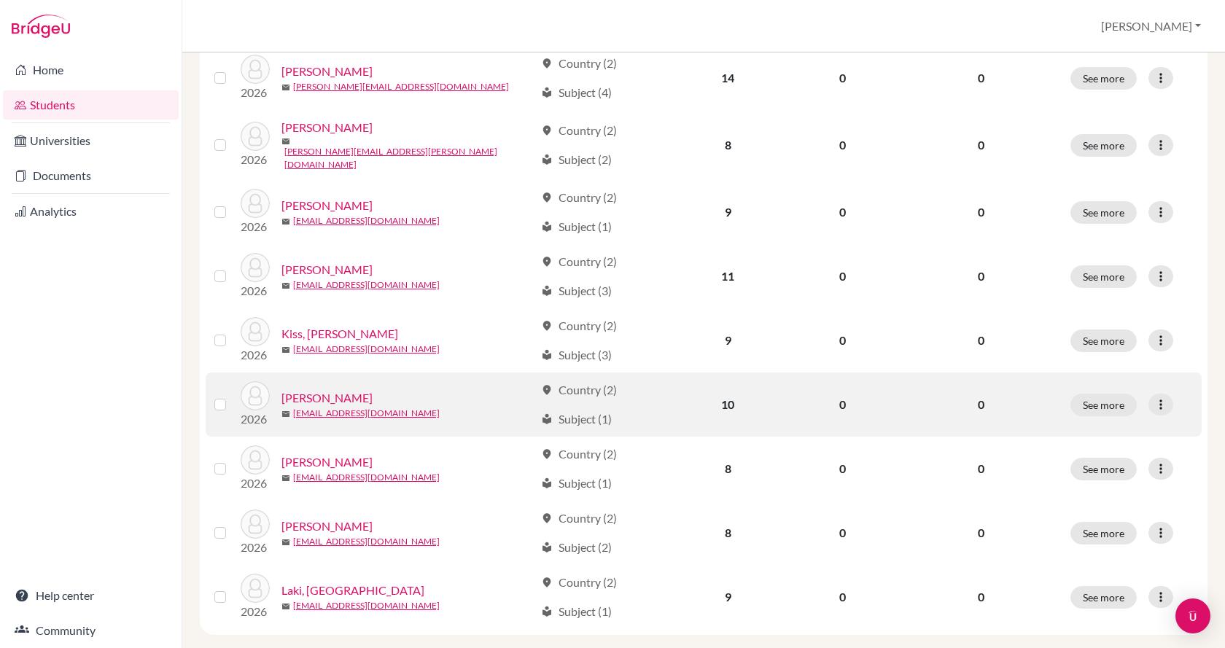
click at [321, 391] on link "Kosztolányi, Niki" at bounding box center [326, 397] width 91 height 17
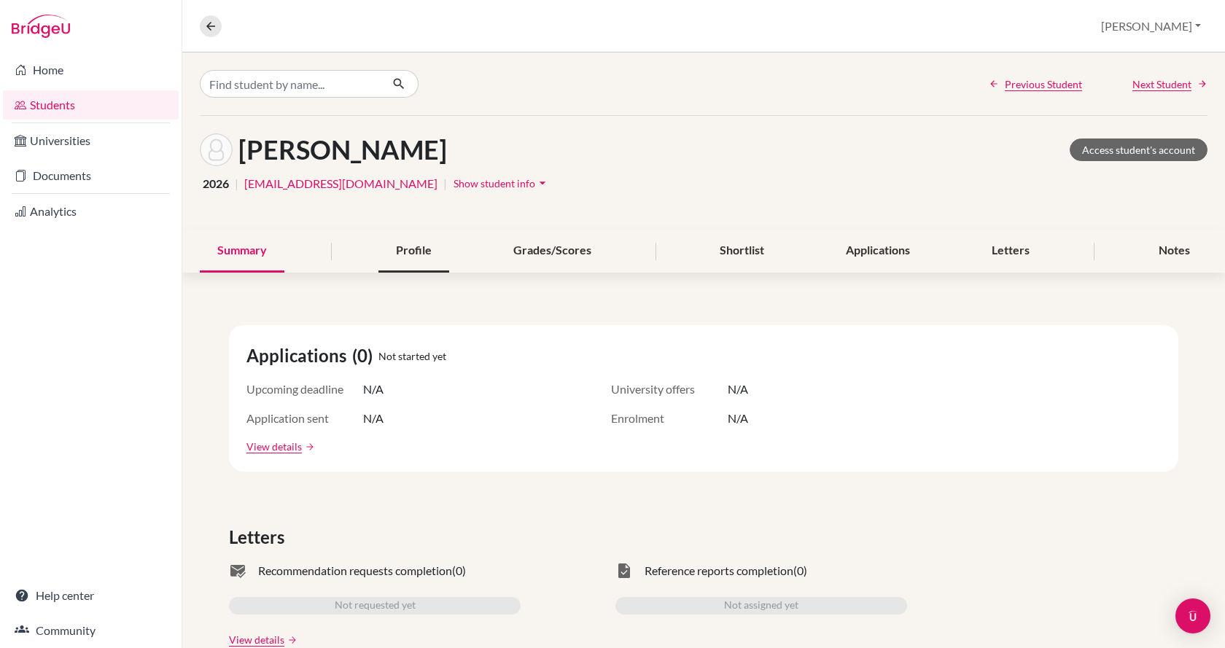
click at [392, 244] on div "Profile" at bounding box center [413, 251] width 71 height 43
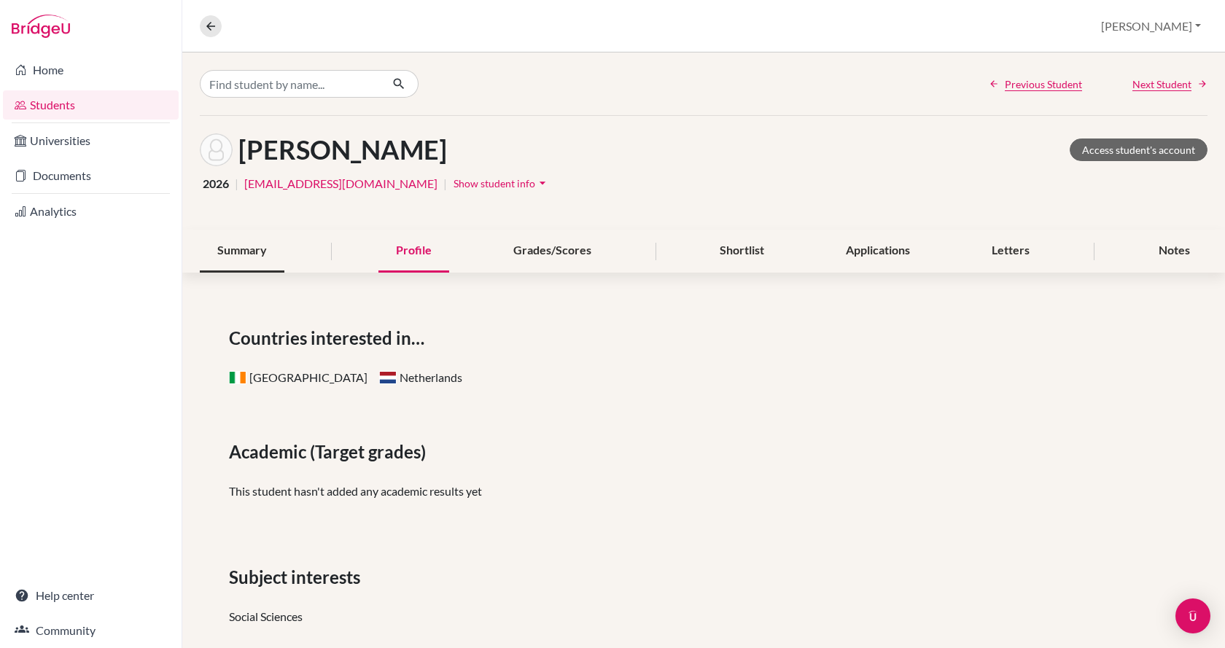
click at [262, 249] on div "Summary" at bounding box center [242, 251] width 85 height 43
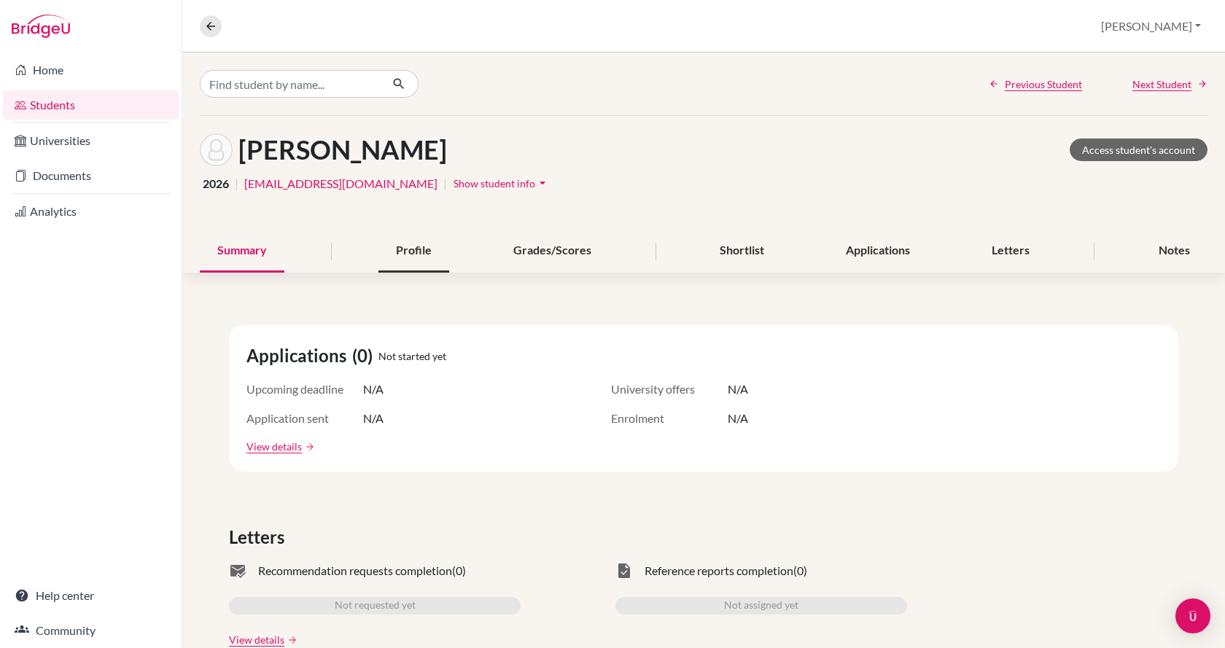
click at [419, 257] on div "Profile" at bounding box center [413, 251] width 71 height 43
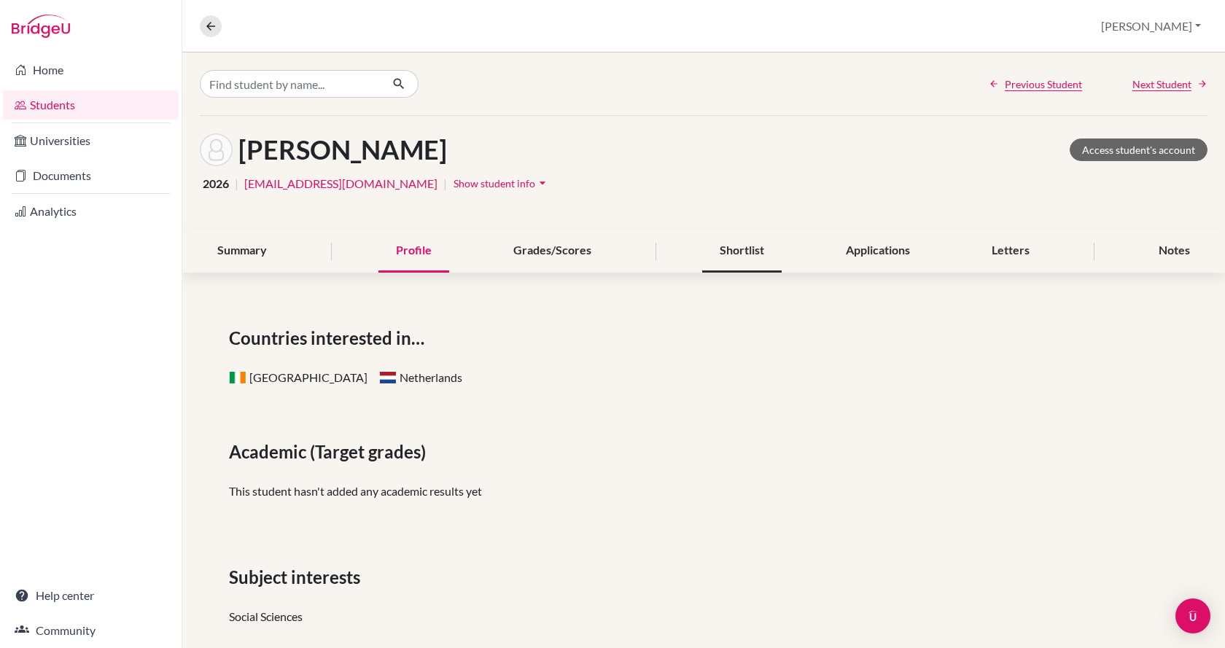
click at [739, 251] on div "Shortlist" at bounding box center [741, 251] width 79 height 43
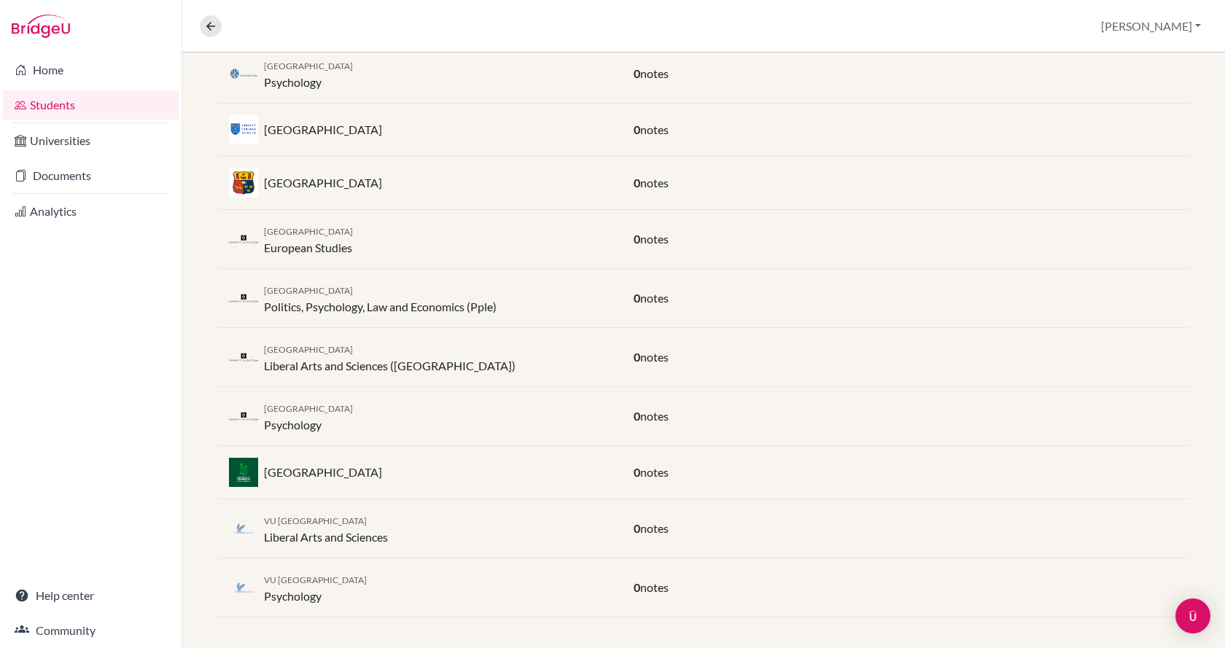
scroll to position [354, 0]
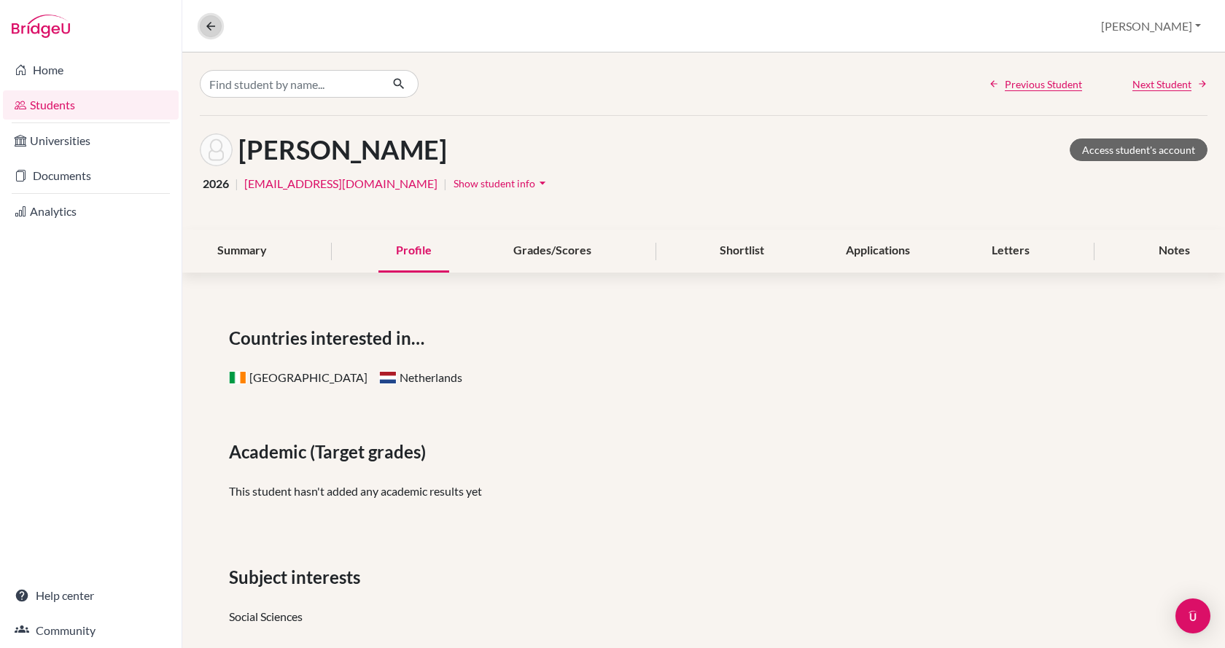
click at [209, 30] on icon at bounding box center [210, 26] width 13 height 13
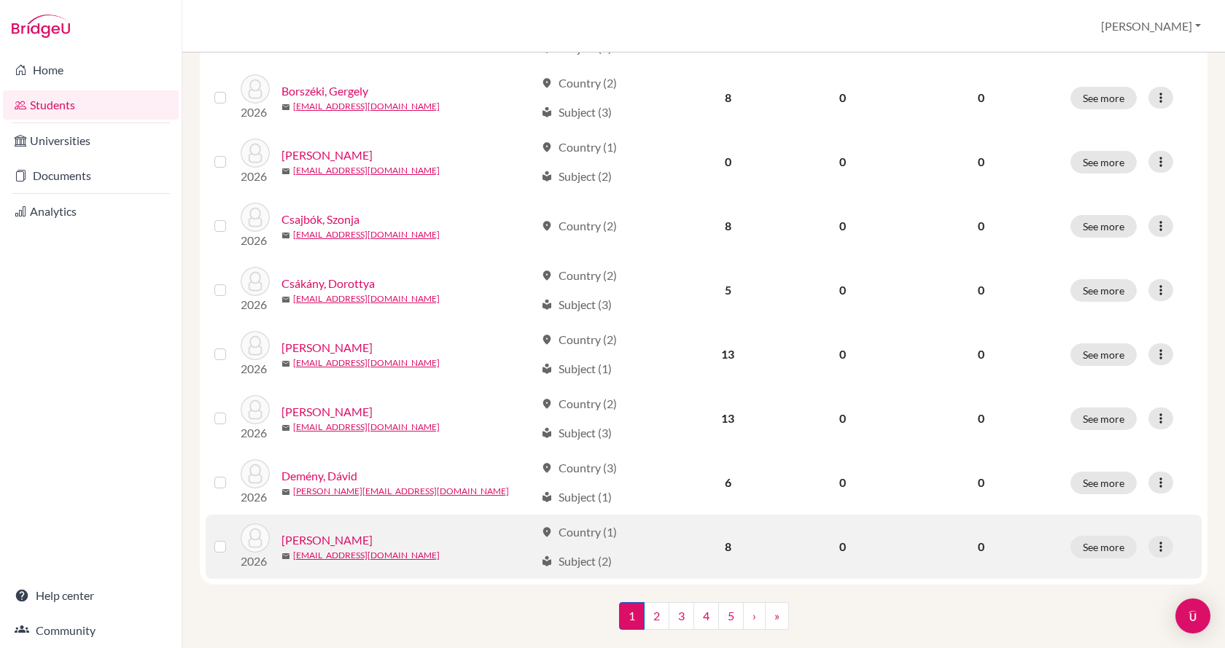
scroll to position [1020, 0]
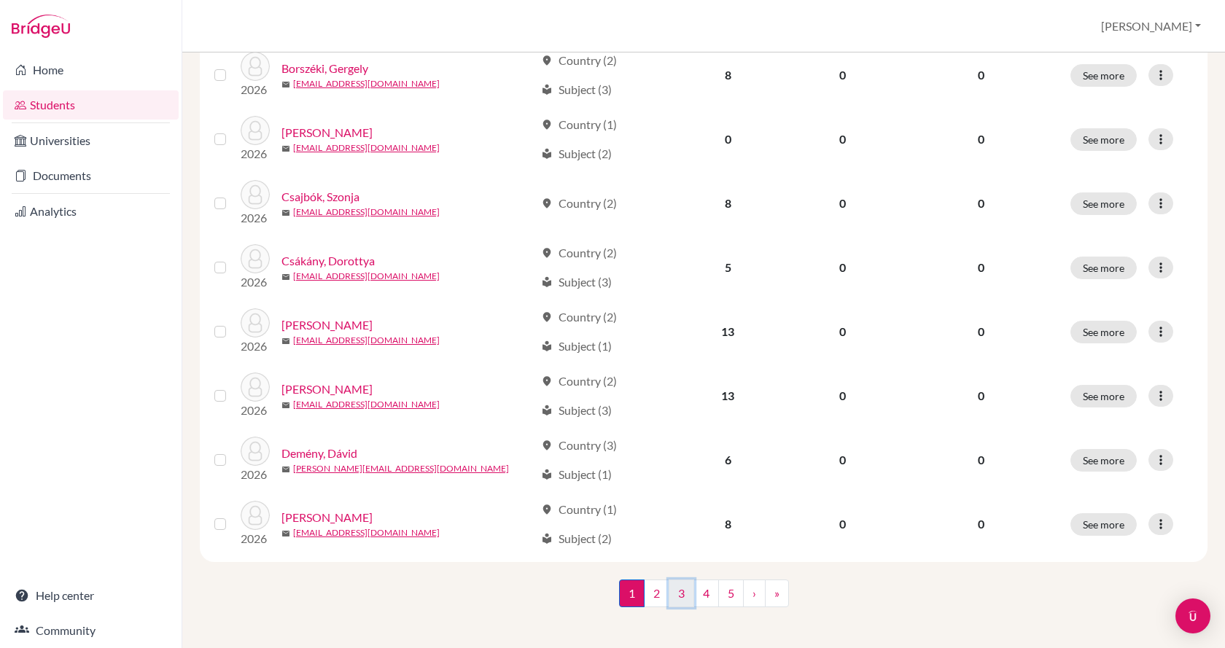
click at [676, 591] on link "3" at bounding box center [682, 594] width 26 height 28
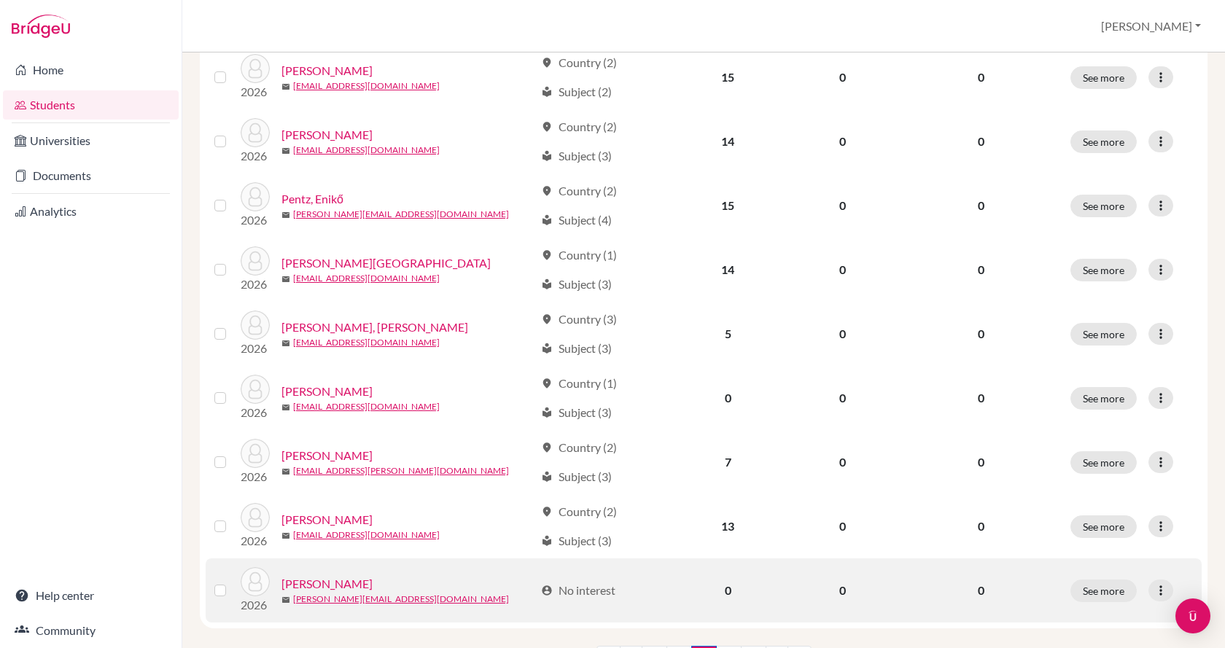
scroll to position [1020, 0]
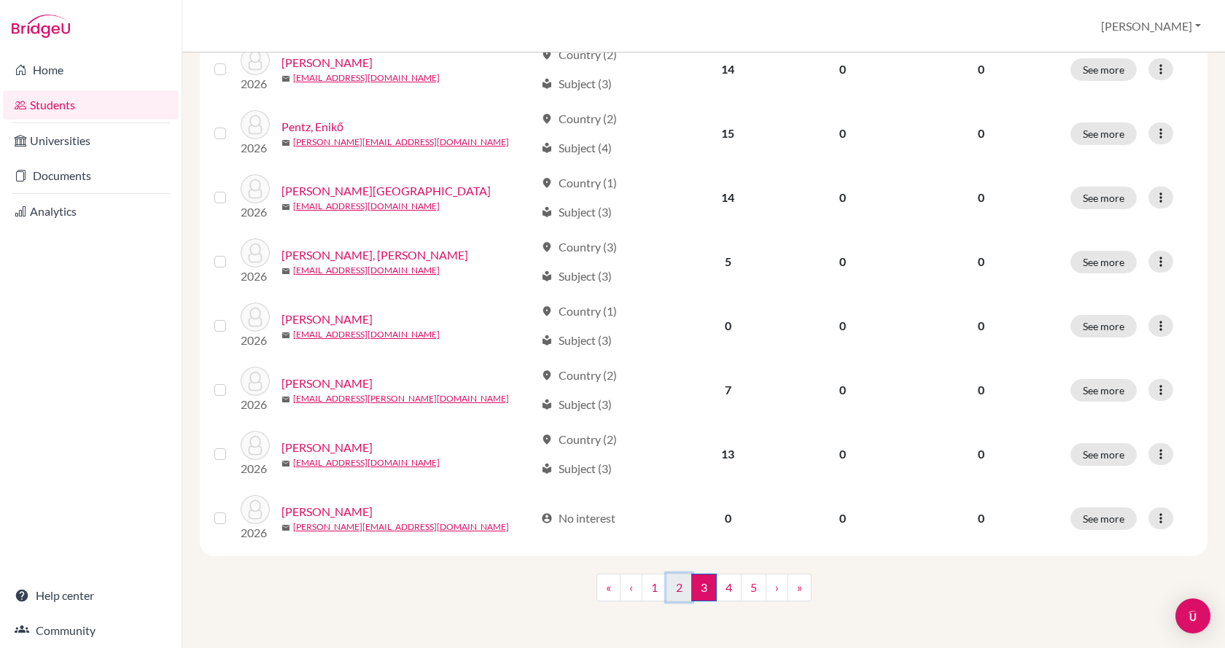
click at [674, 595] on link "2" at bounding box center [679, 588] width 26 height 28
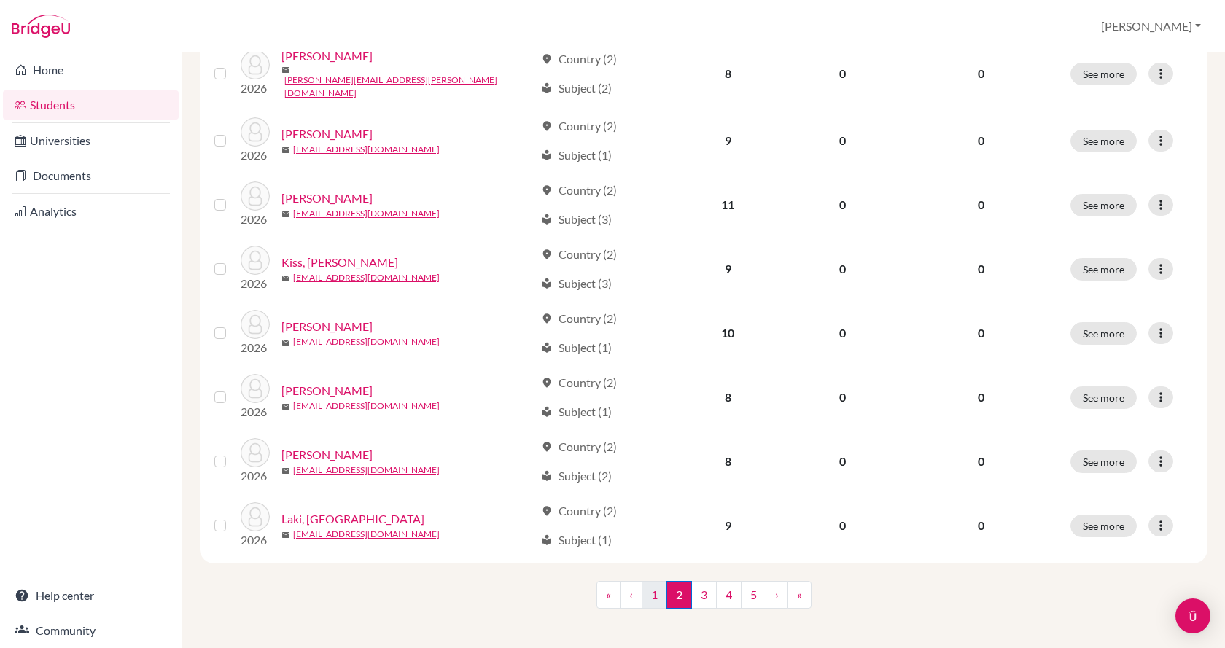
scroll to position [1020, 0]
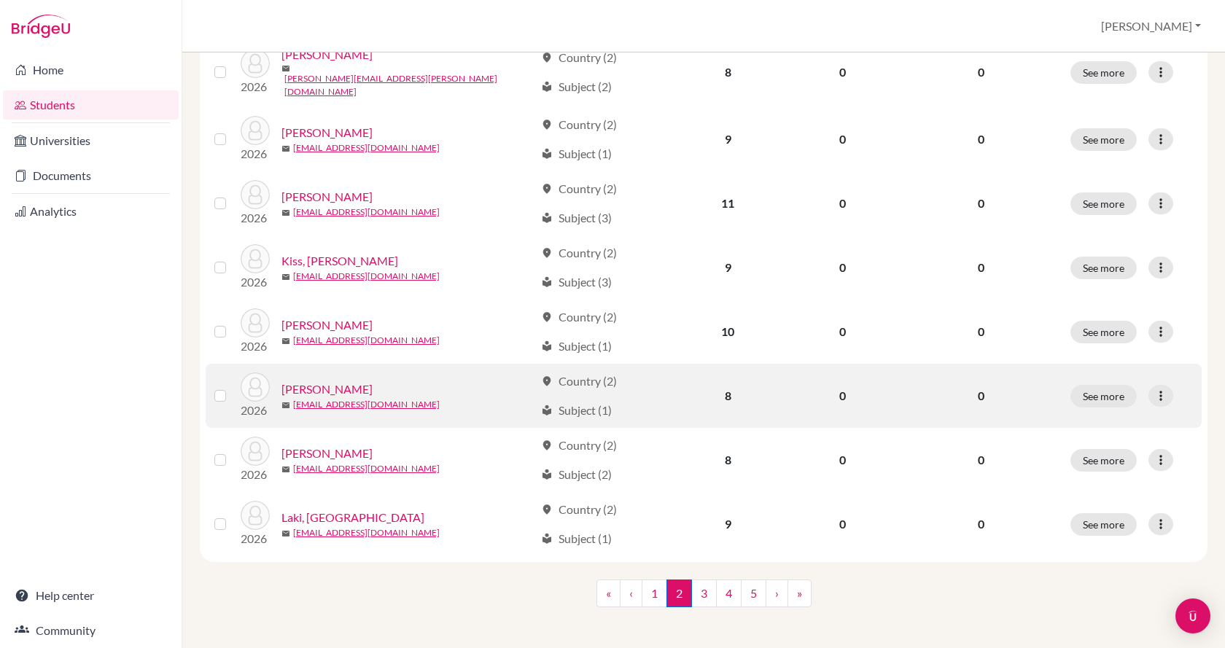
click at [327, 381] on link "Kovács, Áron" at bounding box center [326, 389] width 91 height 17
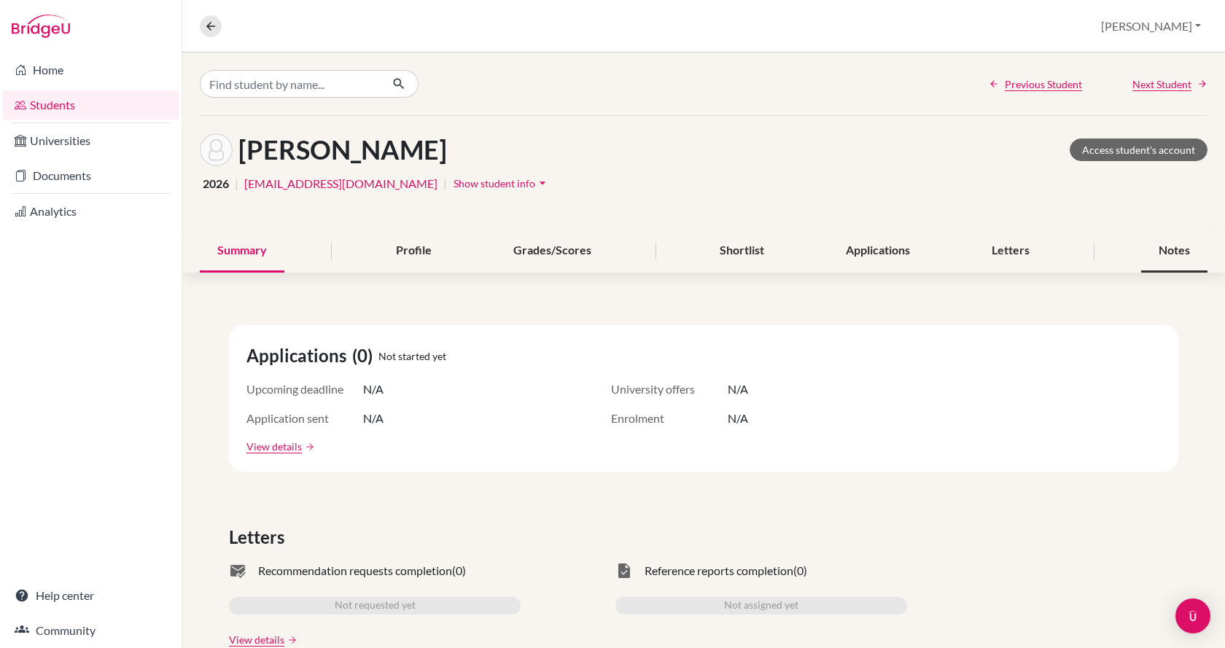
click at [1151, 253] on div "Notes" at bounding box center [1174, 251] width 66 height 43
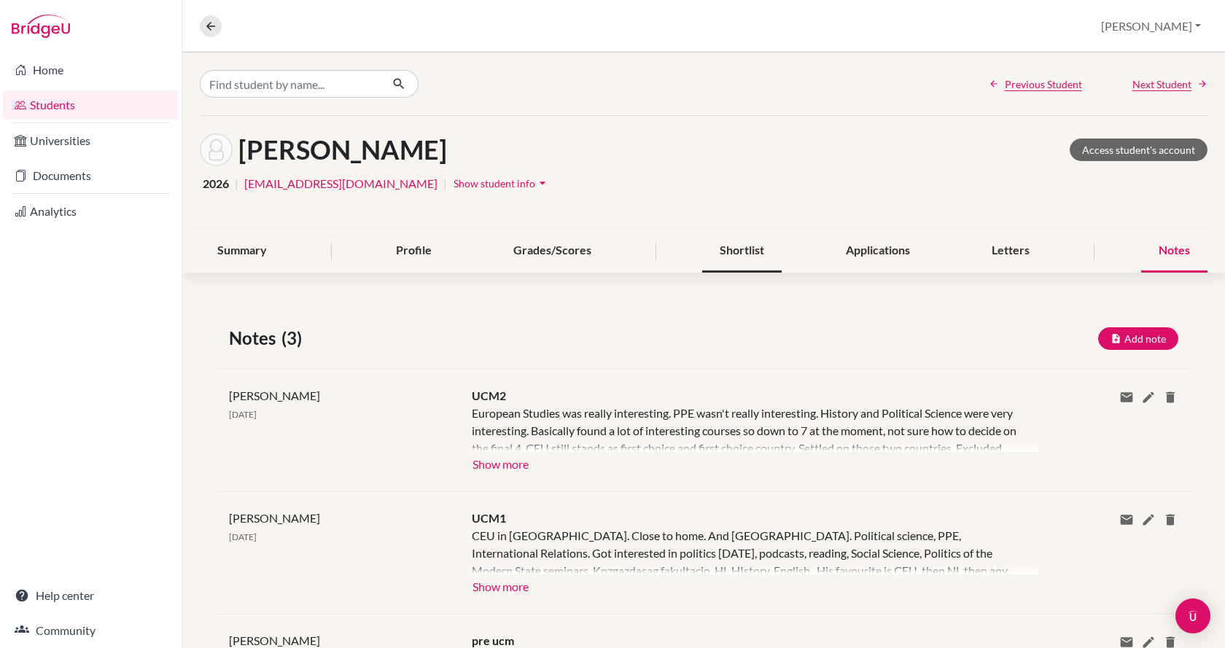
click at [720, 260] on div "Shortlist" at bounding box center [741, 251] width 79 height 43
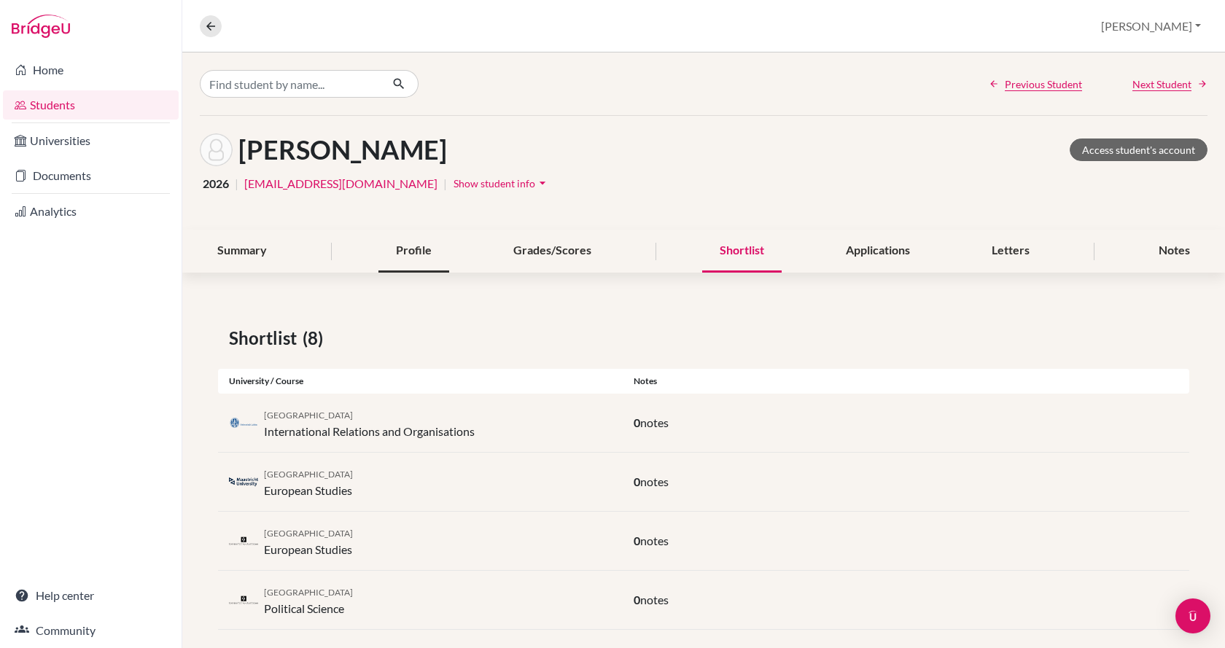
click at [391, 257] on div "Profile" at bounding box center [413, 251] width 71 height 43
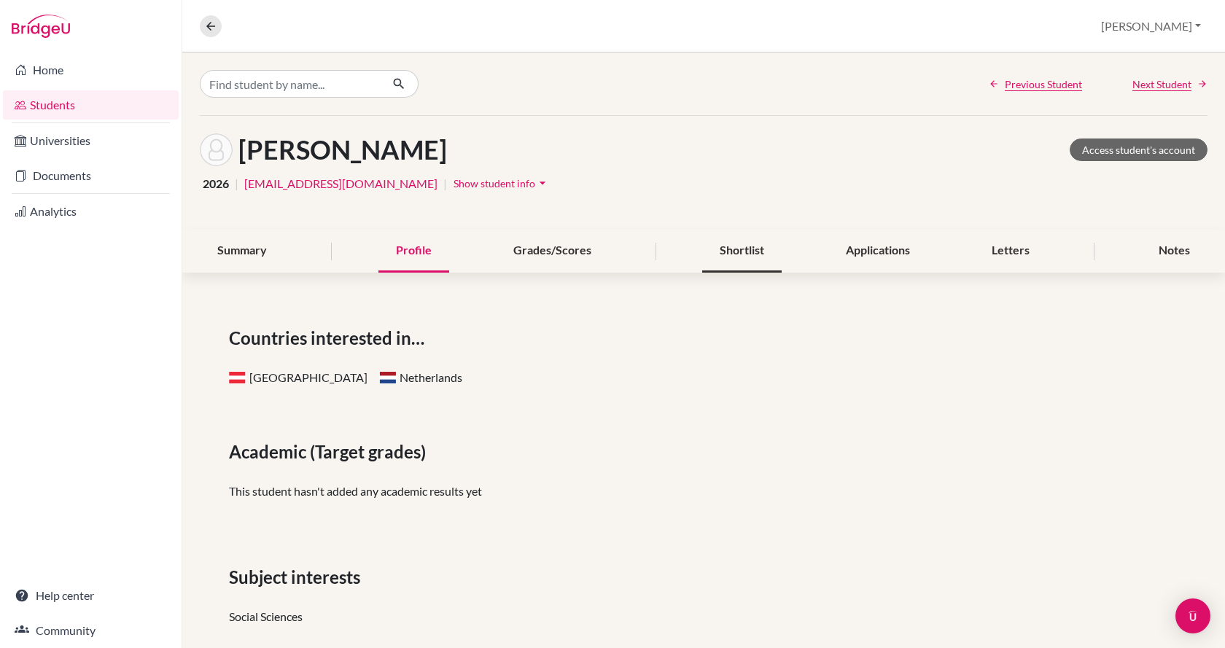
click at [719, 262] on div "Shortlist" at bounding box center [741, 251] width 79 height 43
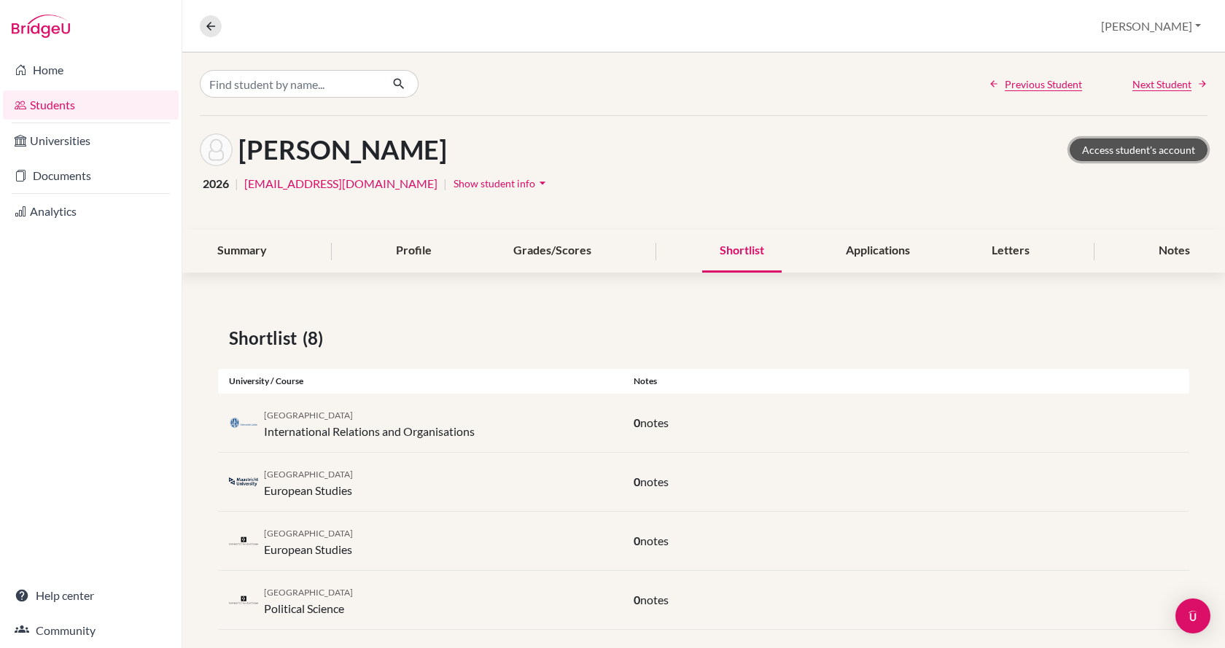
click at [1119, 153] on link "Access student's account" at bounding box center [1139, 150] width 138 height 23
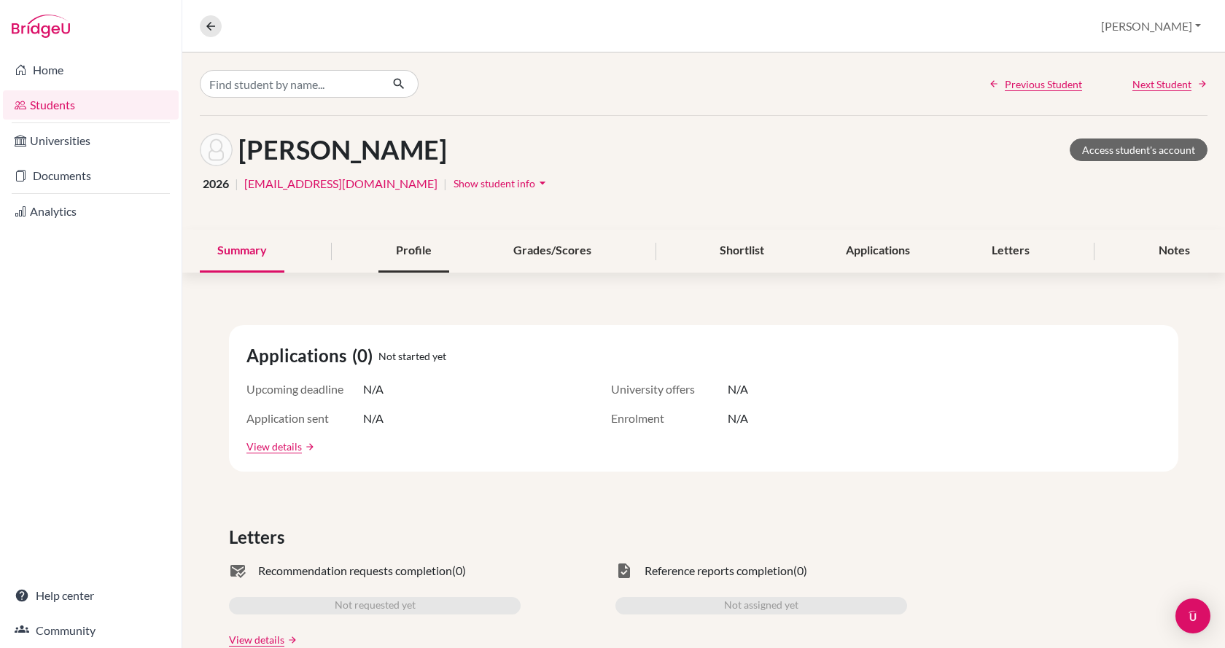
click at [415, 260] on div "Profile" at bounding box center [413, 251] width 71 height 43
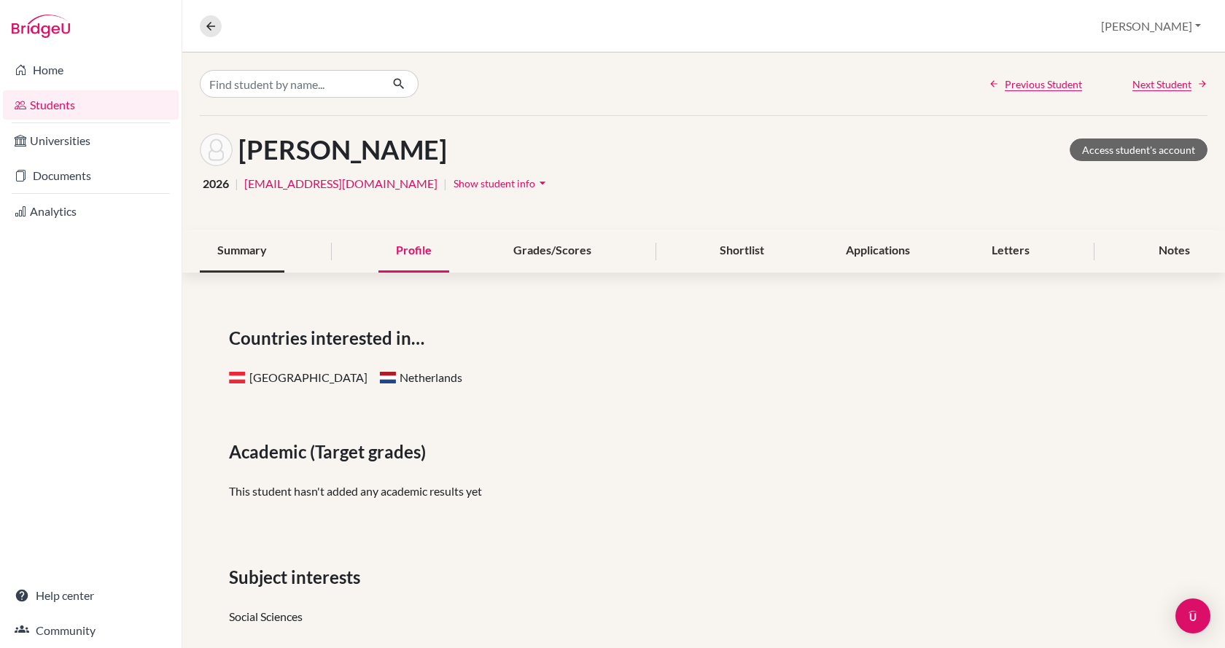
click at [268, 252] on div "Summary" at bounding box center [242, 251] width 85 height 43
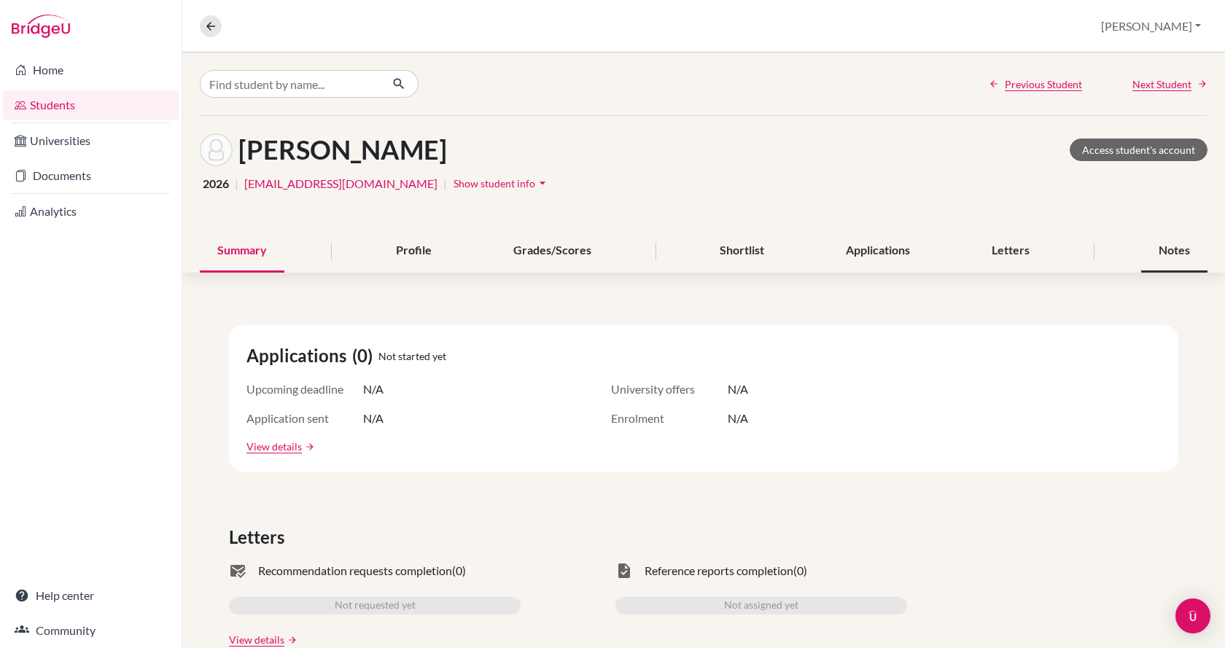
click at [1153, 246] on div "Notes" at bounding box center [1174, 251] width 66 height 43
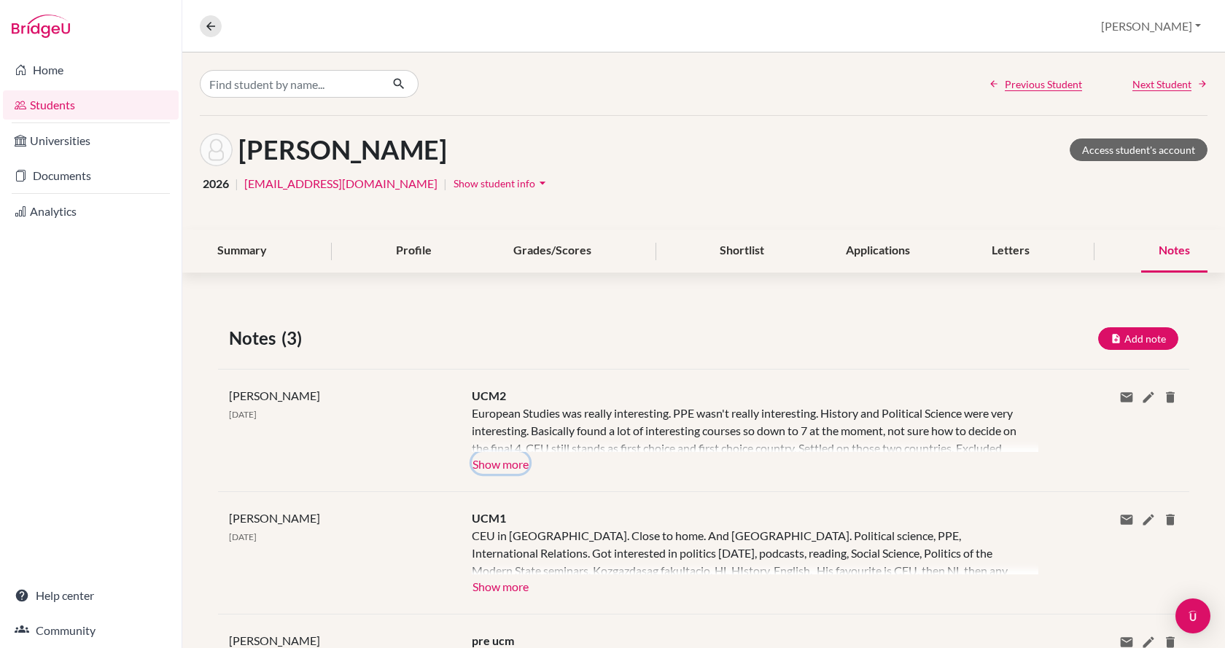
click at [513, 462] on button "Show more" at bounding box center [501, 463] width 58 height 22
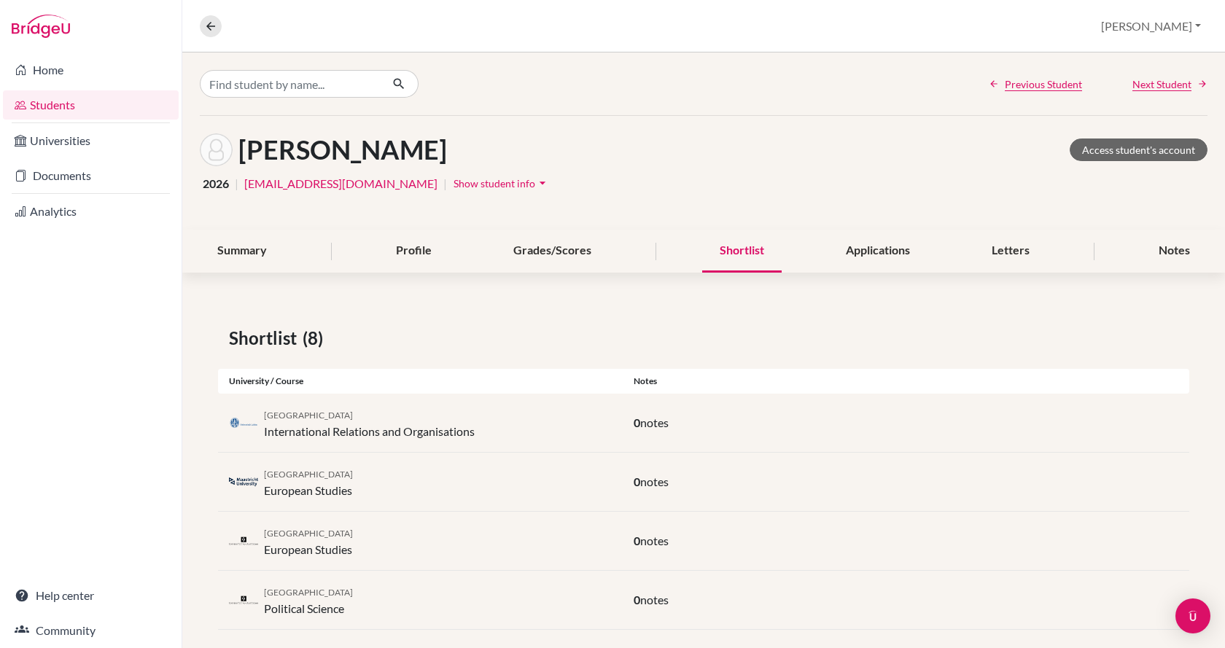
click at [102, 105] on link "Students" at bounding box center [91, 104] width 176 height 29
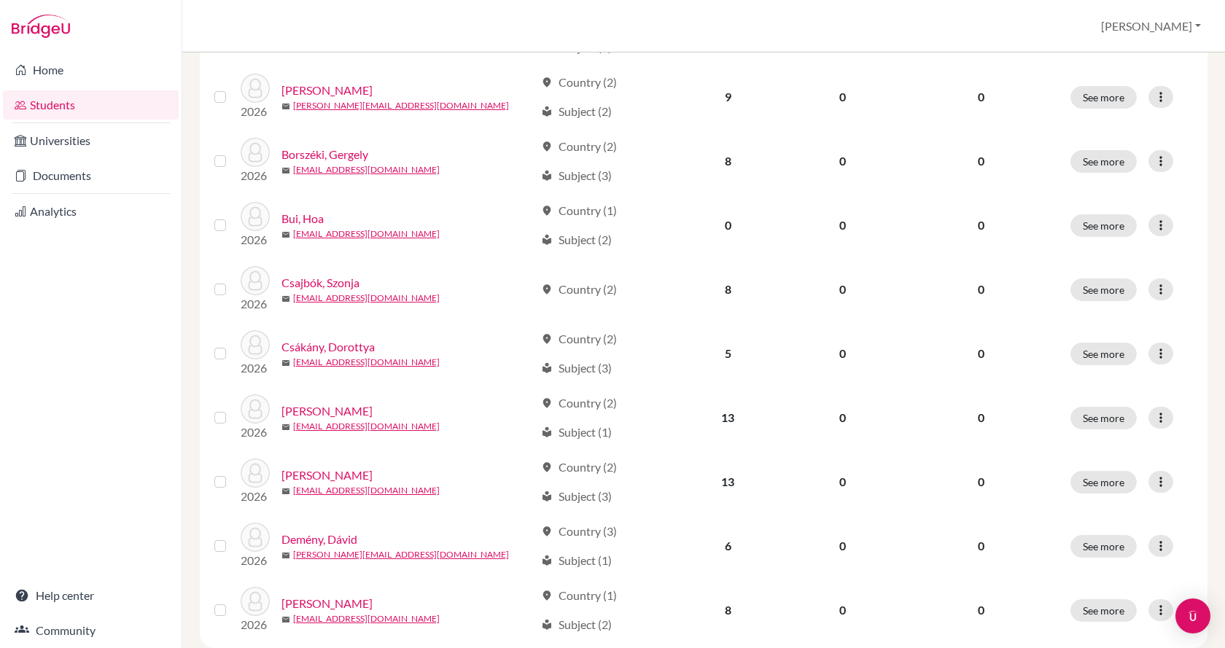
scroll to position [1020, 0]
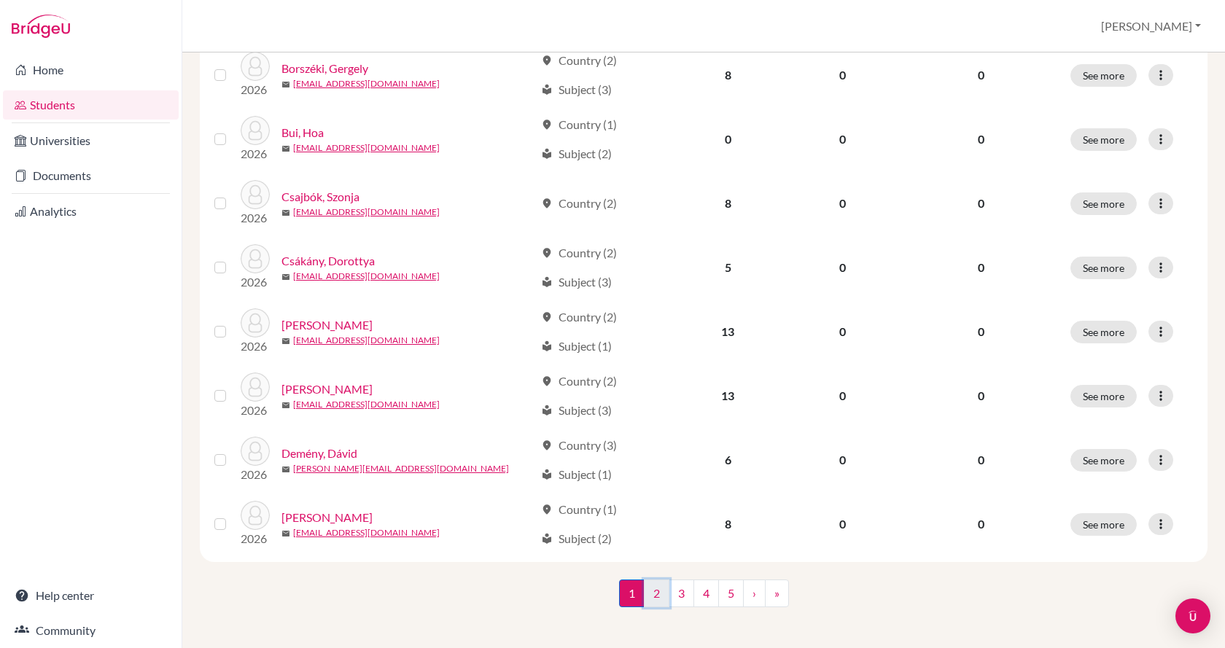
click at [651, 590] on link "2" at bounding box center [657, 594] width 26 height 28
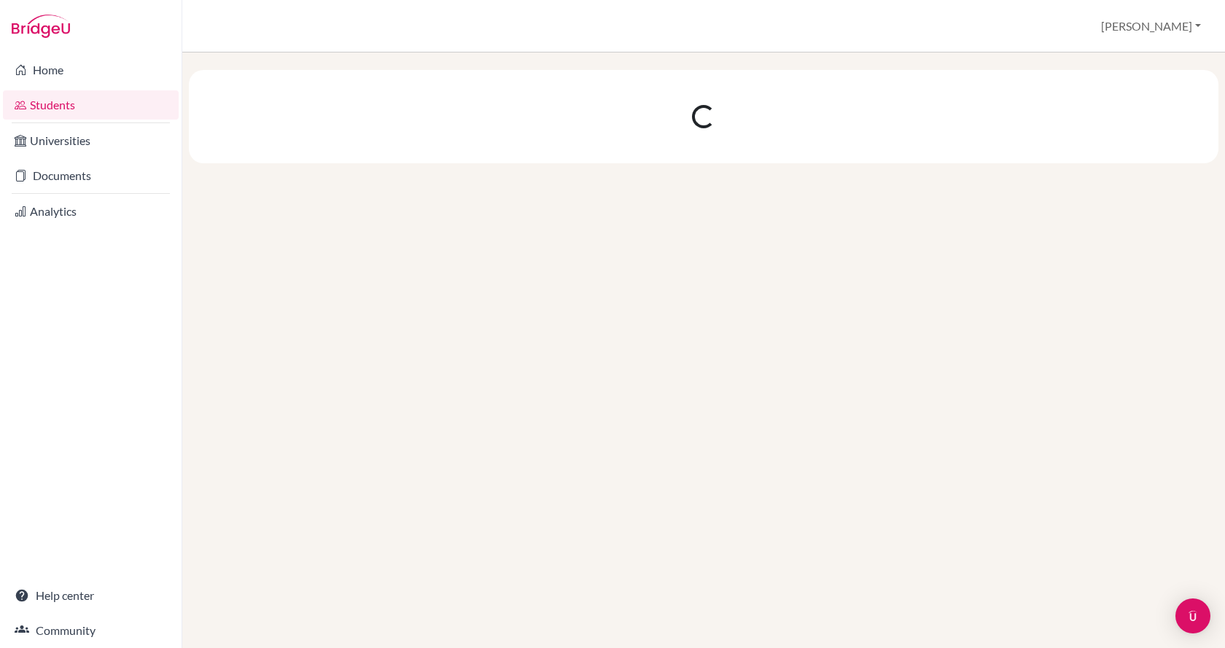
scroll to position [0, 0]
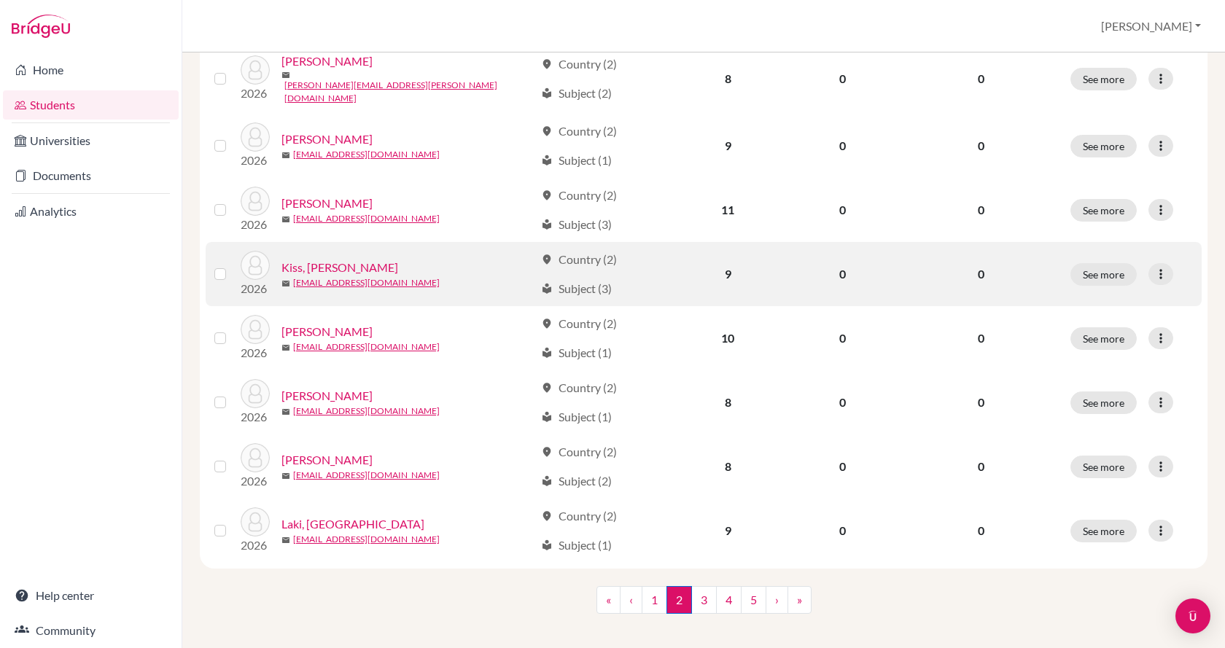
scroll to position [1020, 0]
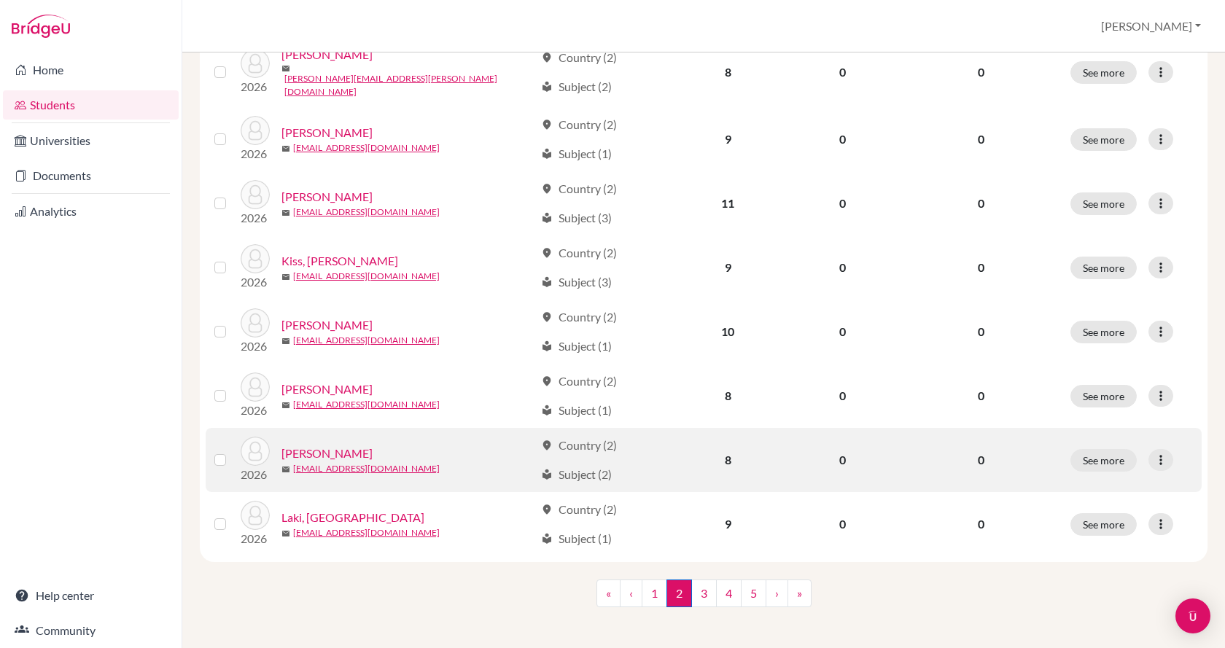
click at [305, 446] on link "Kutasi, Sára" at bounding box center [326, 453] width 91 height 17
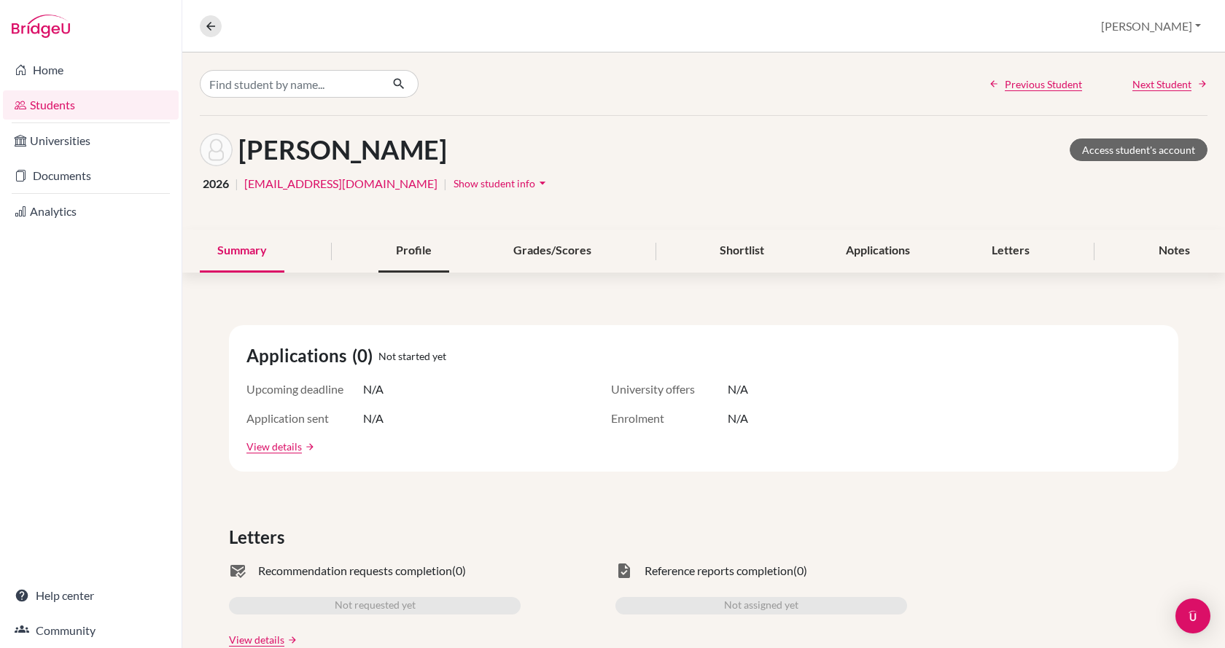
click at [434, 246] on div "Profile" at bounding box center [413, 251] width 71 height 43
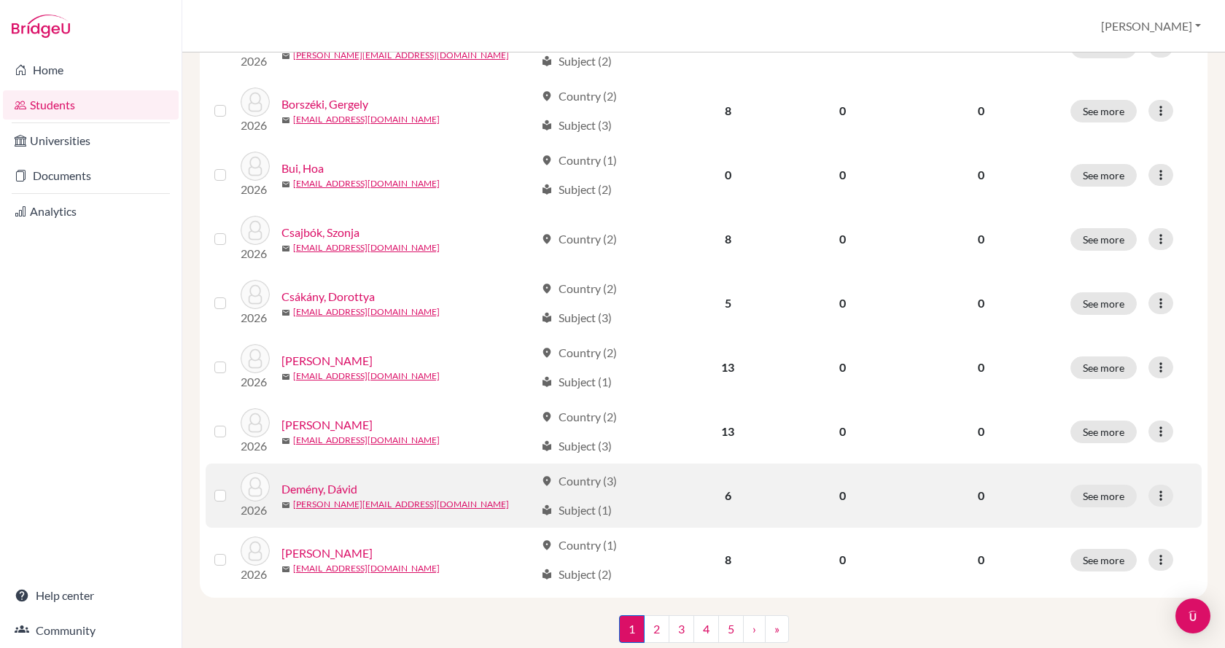
scroll to position [1020, 0]
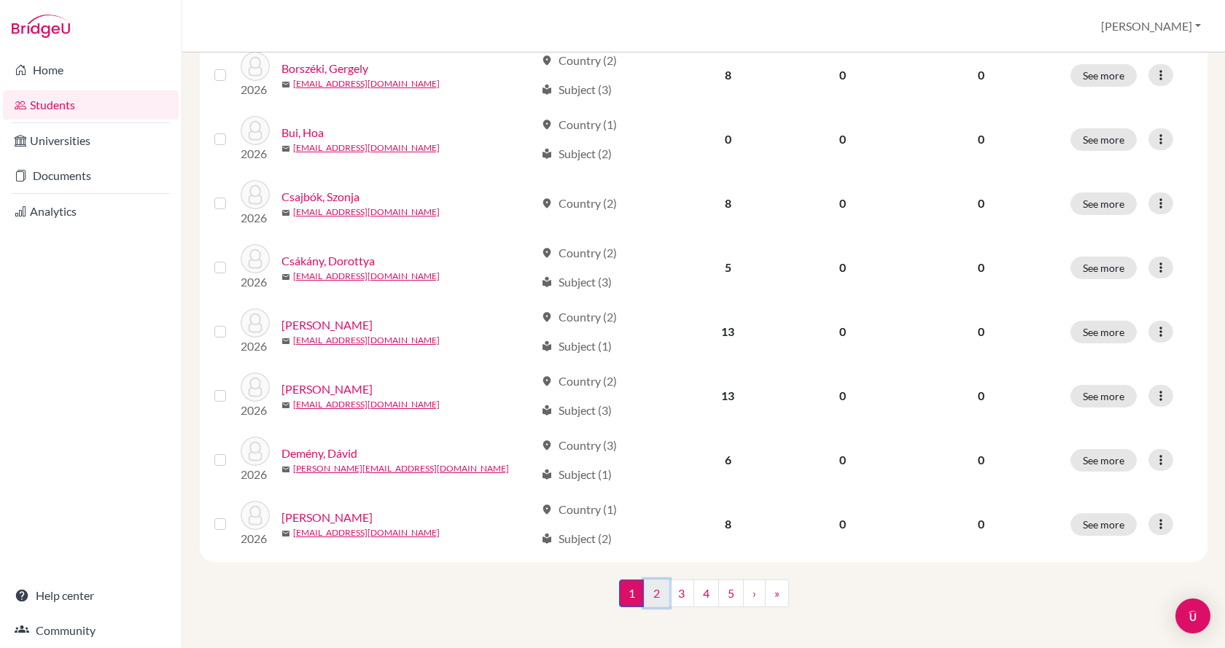
click at [649, 593] on link "2" at bounding box center [657, 594] width 26 height 28
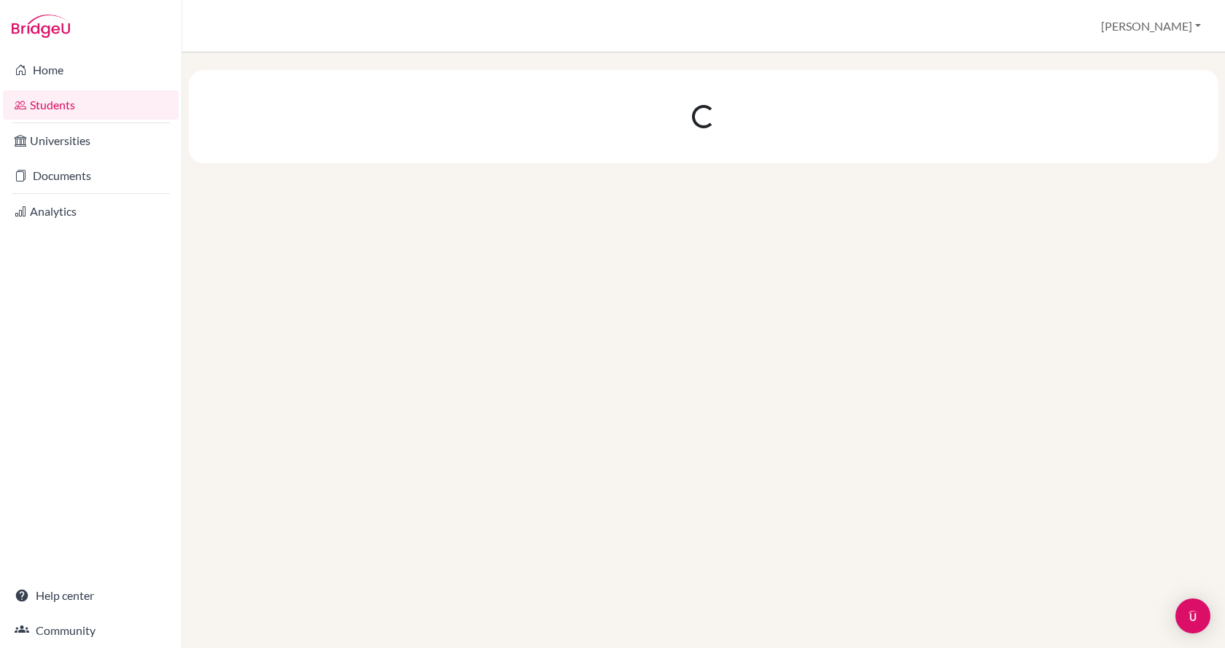
scroll to position [0, 0]
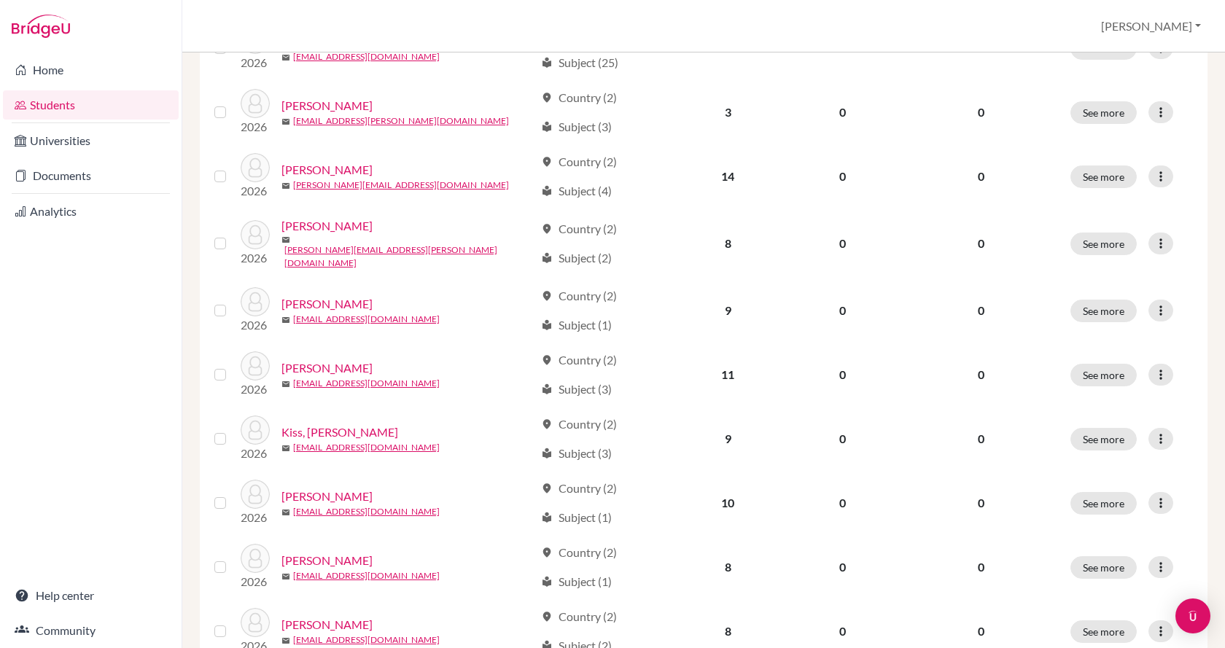
scroll to position [1020, 0]
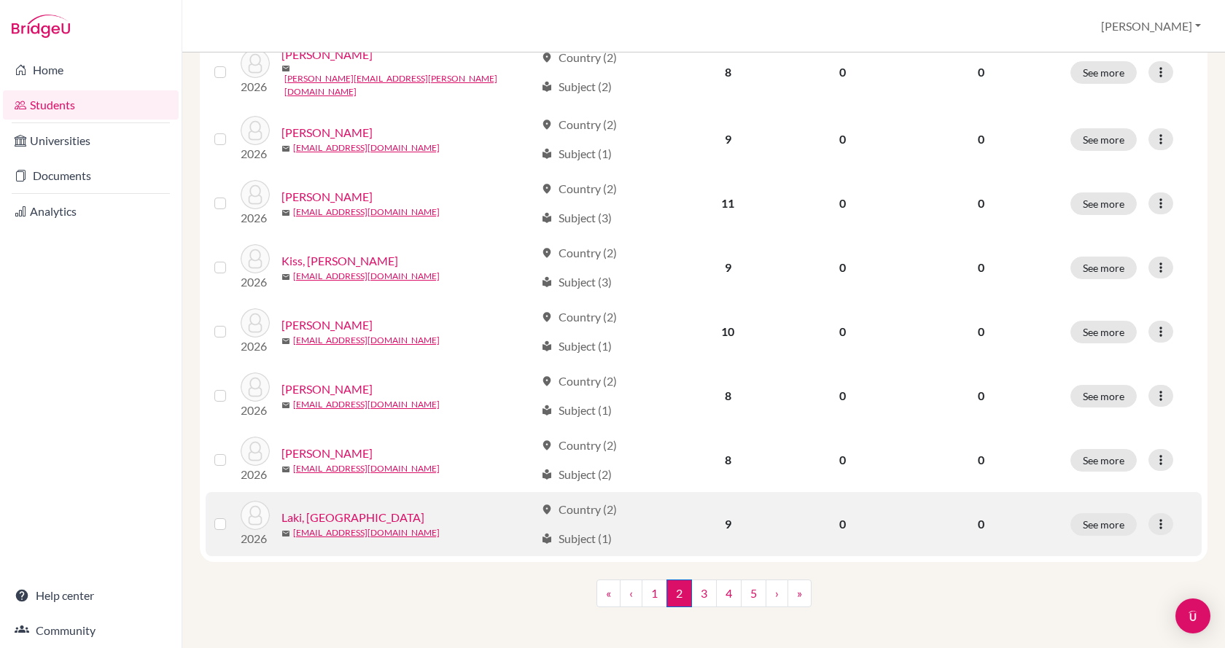
click at [311, 510] on link "Laki, Lilla" at bounding box center [352, 517] width 143 height 17
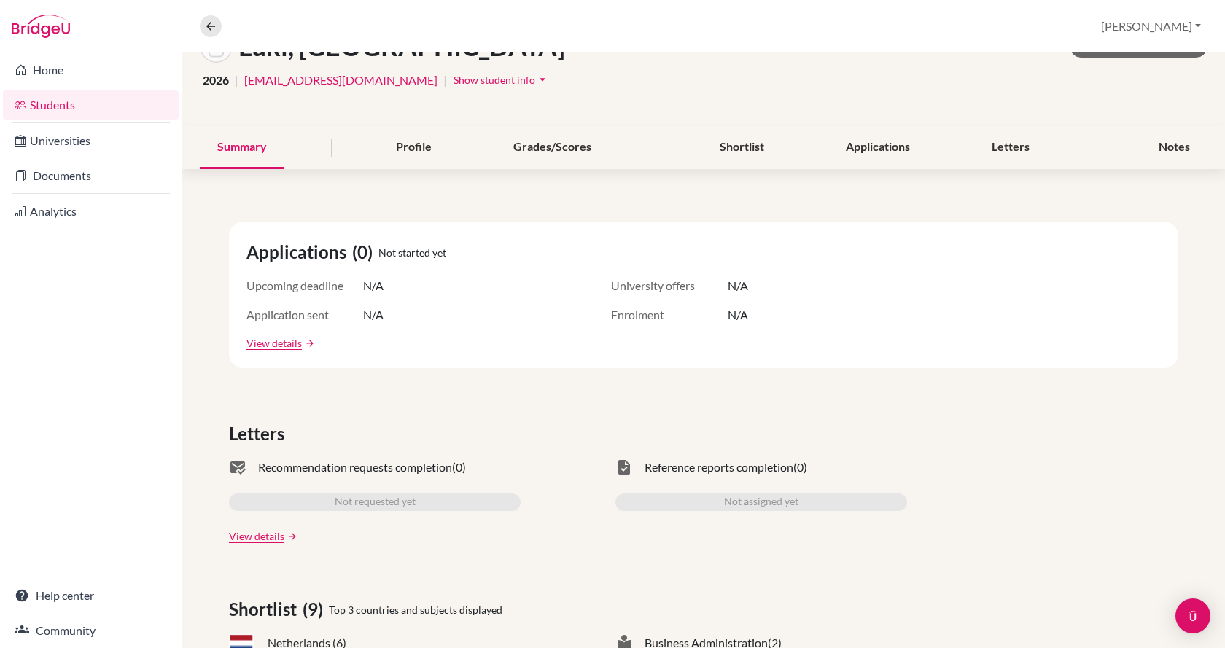
scroll to position [31, 0]
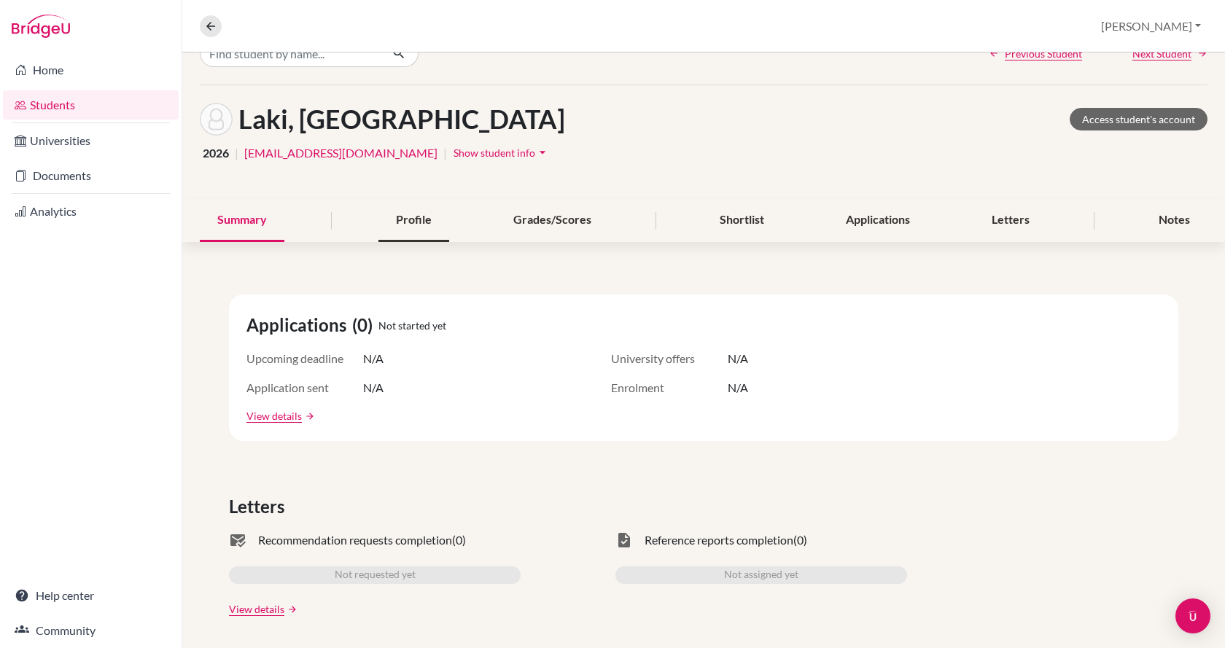
click at [401, 209] on div "Profile" at bounding box center [413, 220] width 71 height 43
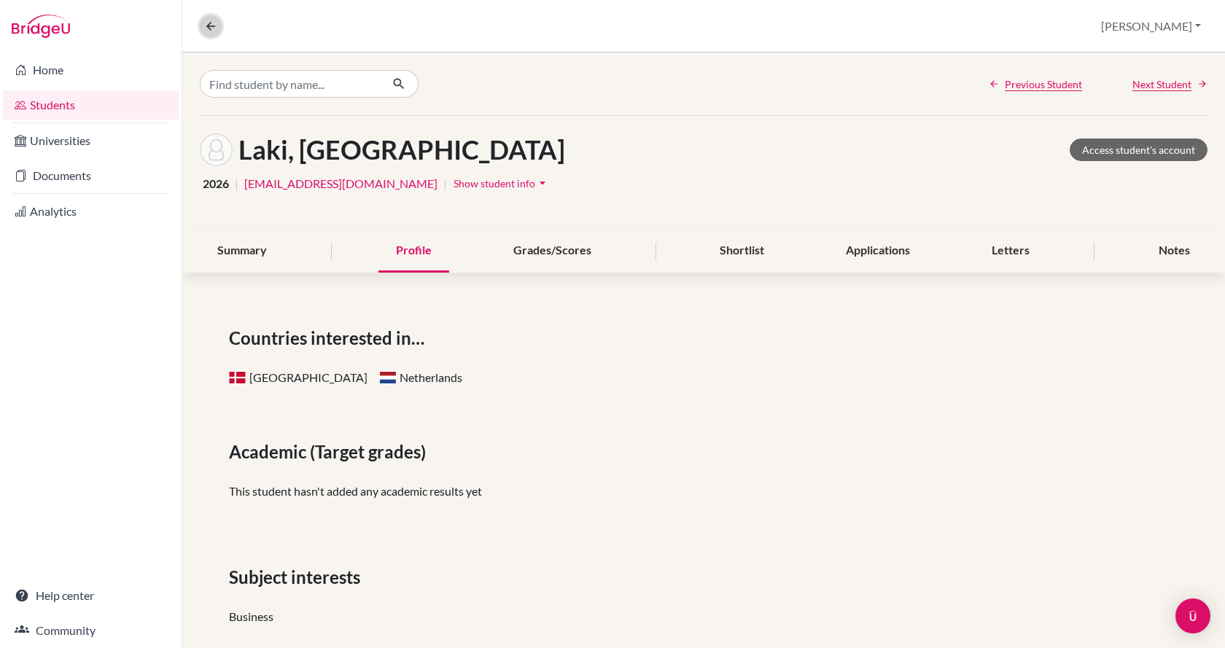
click at [213, 23] on icon at bounding box center [210, 26] width 13 height 13
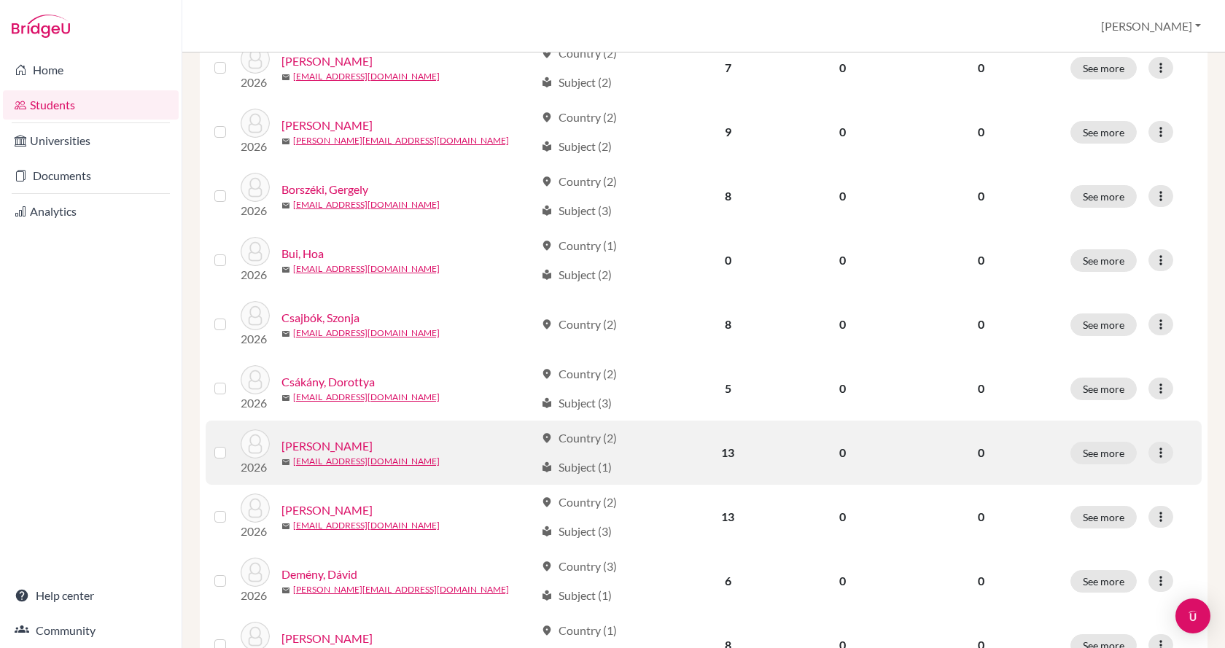
scroll to position [1020, 0]
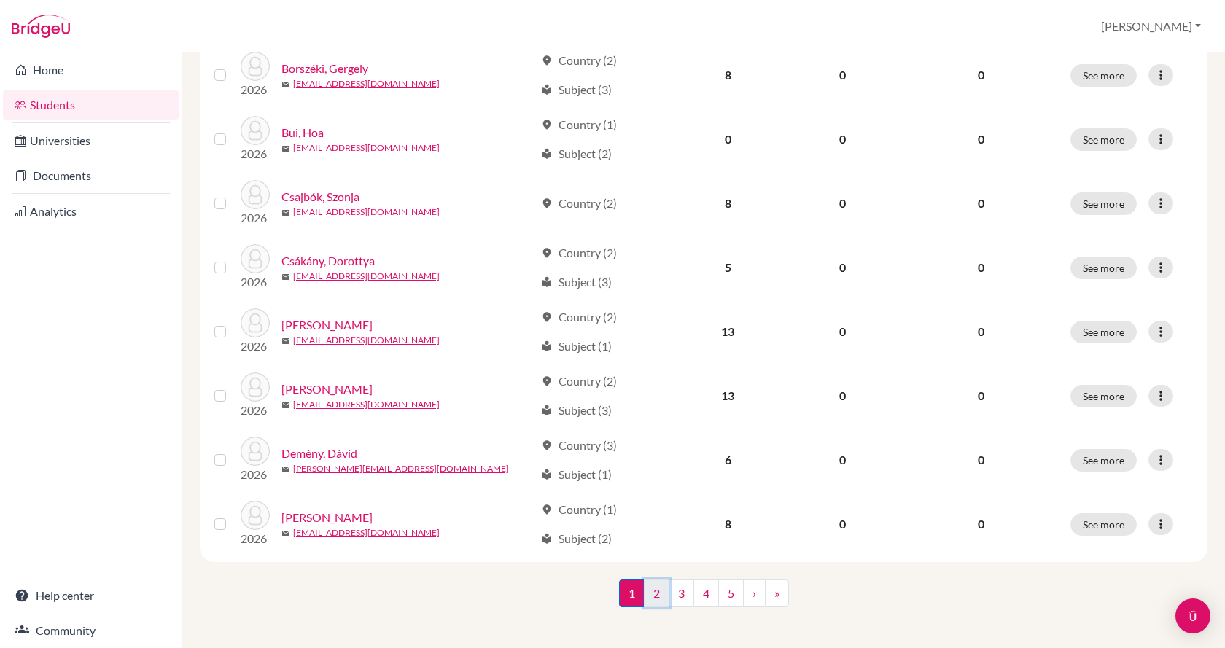
click at [650, 589] on link "2" at bounding box center [657, 594] width 26 height 28
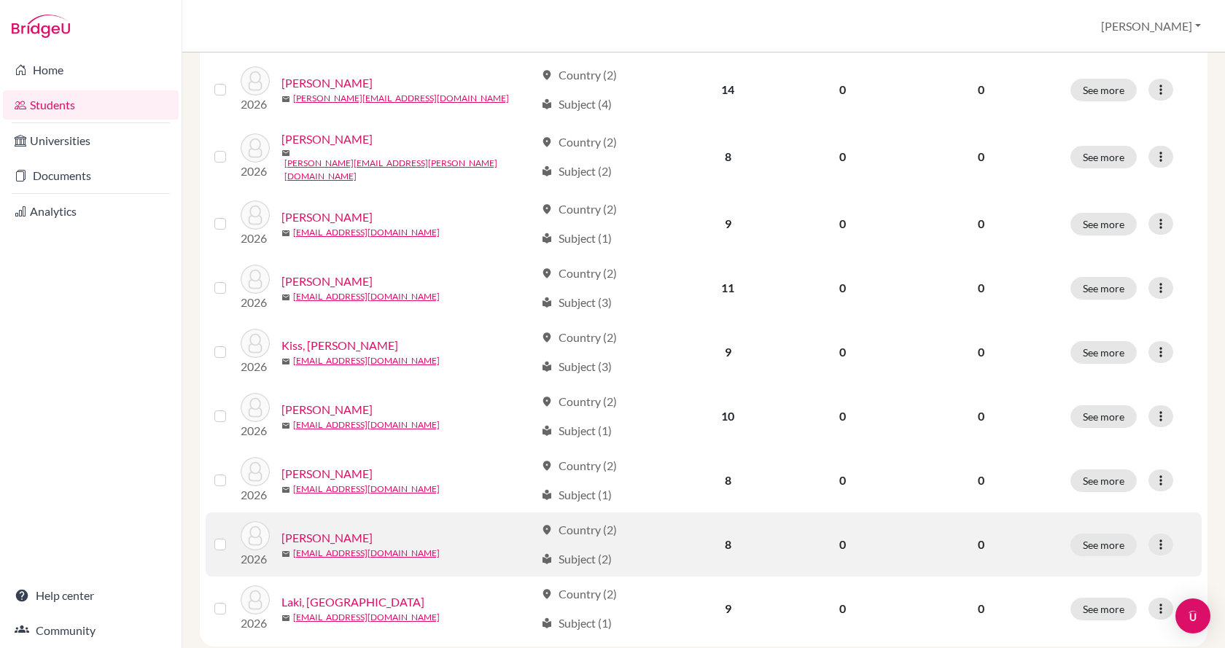
scroll to position [1020, 0]
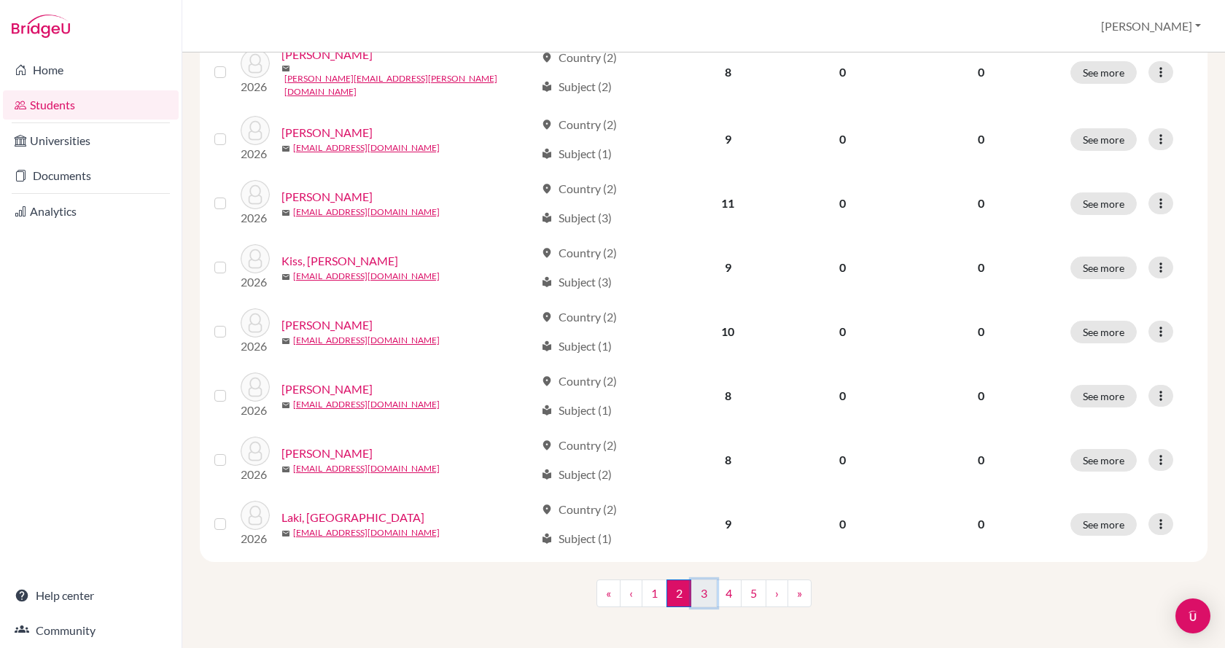
click at [697, 596] on link "3" at bounding box center [704, 594] width 26 height 28
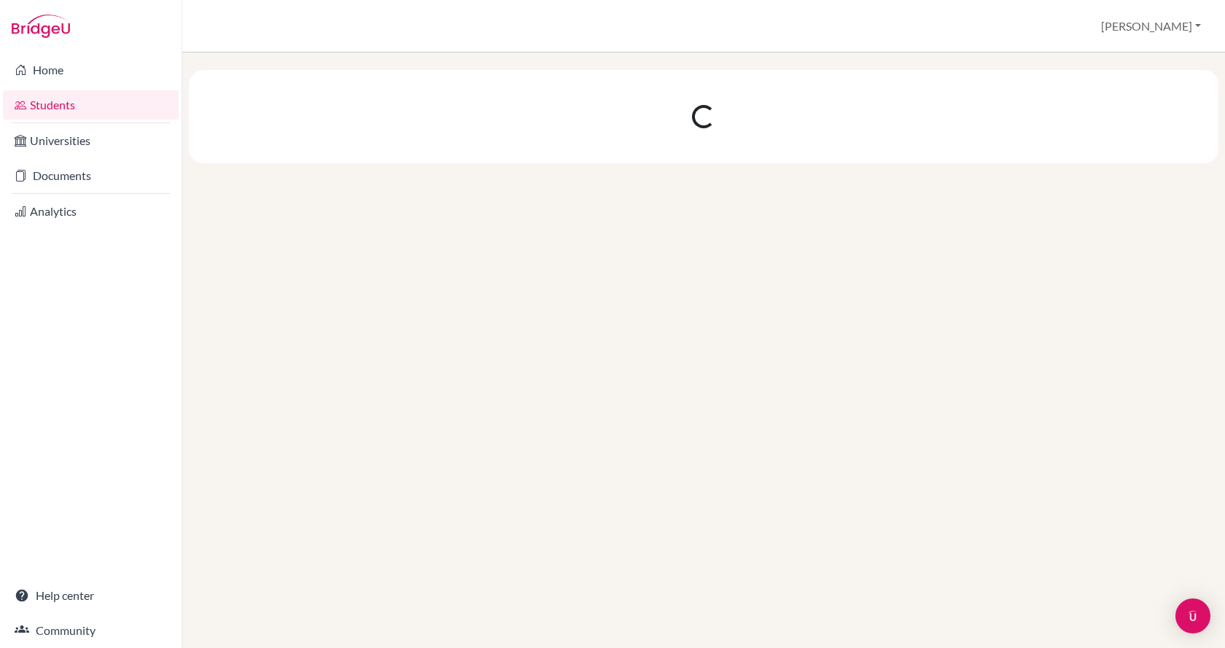
scroll to position [0, 0]
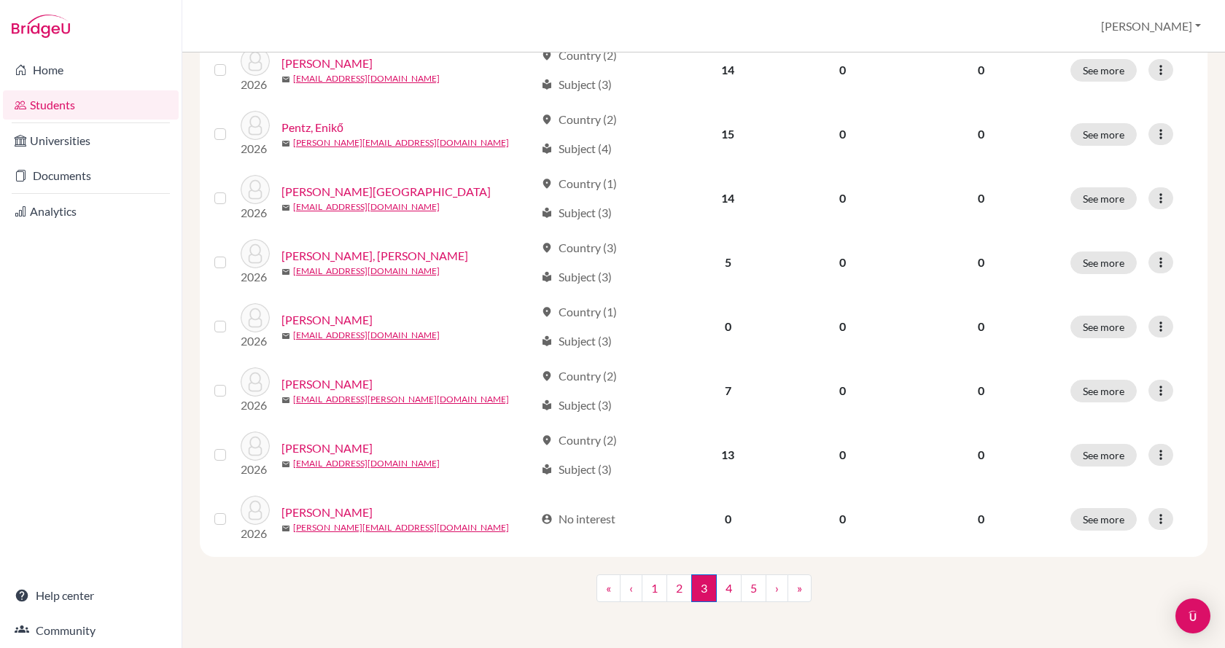
scroll to position [1020, 0]
click at [676, 588] on link "2" at bounding box center [679, 588] width 26 height 28
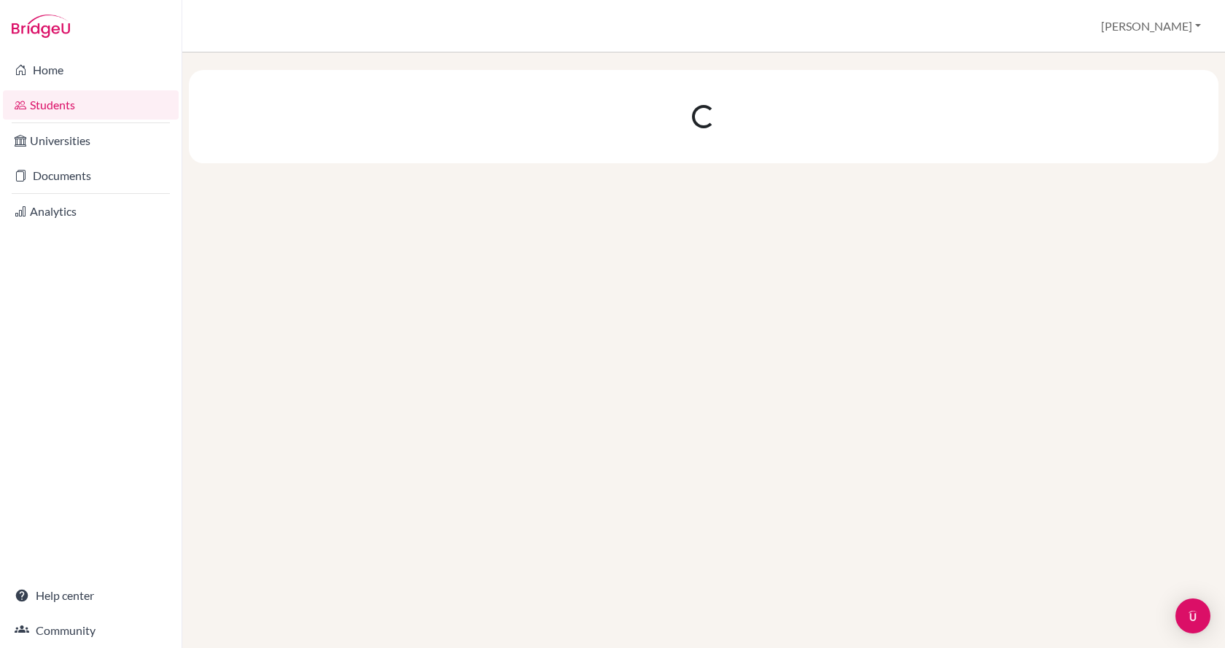
scroll to position [0, 0]
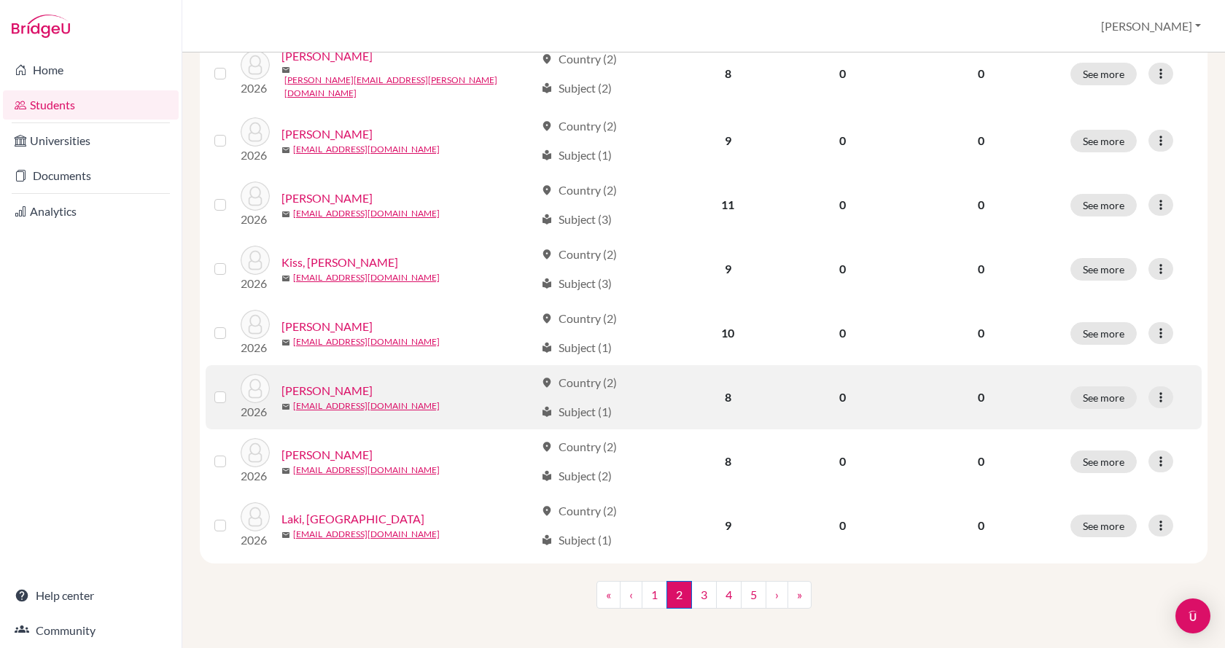
scroll to position [1020, 0]
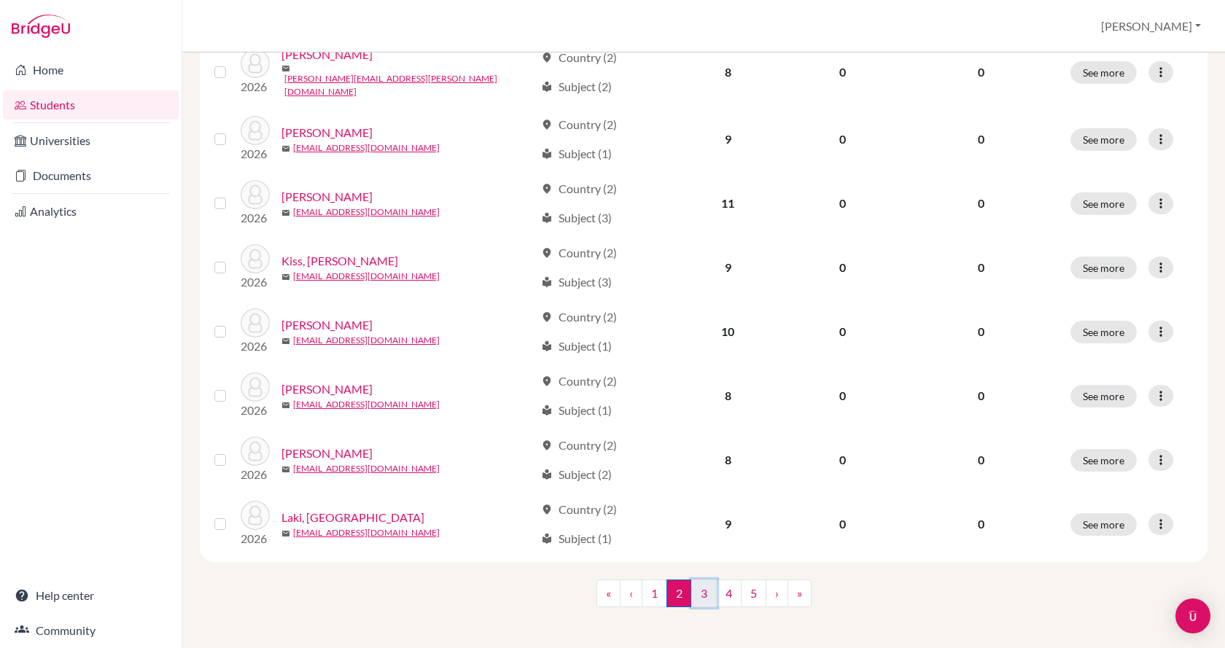
click at [695, 592] on link "3" at bounding box center [704, 594] width 26 height 28
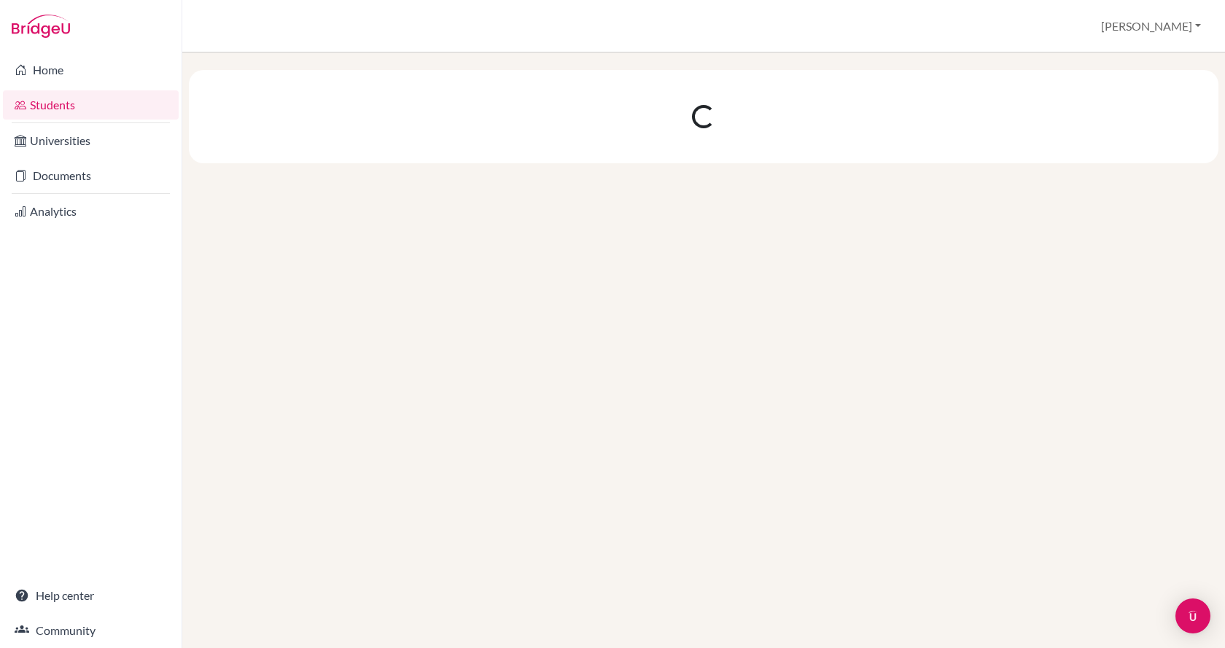
scroll to position [0, 0]
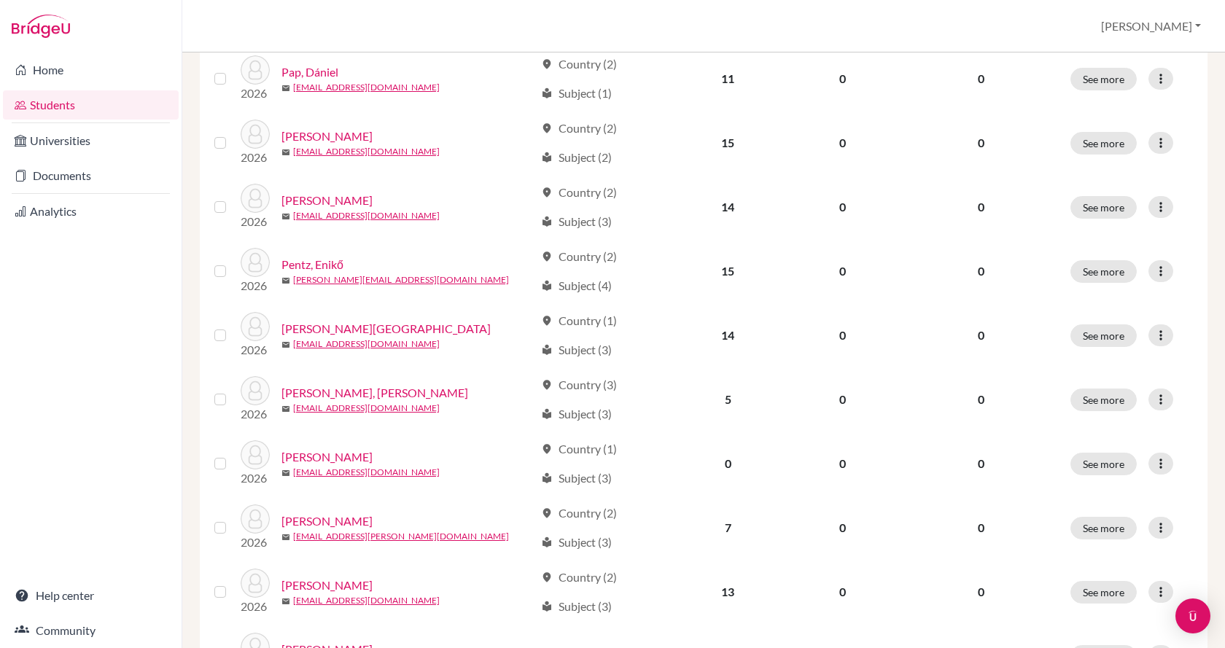
scroll to position [1020, 0]
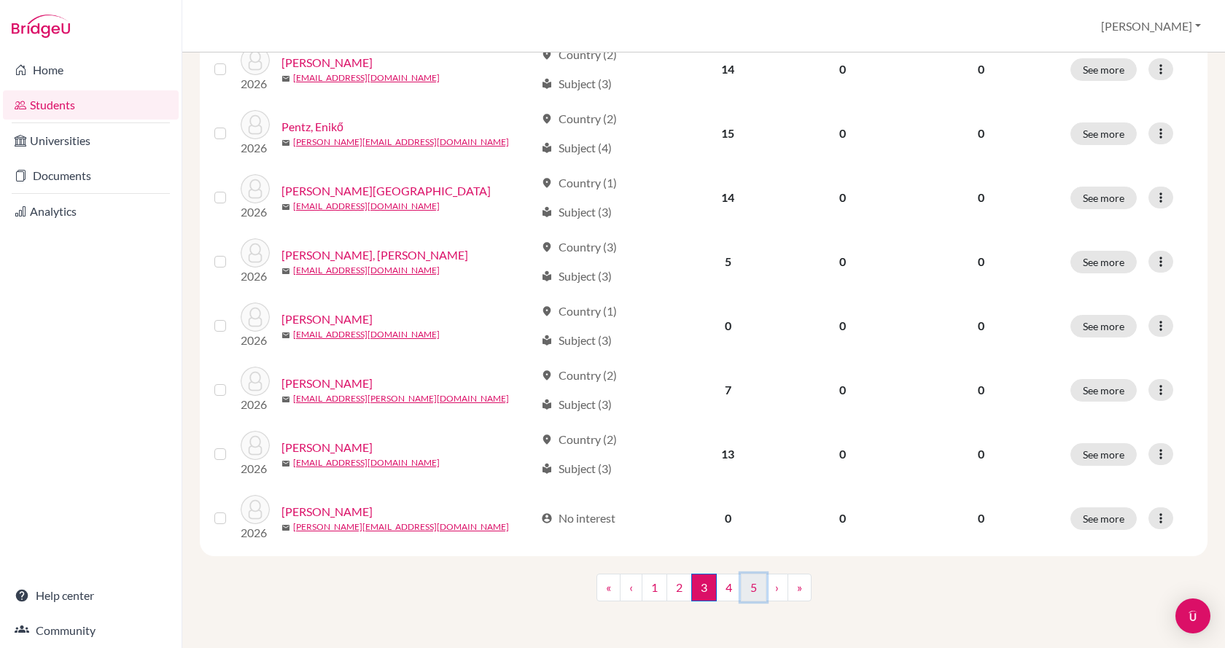
click at [743, 591] on link "5" at bounding box center [754, 588] width 26 height 28
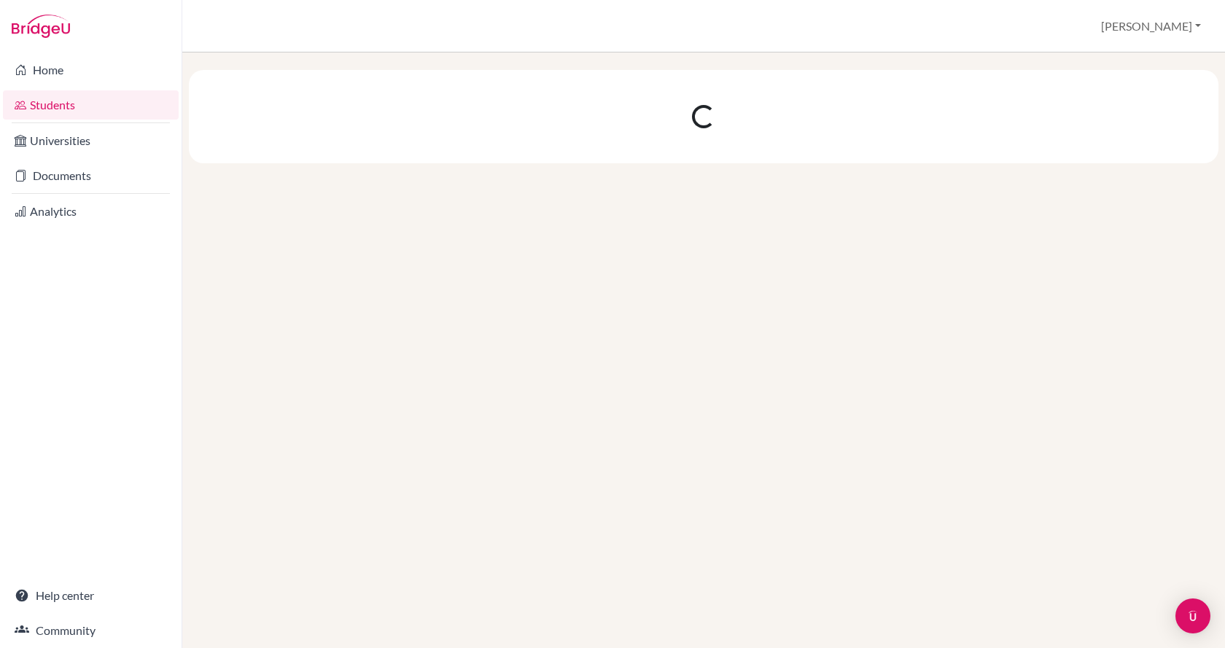
scroll to position [0, 0]
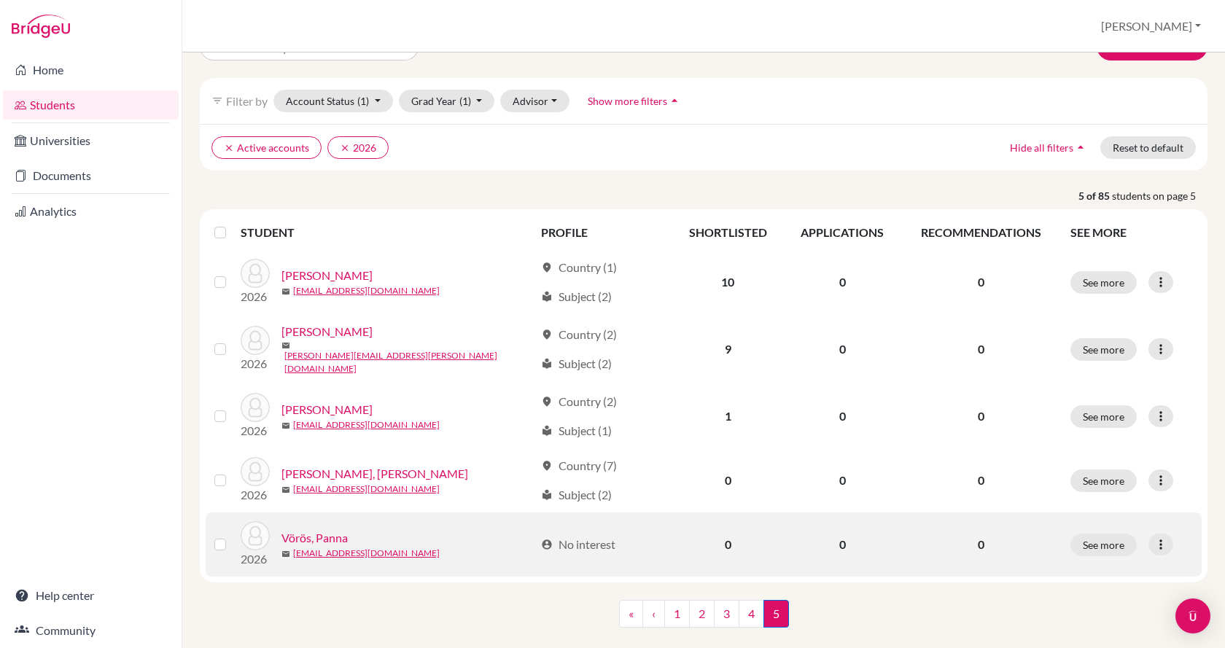
scroll to position [58, 0]
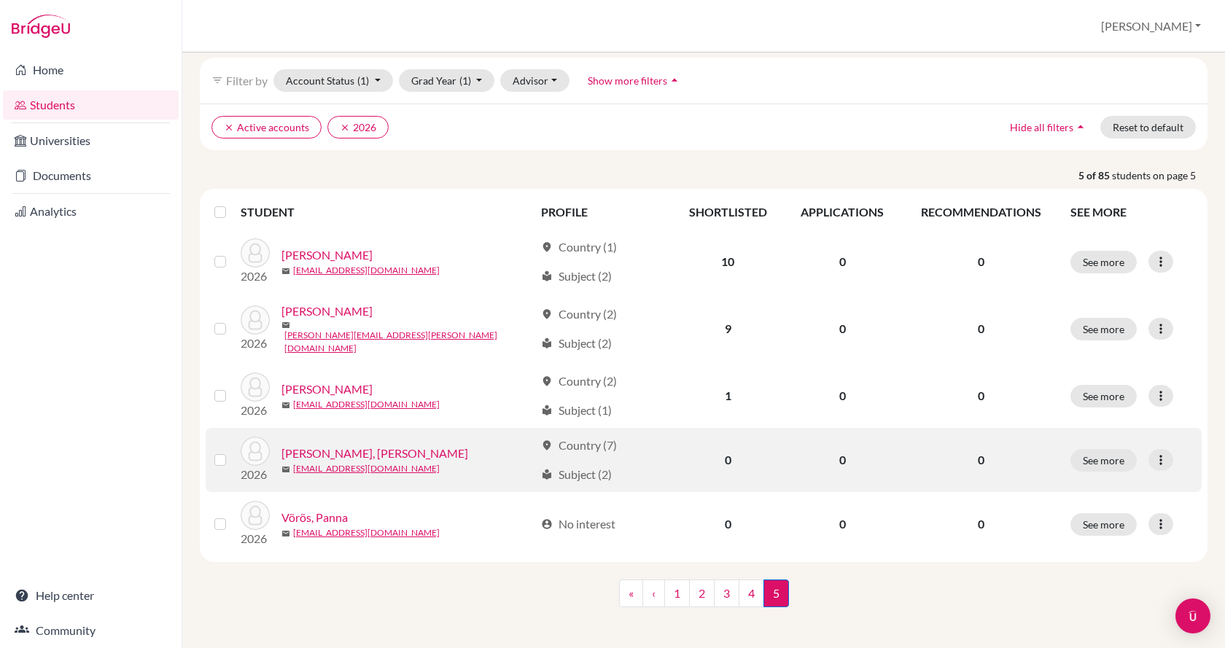
click at [325, 445] on link "Vince, Lászlo" at bounding box center [374, 453] width 187 height 17
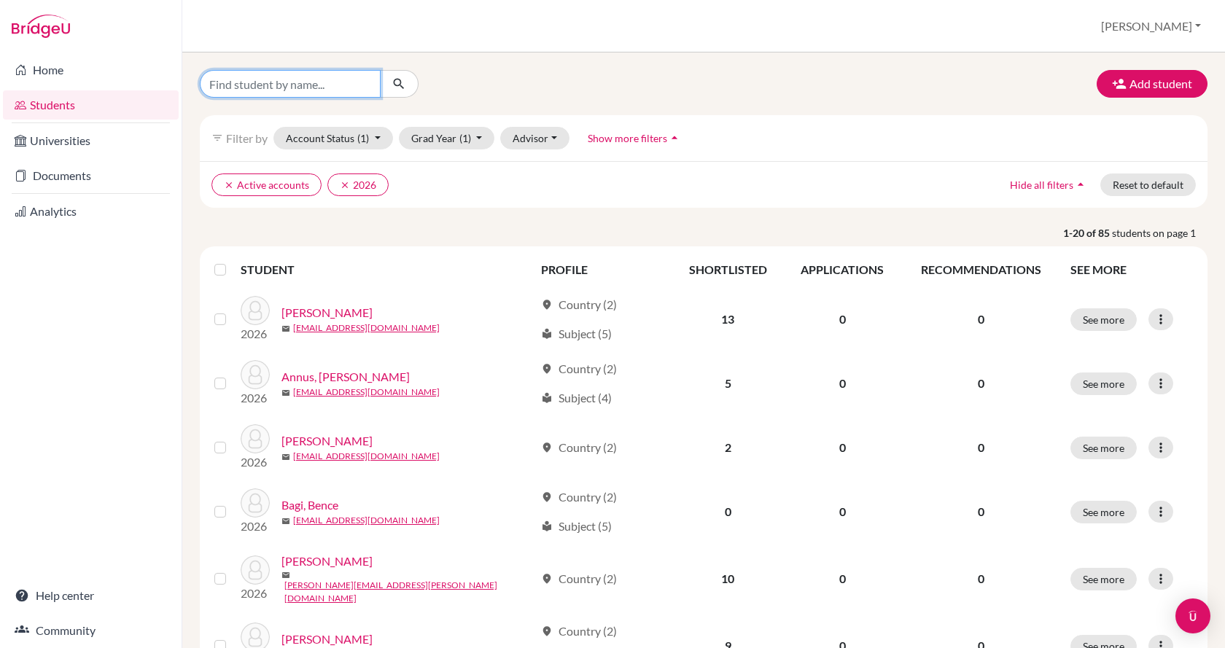
click at [287, 87] on input "Find student by name..." at bounding box center [290, 84] width 181 height 28
type input "VINCE"
click button "submit" at bounding box center [399, 84] width 39 height 28
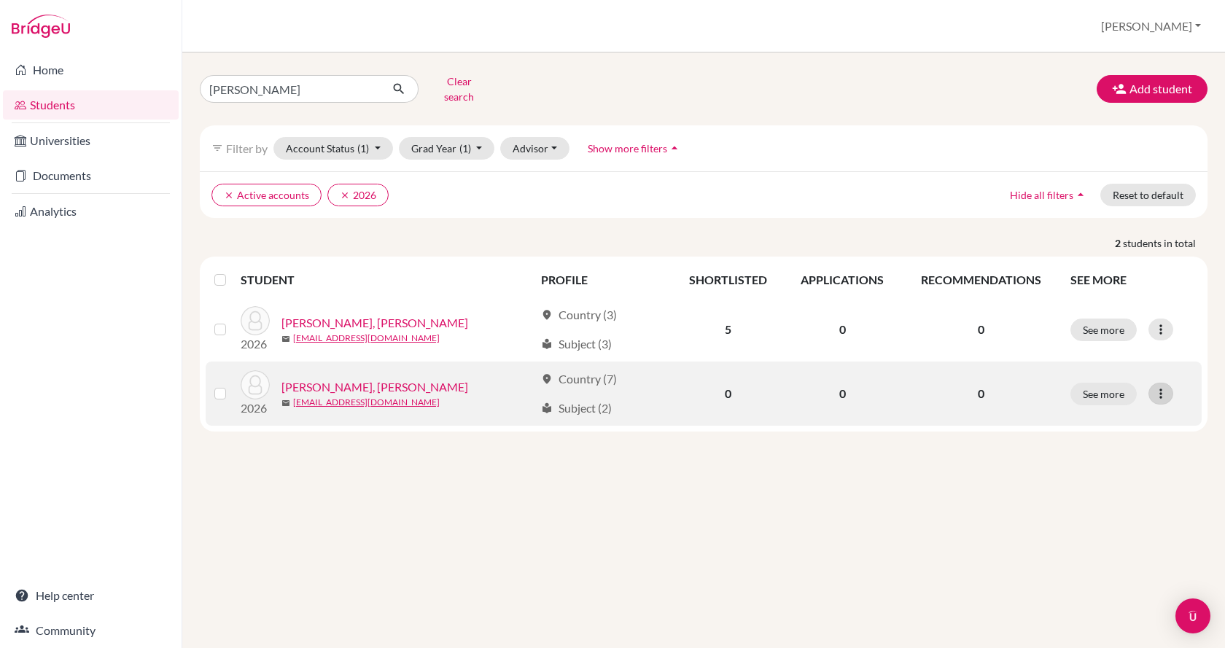
click at [1167, 389] on icon at bounding box center [1161, 393] width 15 height 15
click at [1108, 413] on button "Edit student" at bounding box center [1097, 424] width 115 height 23
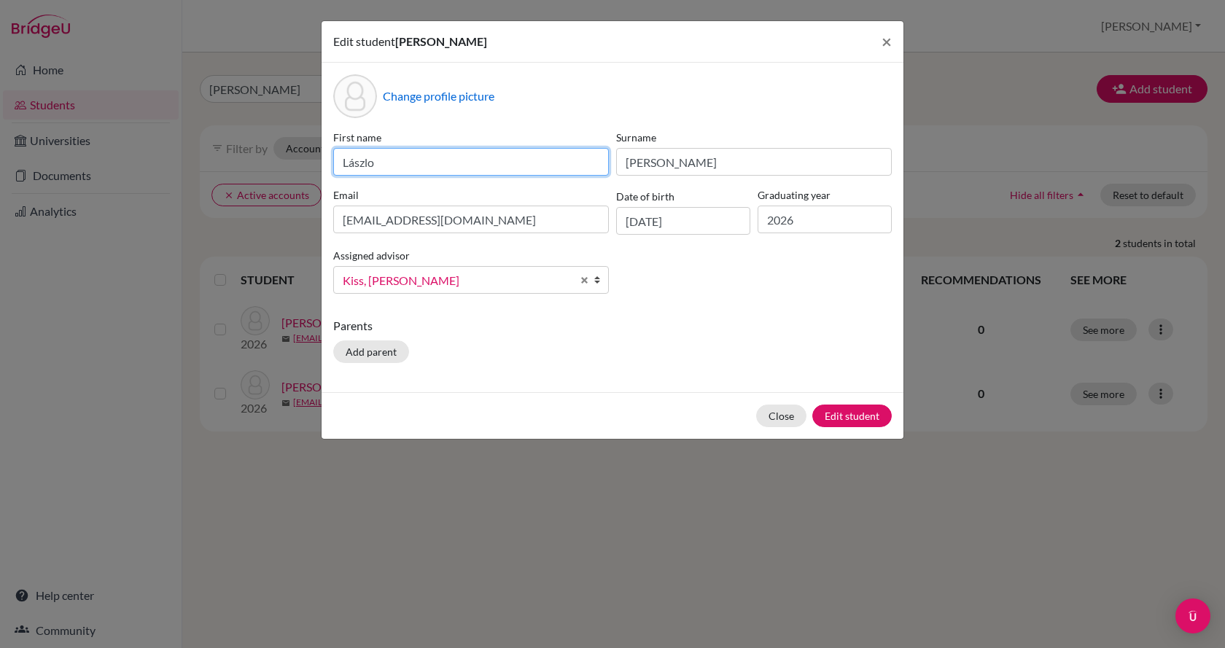
drag, startPoint x: 439, startPoint y: 154, endPoint x: 273, endPoint y: 168, distance: 166.1
click at [273, 168] on div "Edit student Lászlo Vince × Change profile picture First name Lászlo Surname Vi…" at bounding box center [612, 324] width 1225 height 648
type input "v"
type input "Vince"
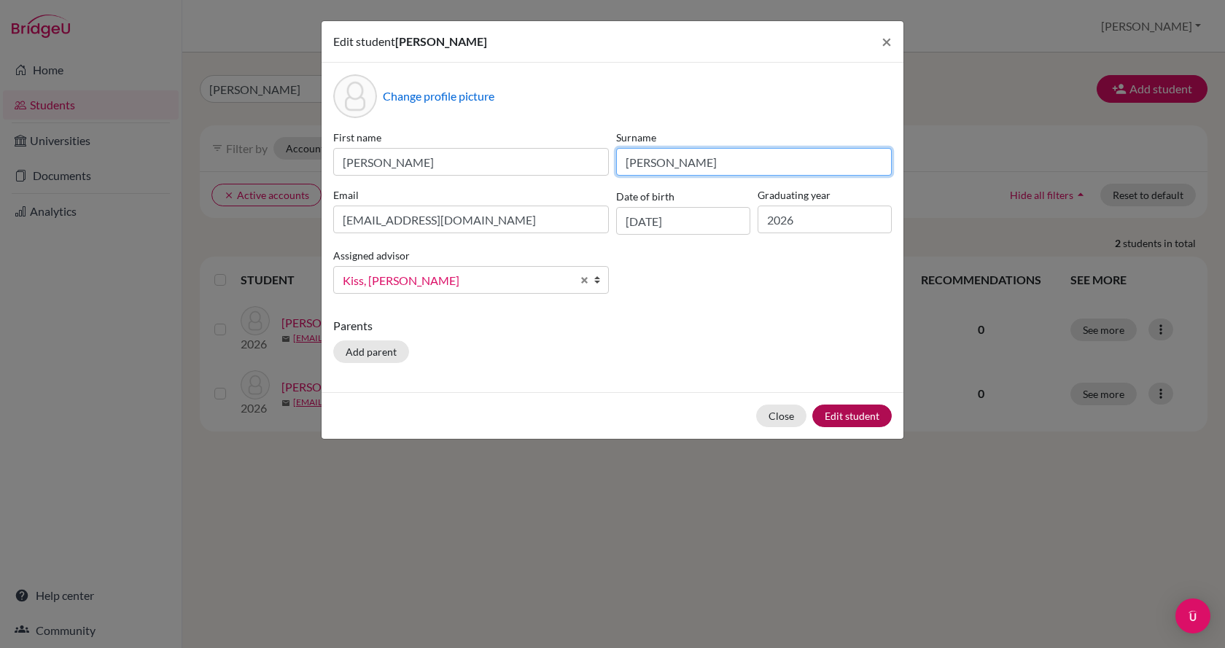
type input "László"
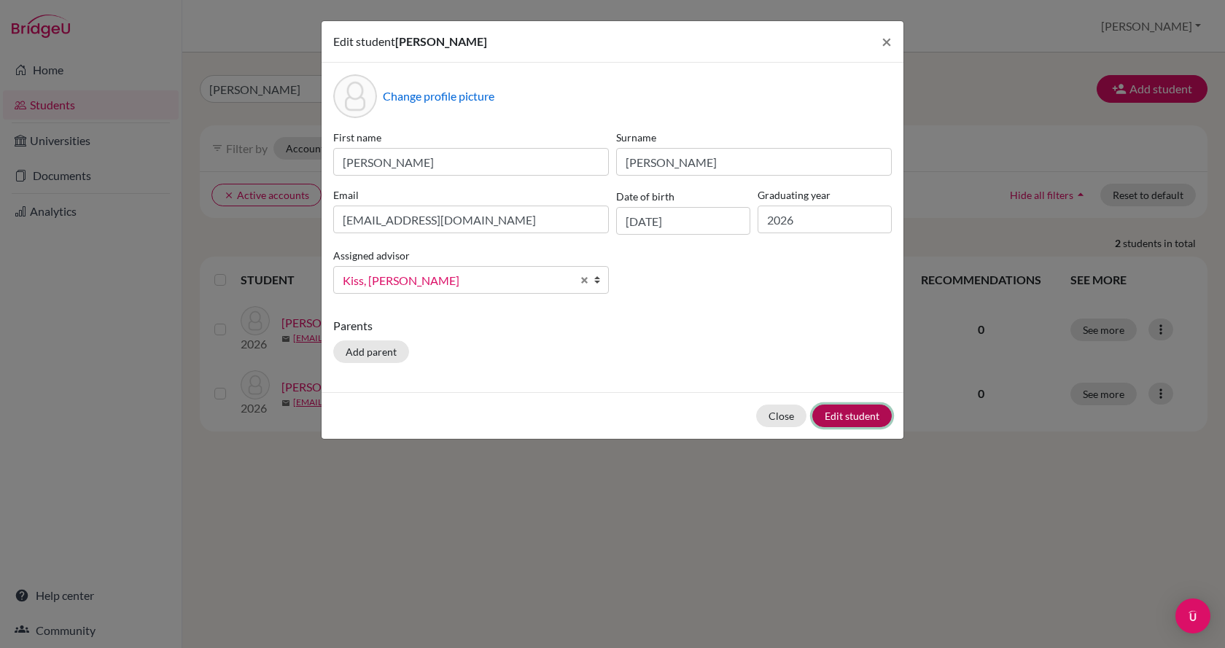
click at [849, 419] on button "Edit student" at bounding box center [851, 416] width 79 height 23
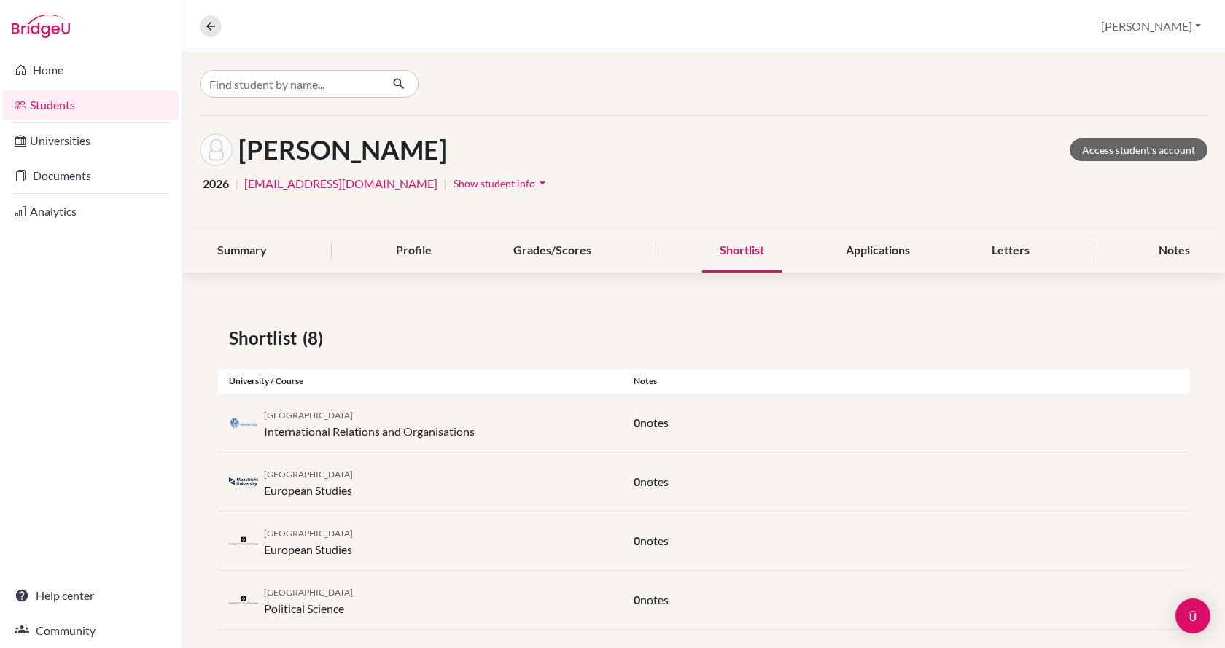
click at [77, 98] on link "Students" at bounding box center [91, 104] width 176 height 29
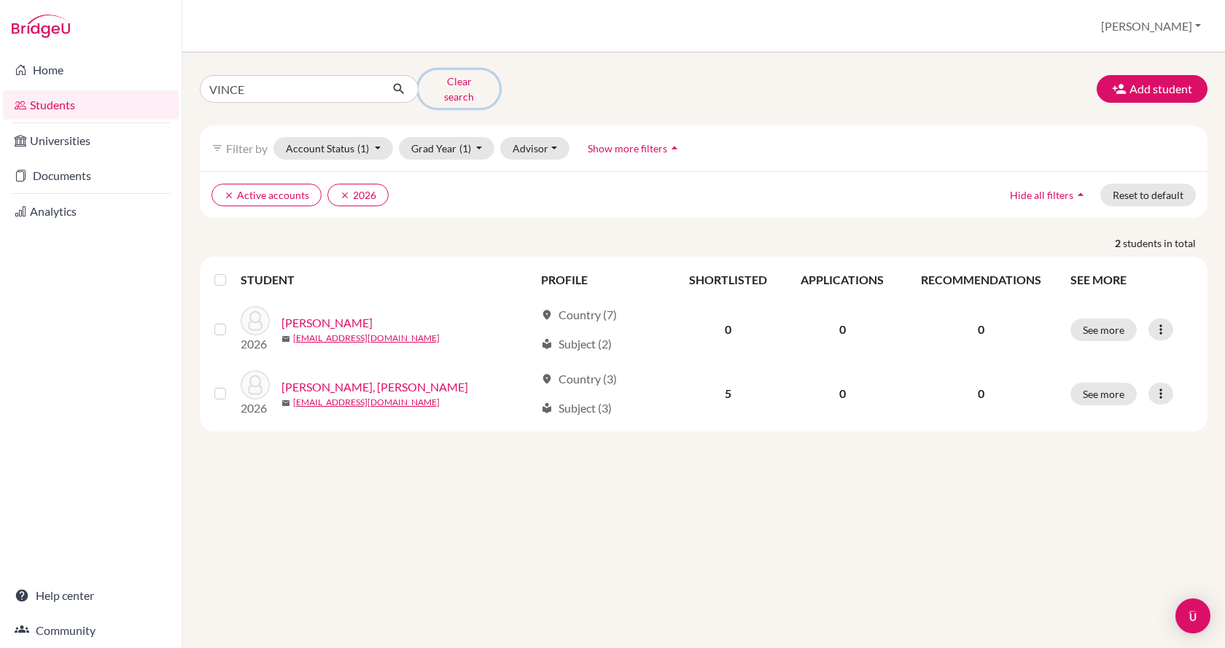
click at [432, 83] on button "Clear search" at bounding box center [459, 89] width 81 height 38
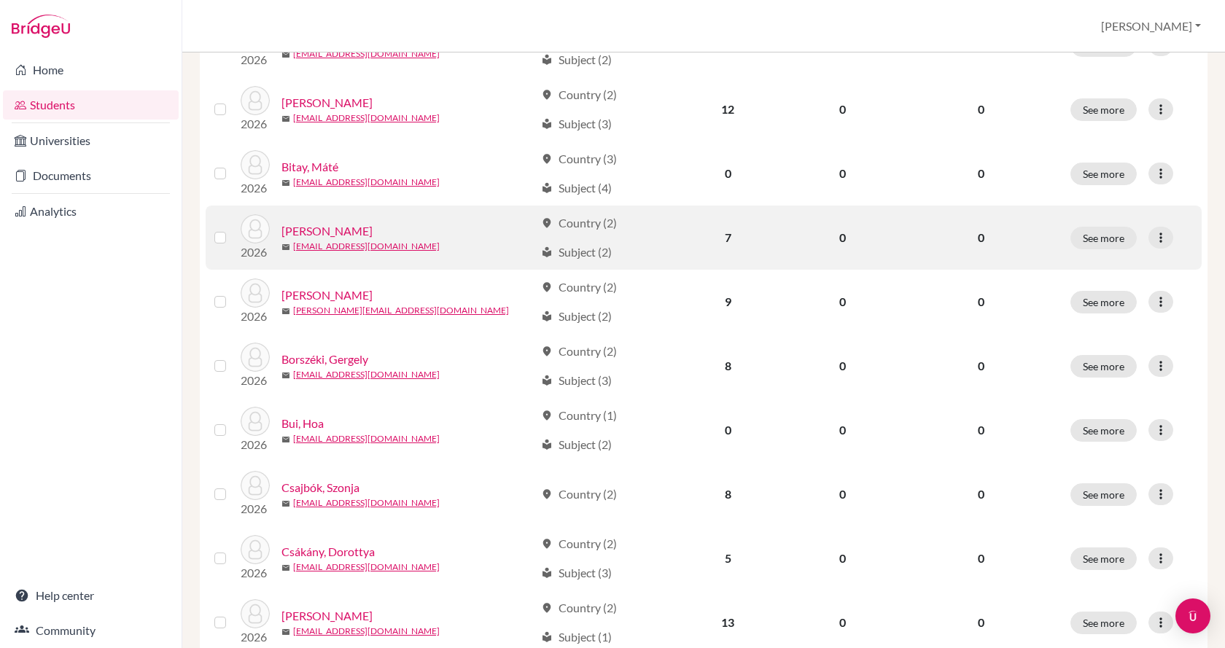
scroll to position [1020, 0]
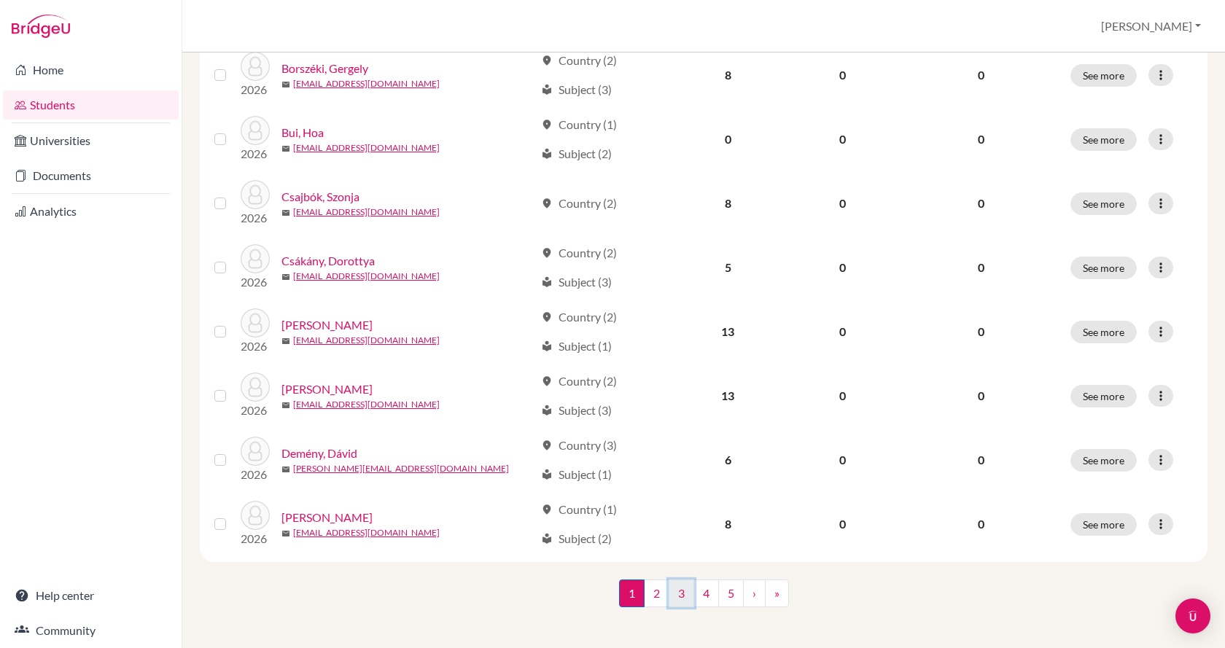
click at [674, 589] on link "3" at bounding box center [682, 594] width 26 height 28
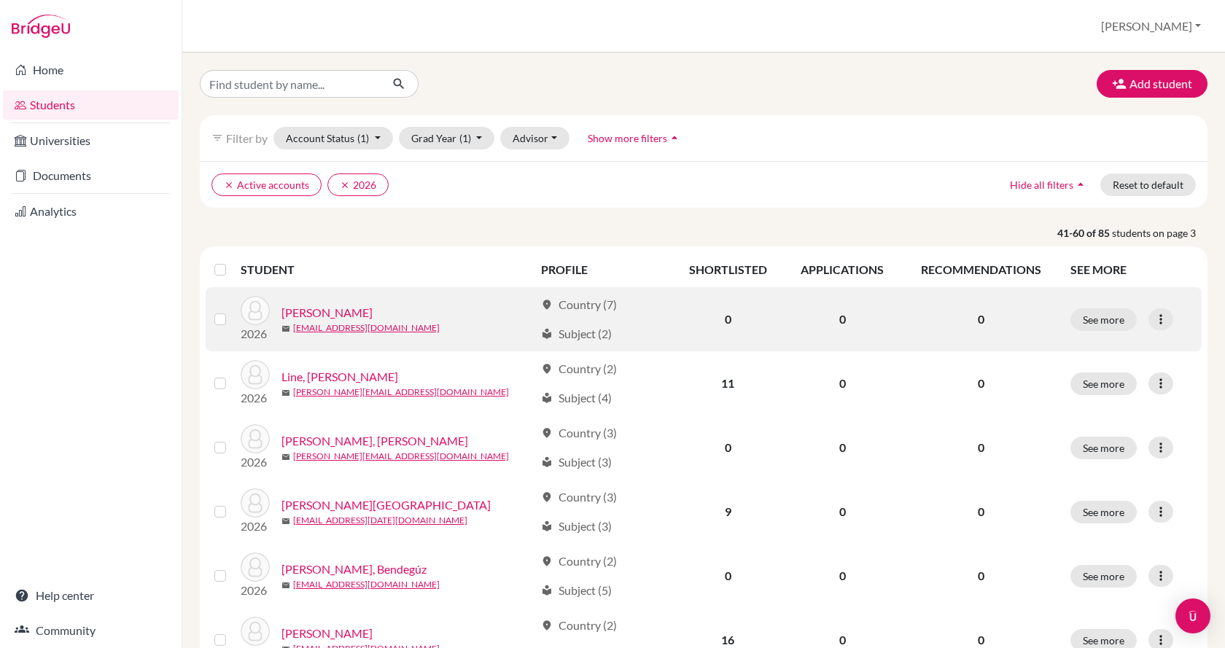
click at [298, 310] on link "[PERSON_NAME]" at bounding box center [326, 312] width 91 height 17
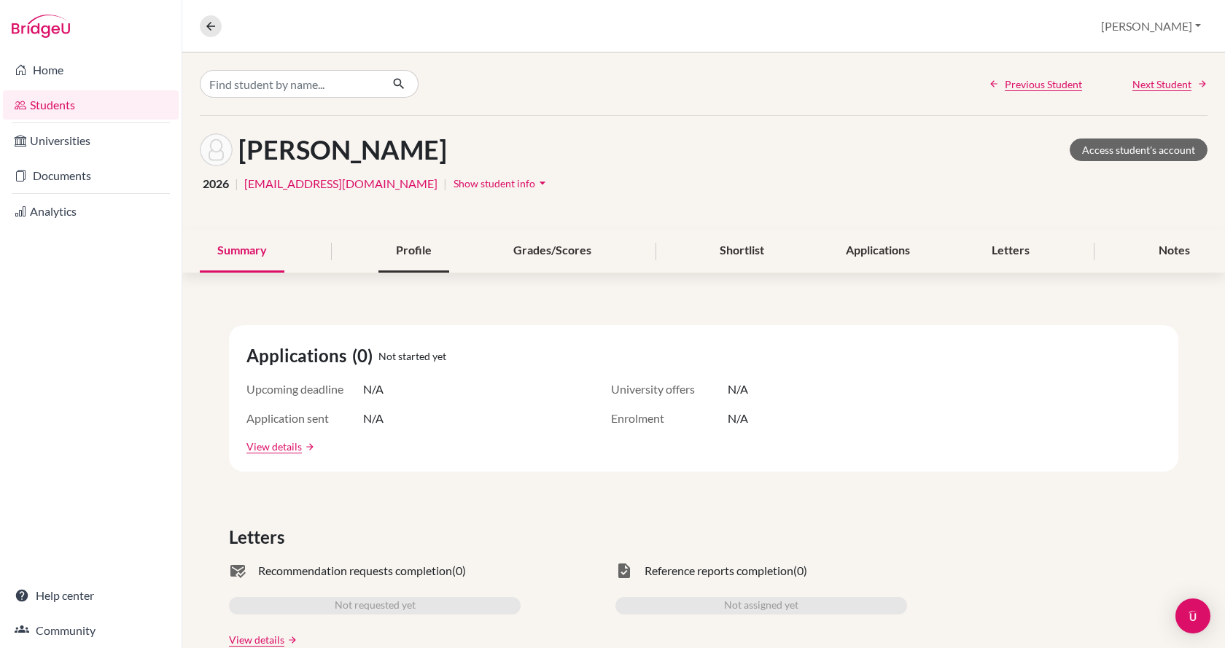
click at [397, 250] on div "Profile" at bounding box center [413, 251] width 71 height 43
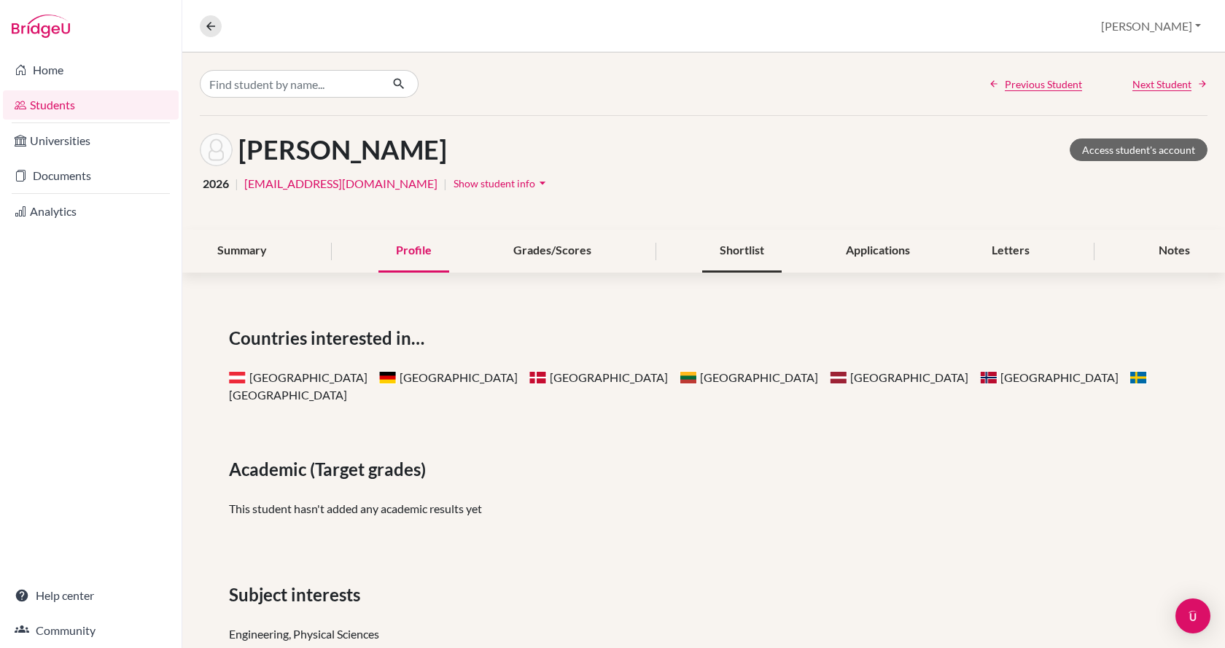
click at [744, 255] on div "Shortlist" at bounding box center [741, 251] width 79 height 43
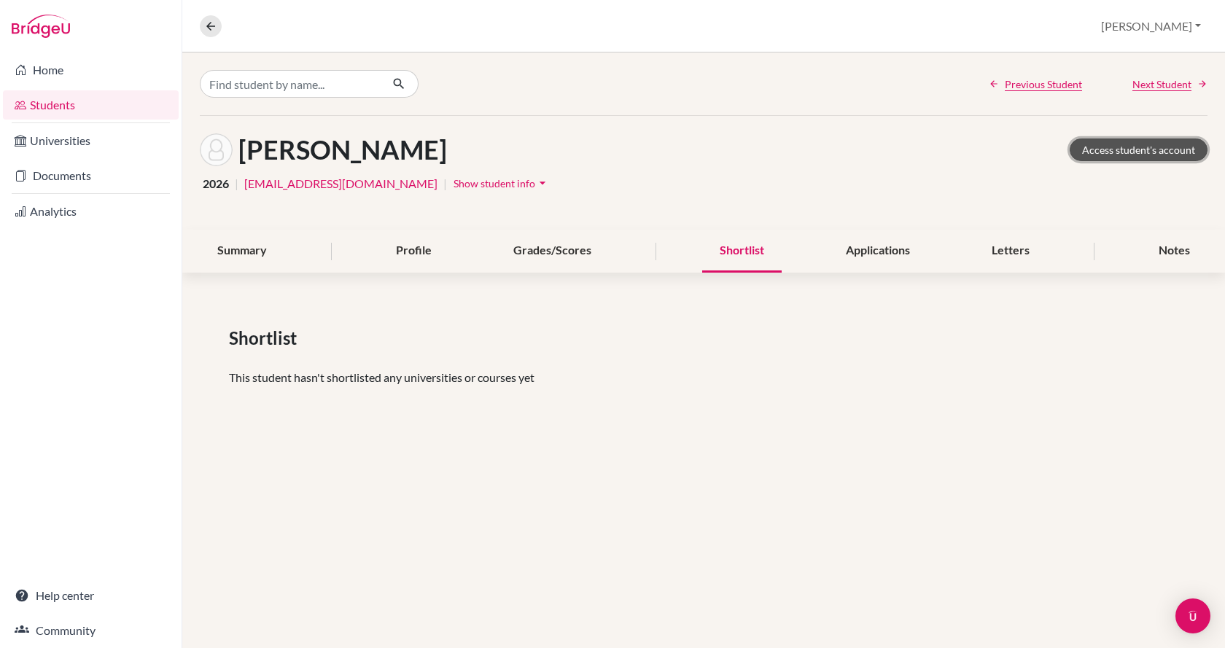
click at [1149, 147] on link "Access student's account" at bounding box center [1139, 150] width 138 height 23
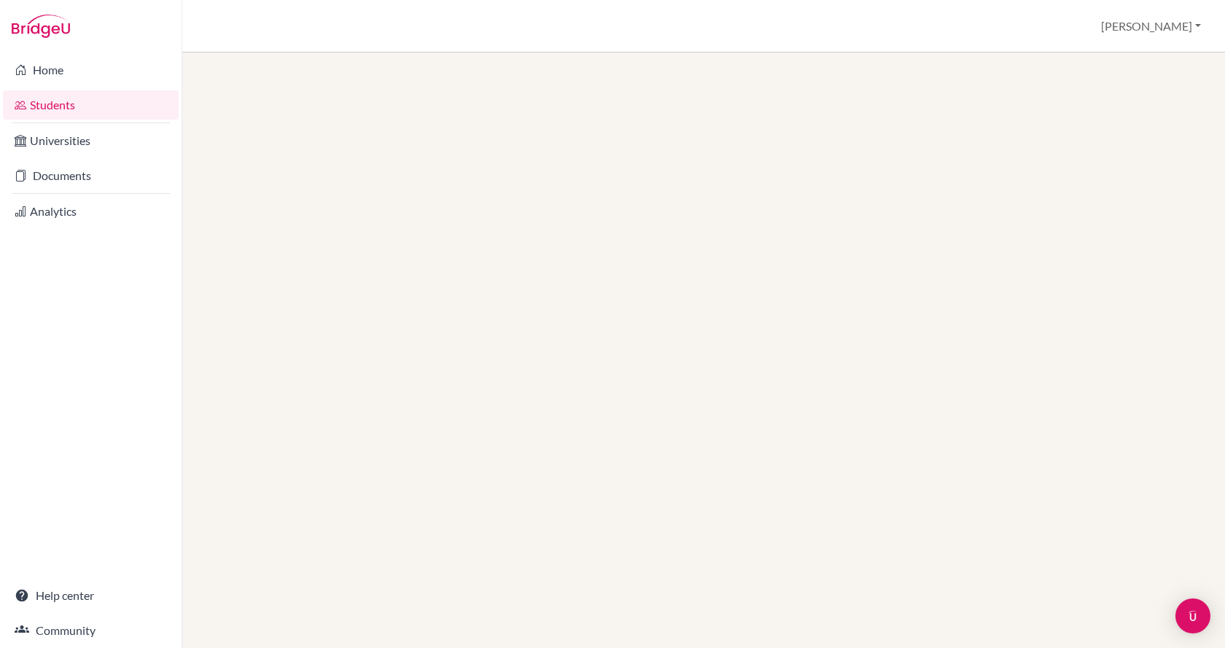
click at [52, 105] on link "Students" at bounding box center [91, 104] width 176 height 29
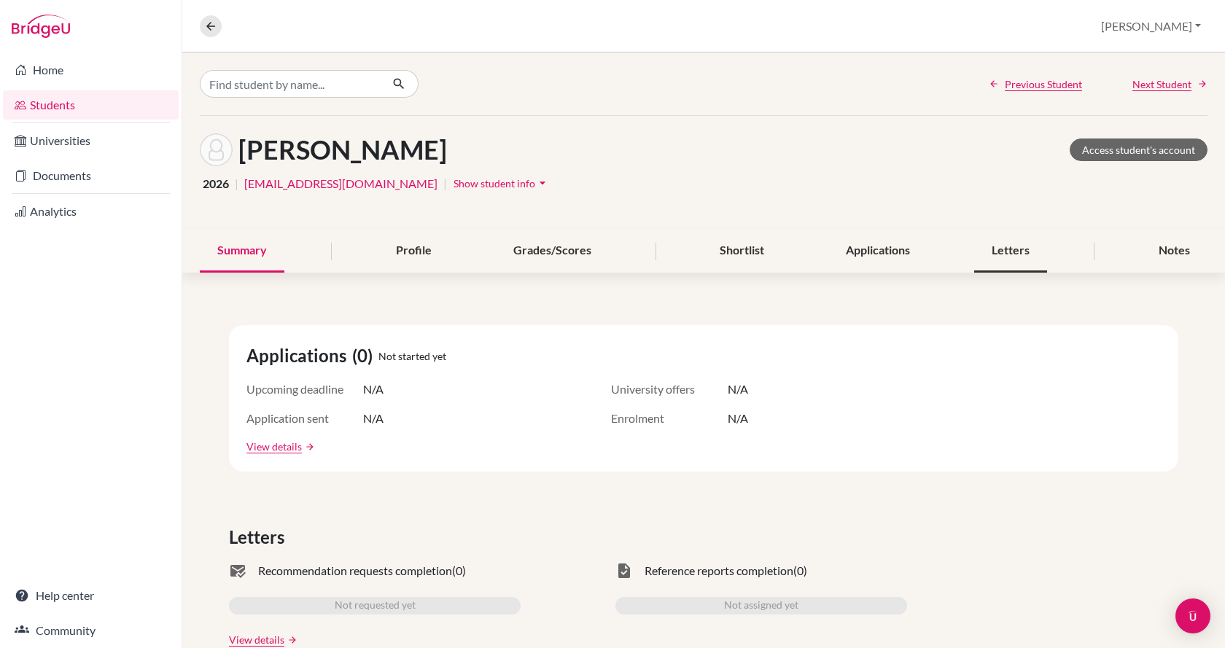
click at [1006, 242] on div "Letters" at bounding box center [1010, 251] width 73 height 43
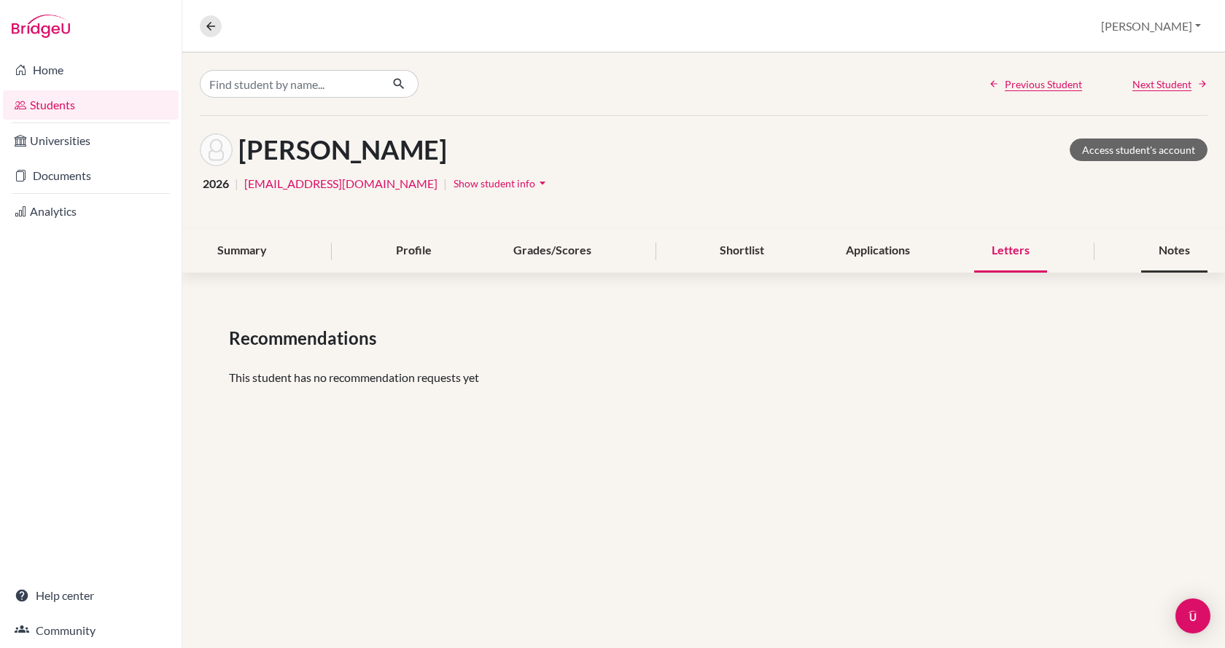
click at [1170, 254] on div "Notes" at bounding box center [1174, 251] width 66 height 43
